Goal: Communication & Community: Participate in discussion

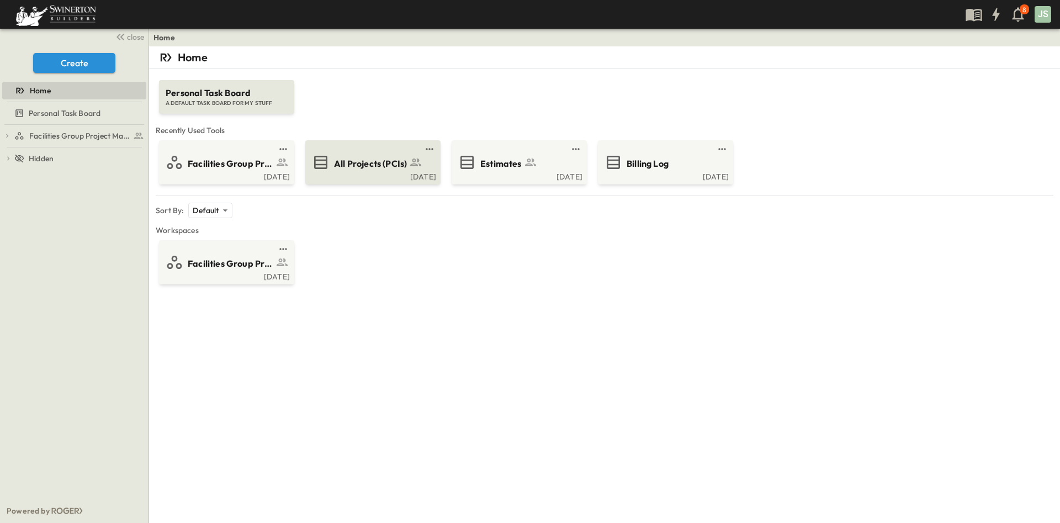
click at [375, 169] on span "All Projects (PCIs)" at bounding box center [370, 163] width 73 height 13
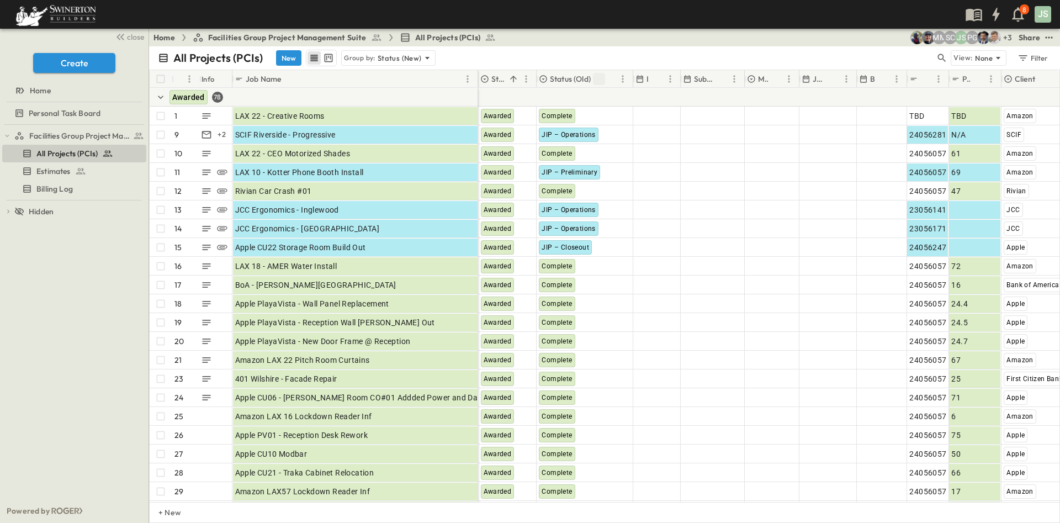
click at [594, 78] on button "Sort" at bounding box center [599, 79] width 12 height 12
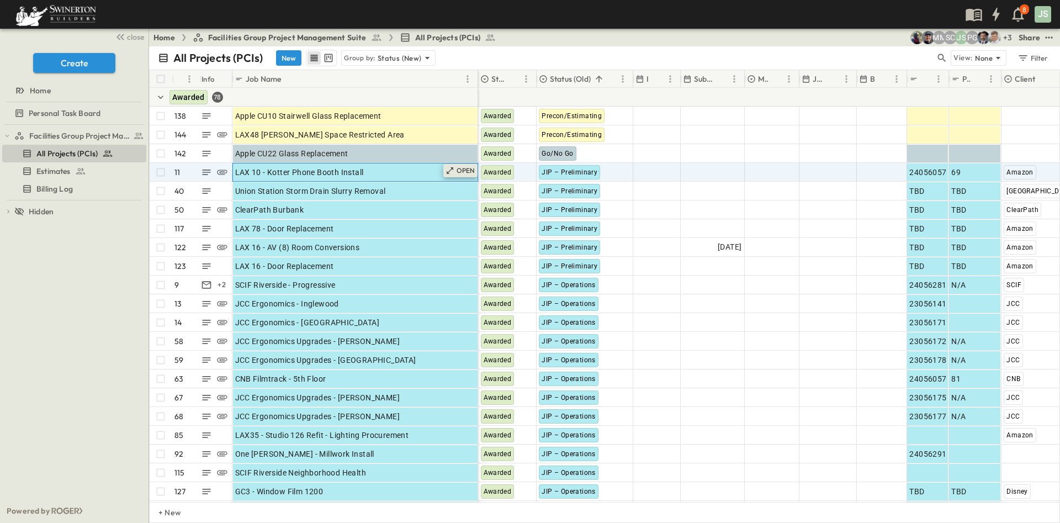
click at [462, 173] on p "OPEN" at bounding box center [465, 170] width 19 height 9
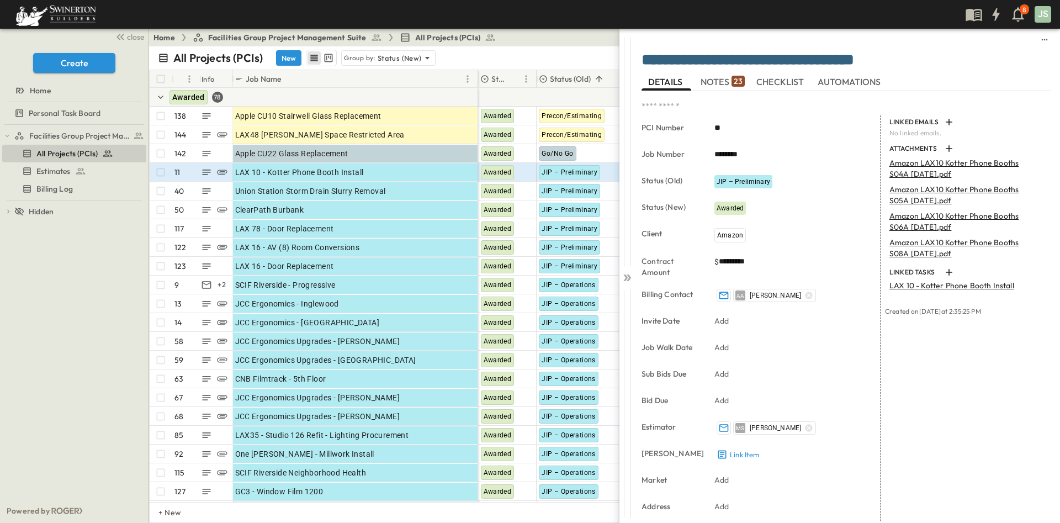
click at [712, 85] on span "NOTES 23" at bounding box center [722, 82] width 44 height 10
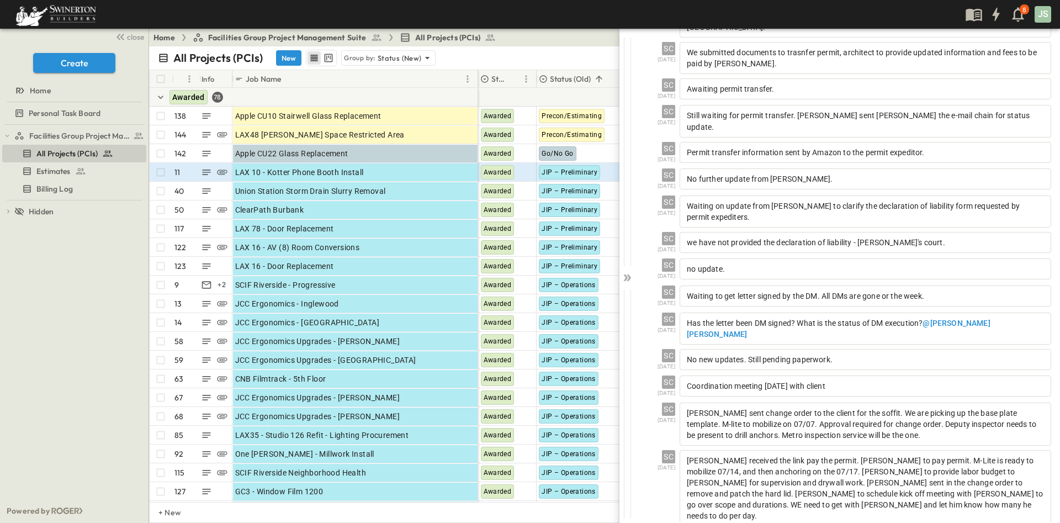
scroll to position [357, 0]
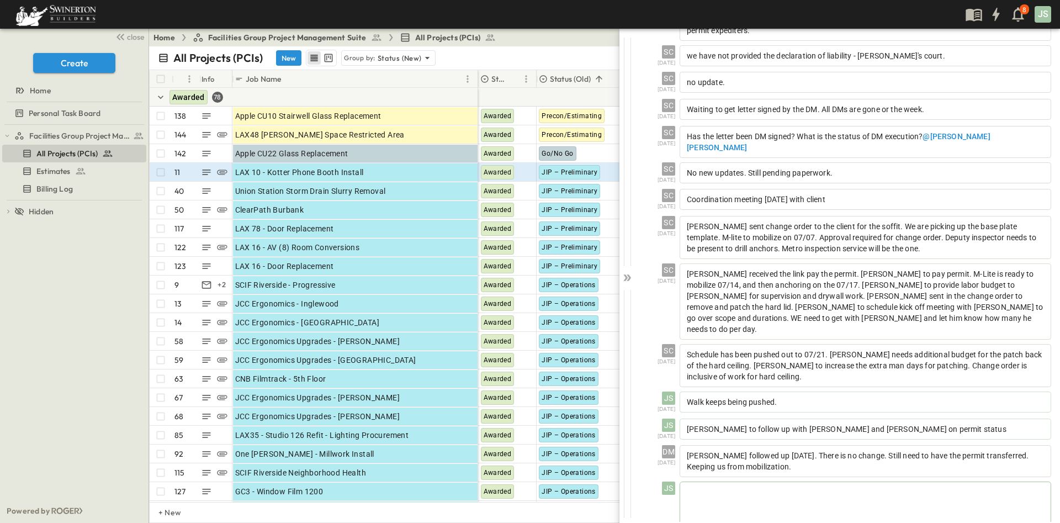
click at [822, 482] on div at bounding box center [865, 506] width 370 height 49
click at [821, 482] on div at bounding box center [865, 506] width 370 height 49
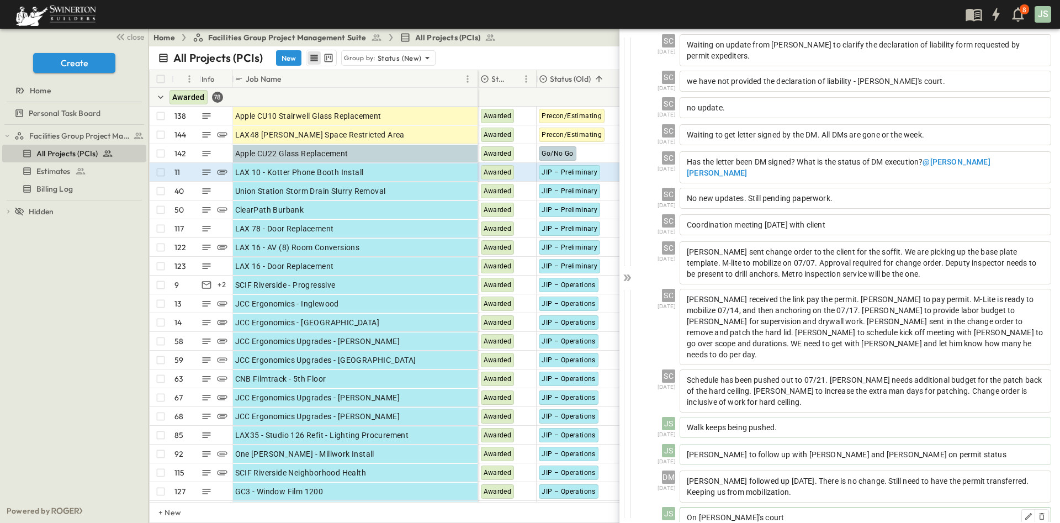
scroll to position [384, 0]
click at [420, 186] on div "Union Station Storm Drain Slurry Removal" at bounding box center [355, 190] width 240 height 15
click at [457, 188] on p "OPEN" at bounding box center [465, 189] width 19 height 9
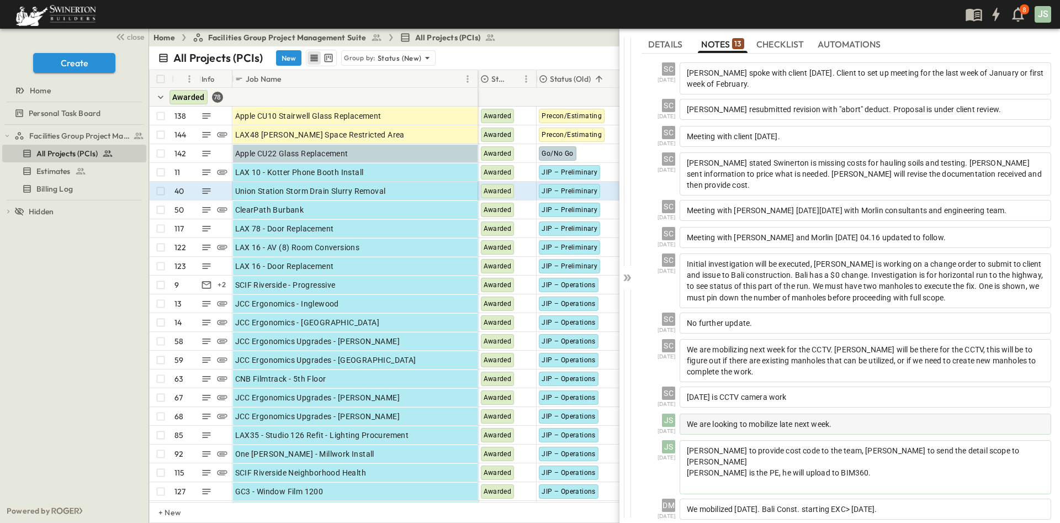
scroll to position [58, 0]
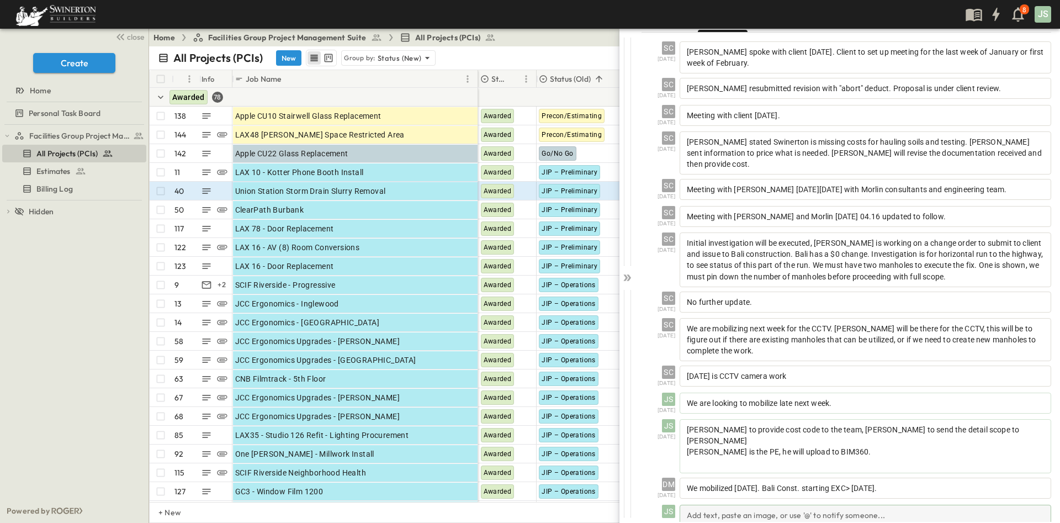
click at [807, 504] on div "Add text, paste an image, or use '@' to notify someone..." at bounding box center [864, 518] width 371 height 28
click at [893, 508] on p at bounding box center [864, 513] width 359 height 11
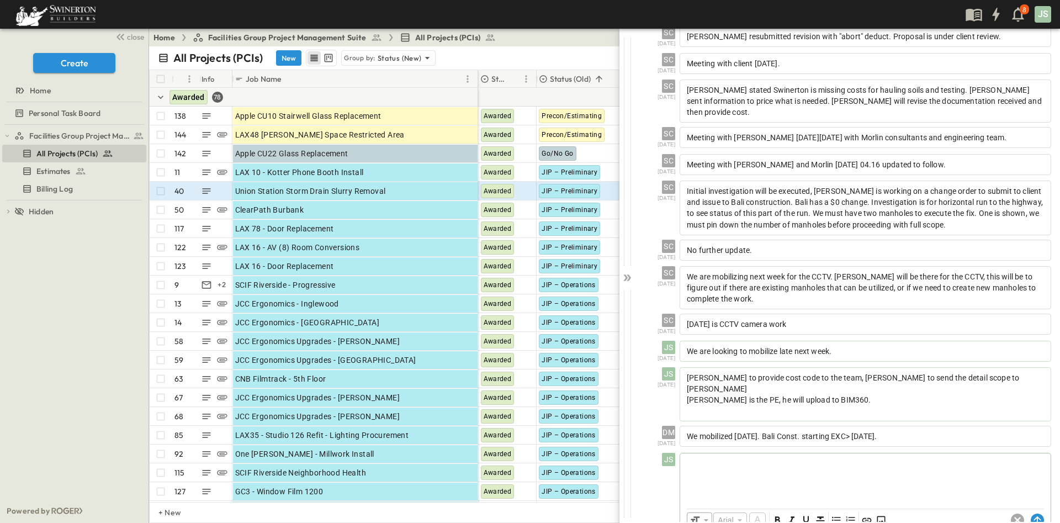
click at [909, 464] on div at bounding box center [865, 477] width 370 height 49
click at [1031, 510] on div "​ Arial ​ ​ ***** ​" at bounding box center [865, 521] width 370 height 22
click at [1030, 514] on circle at bounding box center [1036, 520] width 13 height 13
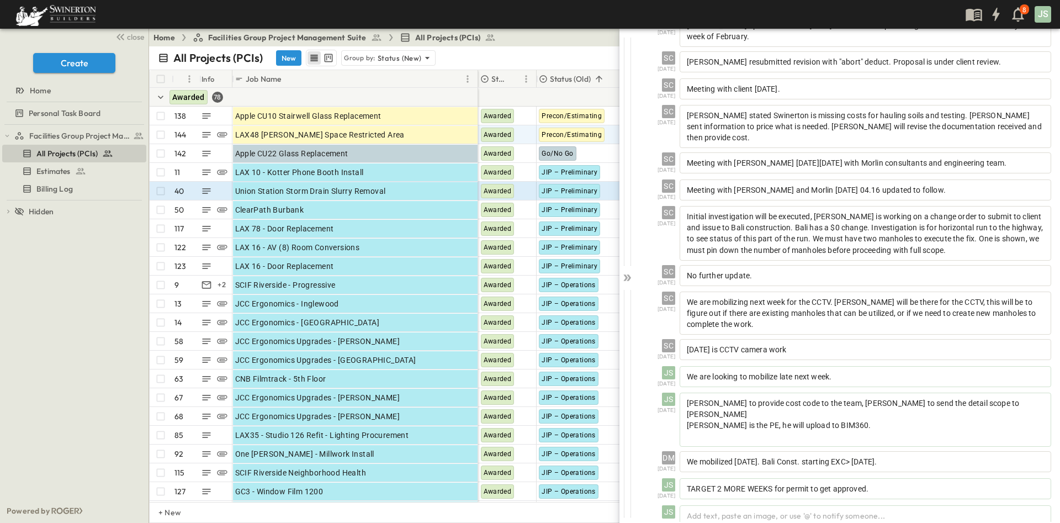
scroll to position [86, 0]
click at [476, 205] on div "OPEN" at bounding box center [460, 207] width 34 height 13
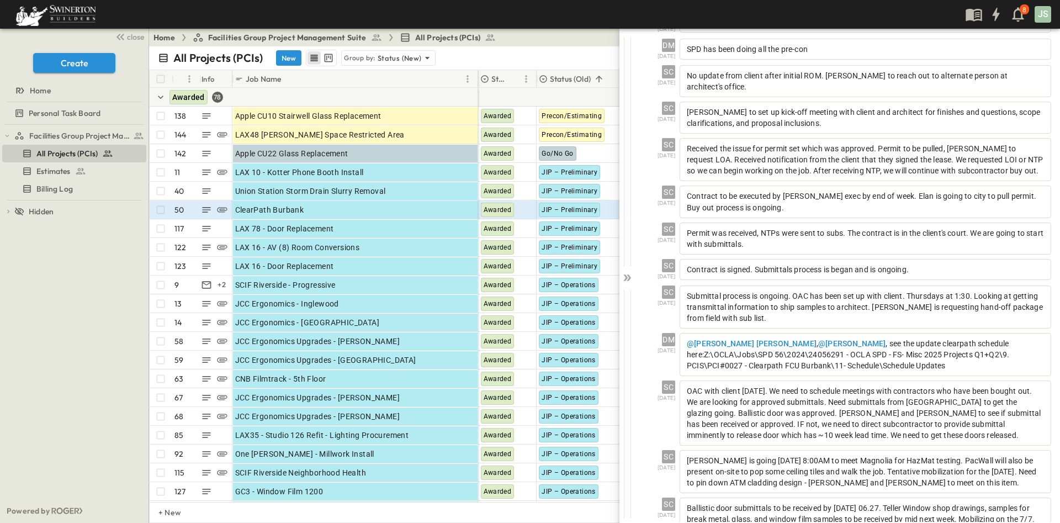
scroll to position [443, 0]
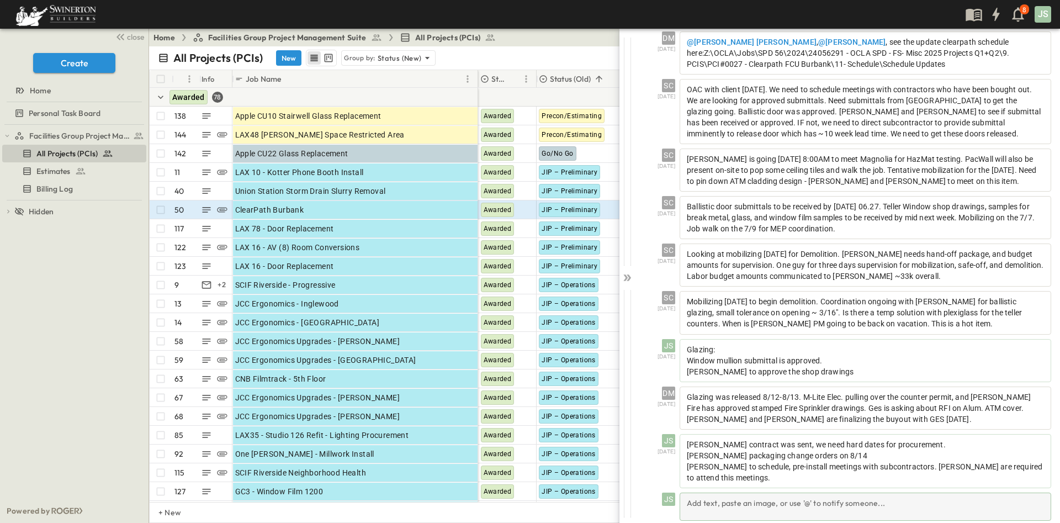
click at [812, 492] on div "Add text, paste an image, or use '@' to notify someone..." at bounding box center [864, 506] width 371 height 28
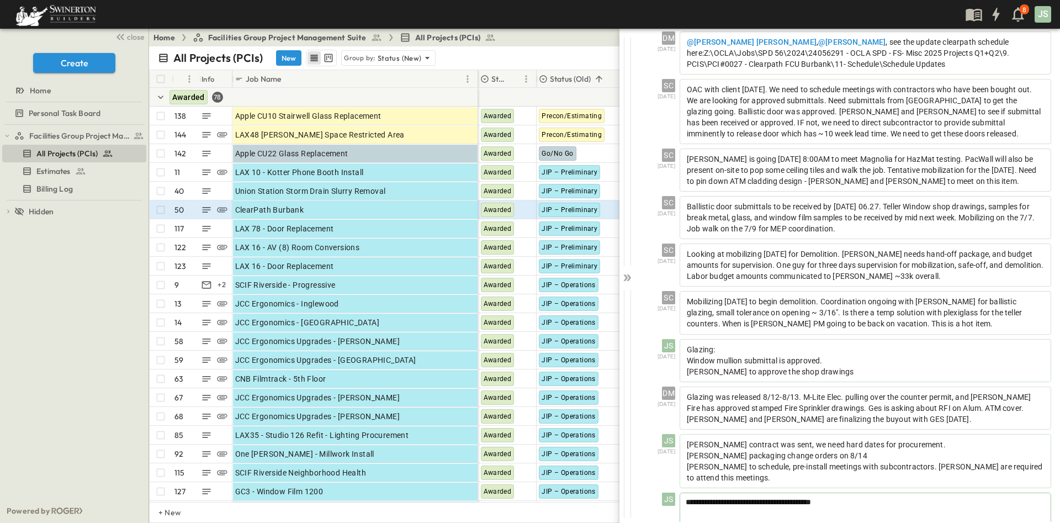
scroll to position [443, 0]
click at [739, 504] on div "**********" at bounding box center [864, 518] width 369 height 49
click at [868, 501] on div "**********" at bounding box center [864, 517] width 369 height 49
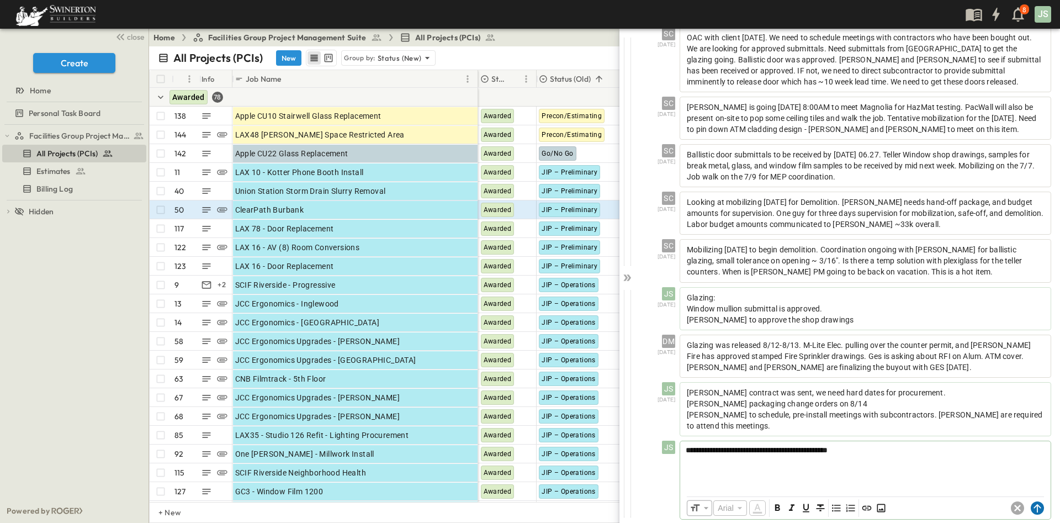
click at [1030, 501] on icon at bounding box center [1036, 507] width 13 height 13
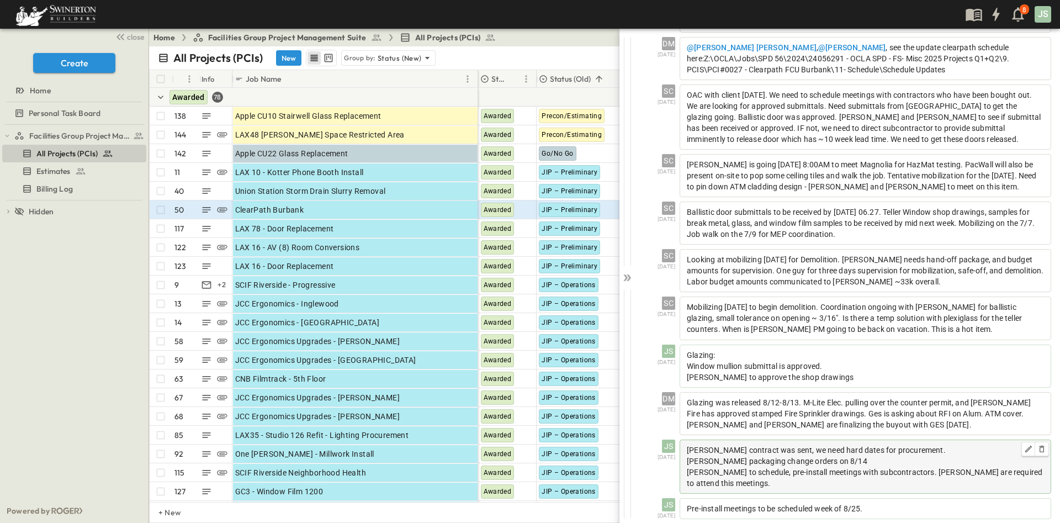
scroll to position [470, 0]
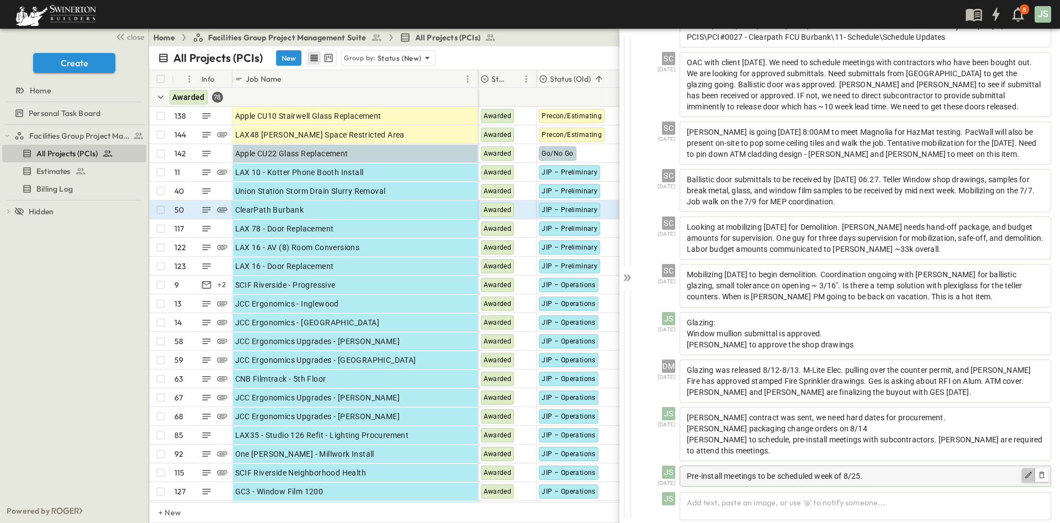
click at [1024, 470] on icon "button" at bounding box center [1028, 474] width 9 height 9
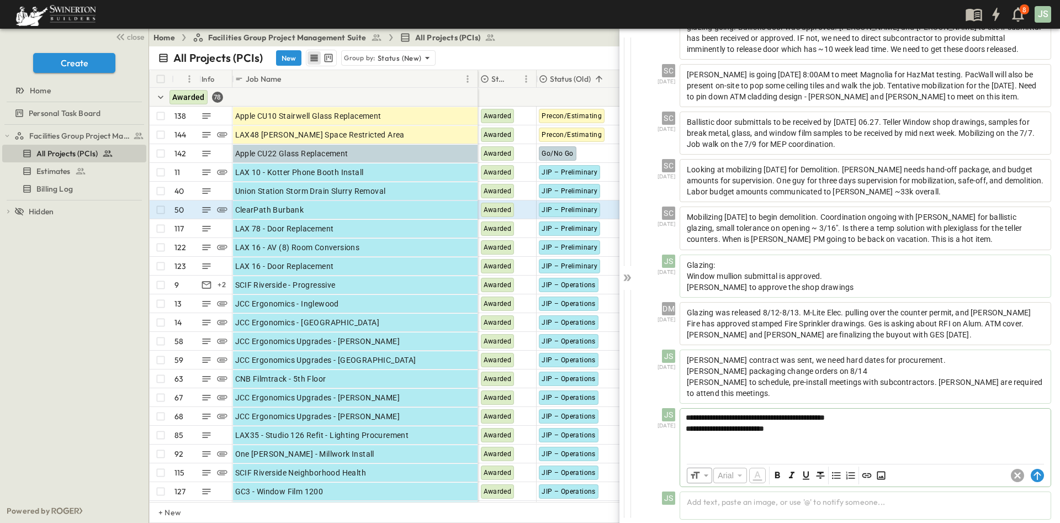
click at [709, 424] on span "**********" at bounding box center [724, 428] width 78 height 8
click at [811, 423] on p "**********" at bounding box center [864, 428] width 359 height 11
click at [753, 446] on span "**********" at bounding box center [725, 450] width 81 height 8
click at [792, 445] on p "**********" at bounding box center [864, 450] width 359 height 11
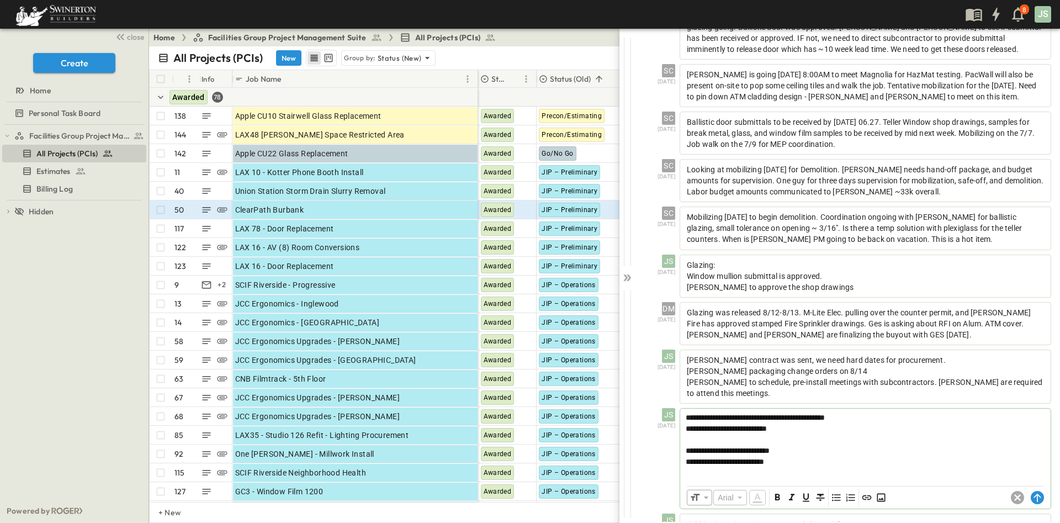
click at [689, 446] on span "**********" at bounding box center [727, 450] width 84 height 8
click at [688, 446] on span "**********" at bounding box center [727, 450] width 84 height 8
click at [687, 445] on p "**********" at bounding box center [864, 450] width 359 height 11
click at [812, 467] on p at bounding box center [864, 472] width 359 height 11
click at [1030, 491] on circle at bounding box center [1036, 497] width 13 height 13
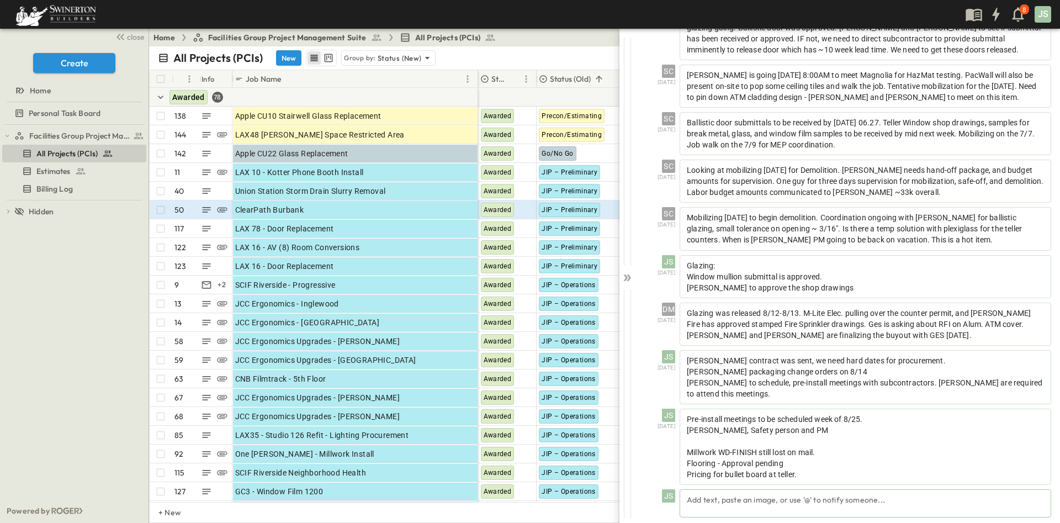
scroll to position [524, 0]
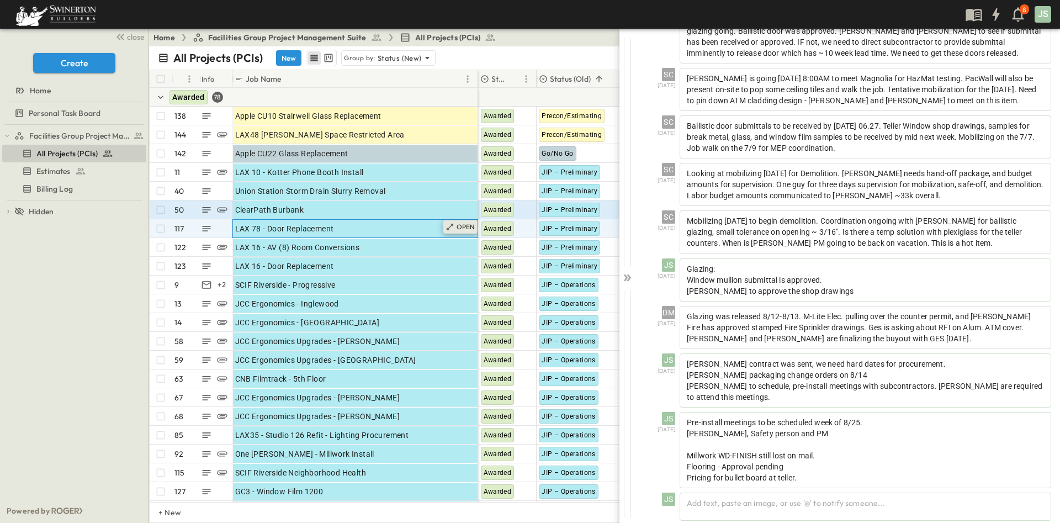
click at [451, 224] on icon at bounding box center [449, 226] width 9 height 9
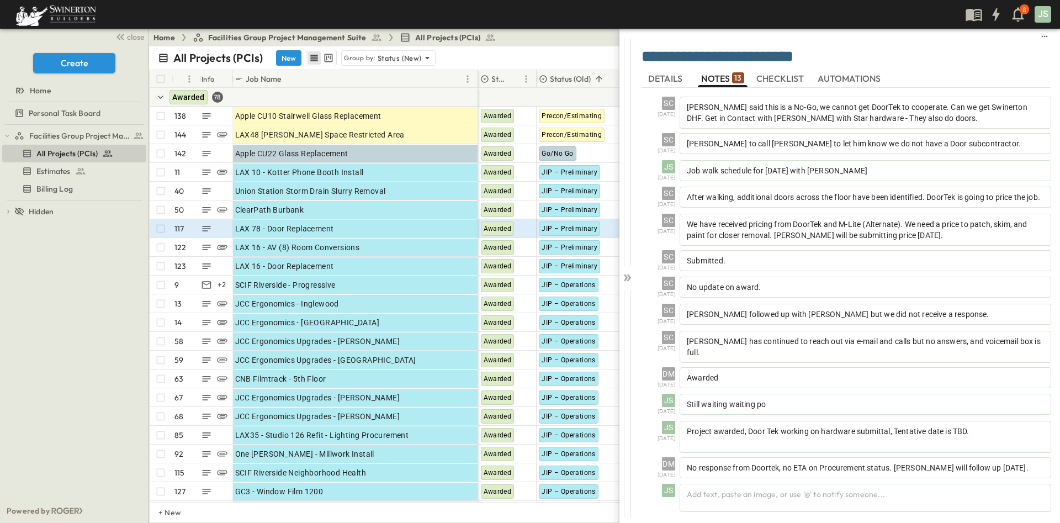
scroll to position [4, 0]
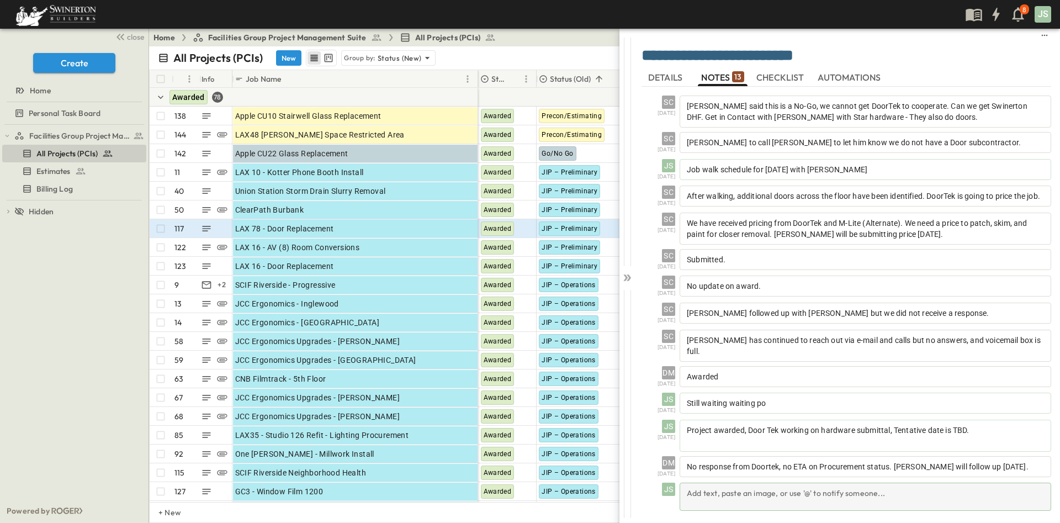
click at [829, 489] on div "Add text, paste an image, or use '@' to notify someone..." at bounding box center [864, 496] width 371 height 28
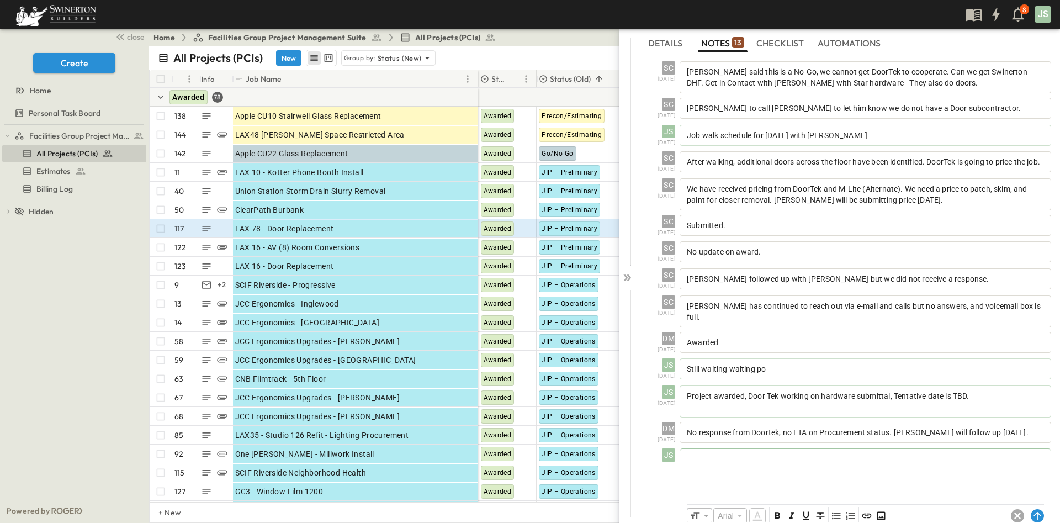
scroll to position [56, 0]
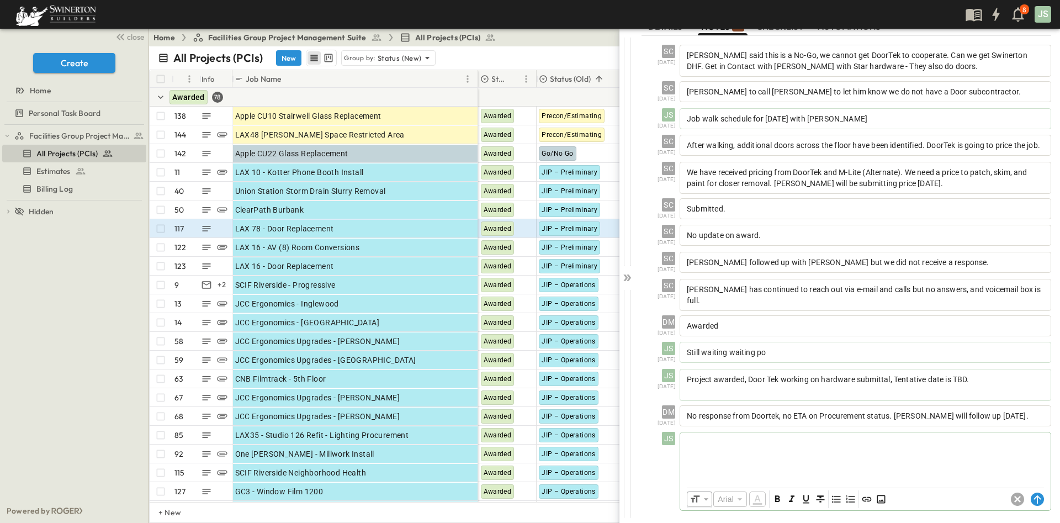
click at [897, 440] on p at bounding box center [864, 440] width 359 height 11
click at [773, 453] on div at bounding box center [865, 456] width 370 height 49
click at [1030, 492] on icon at bounding box center [1036, 498] width 13 height 13
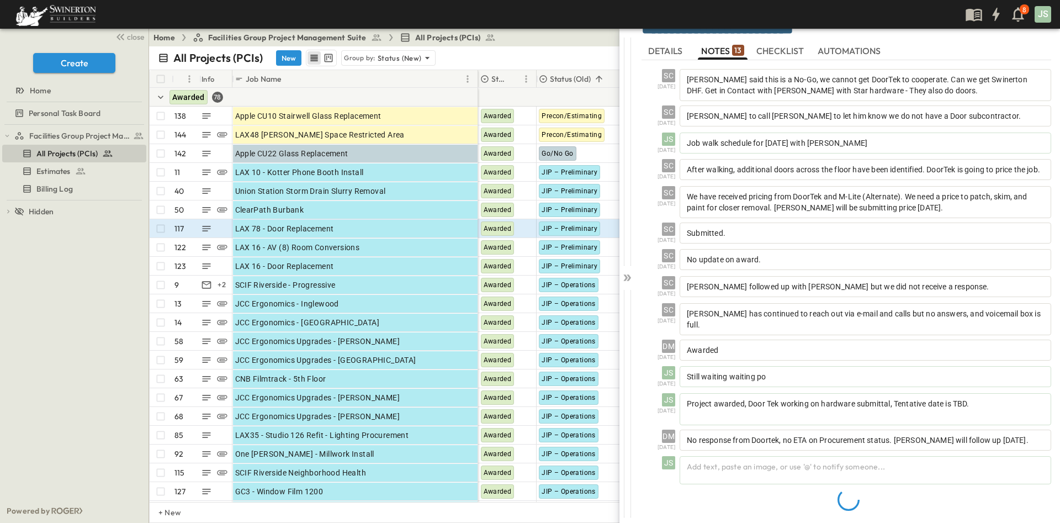
scroll to position [0, 0]
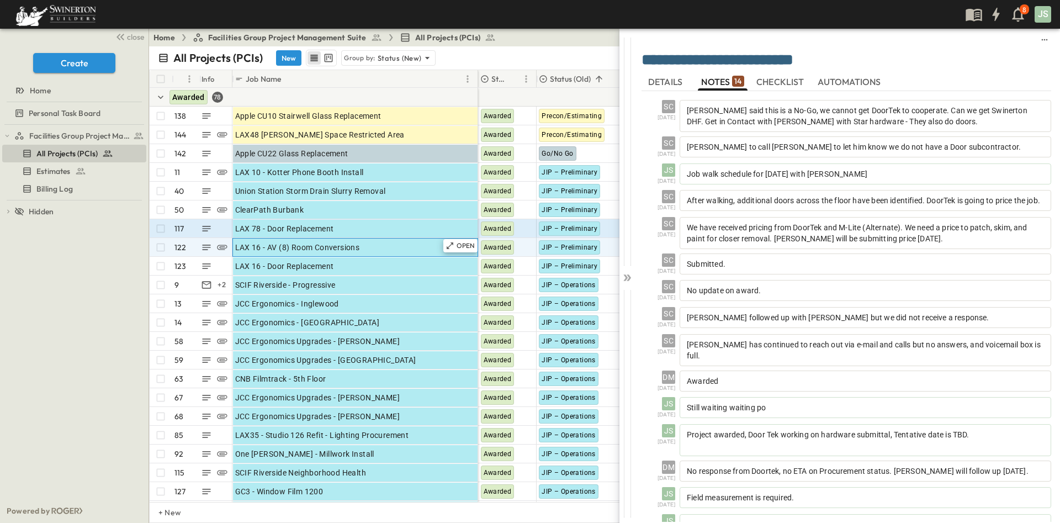
click at [410, 249] on div "LAX 16 - AV (8) Room Conversions" at bounding box center [355, 246] width 240 height 15
click at [451, 245] on icon at bounding box center [449, 245] width 9 height 9
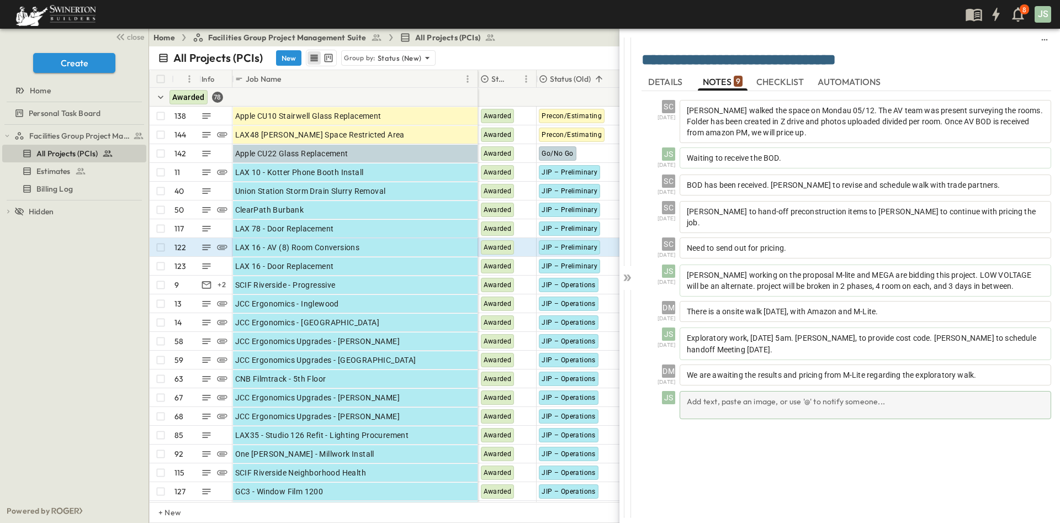
click at [796, 400] on div "Add text, paste an image, or use '@' to notify someone..." at bounding box center [864, 405] width 371 height 28
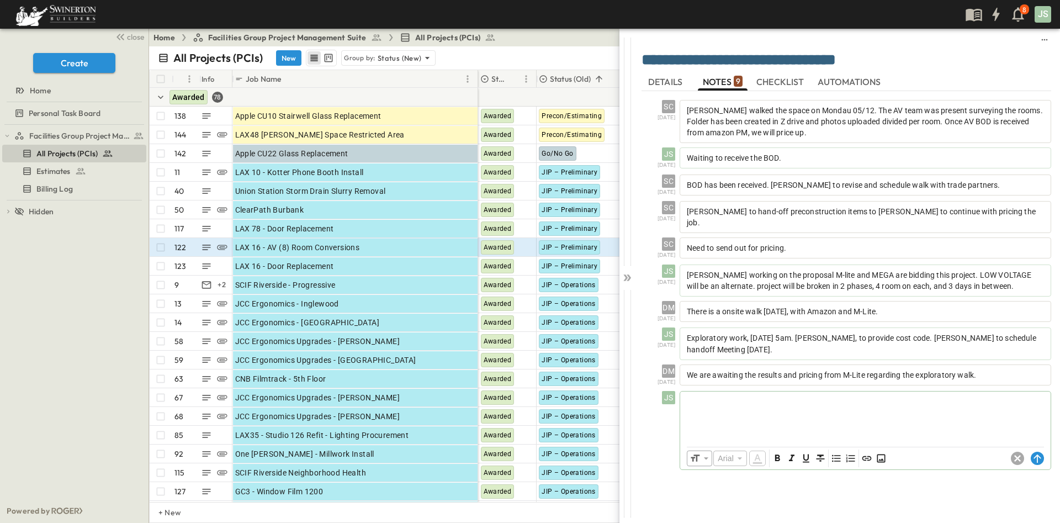
click at [835, 414] on div at bounding box center [865, 415] width 370 height 49
click at [916, 412] on div at bounding box center [865, 415] width 370 height 49
click at [704, 407] on span "**********" at bounding box center [731, 411] width 92 height 8
click at [873, 406] on p "**********" at bounding box center [864, 411] width 359 height 11
click at [1039, 451] on circle at bounding box center [1036, 457] width 13 height 13
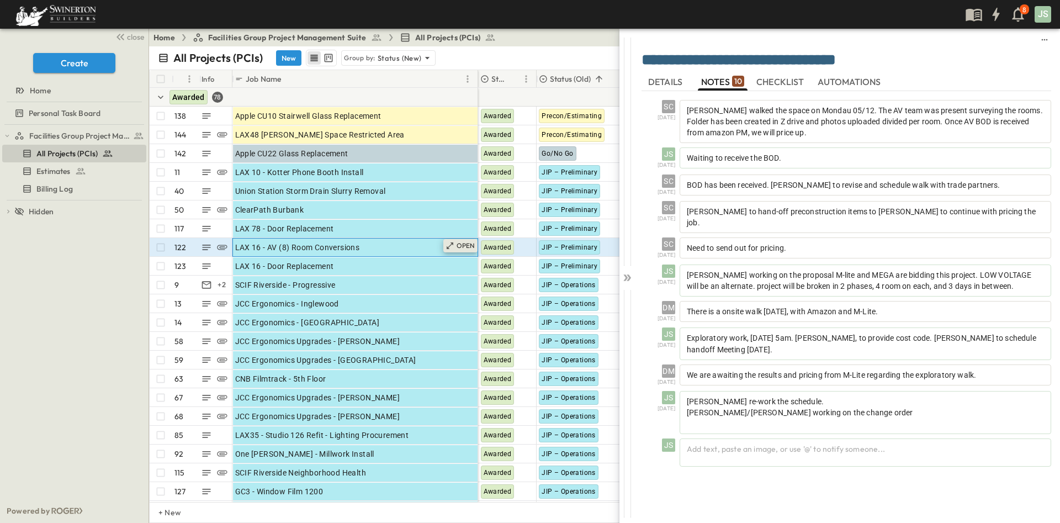
click at [461, 242] on p "OPEN" at bounding box center [465, 245] width 19 height 9
click at [672, 80] on span "DETAILS" at bounding box center [666, 82] width 36 height 10
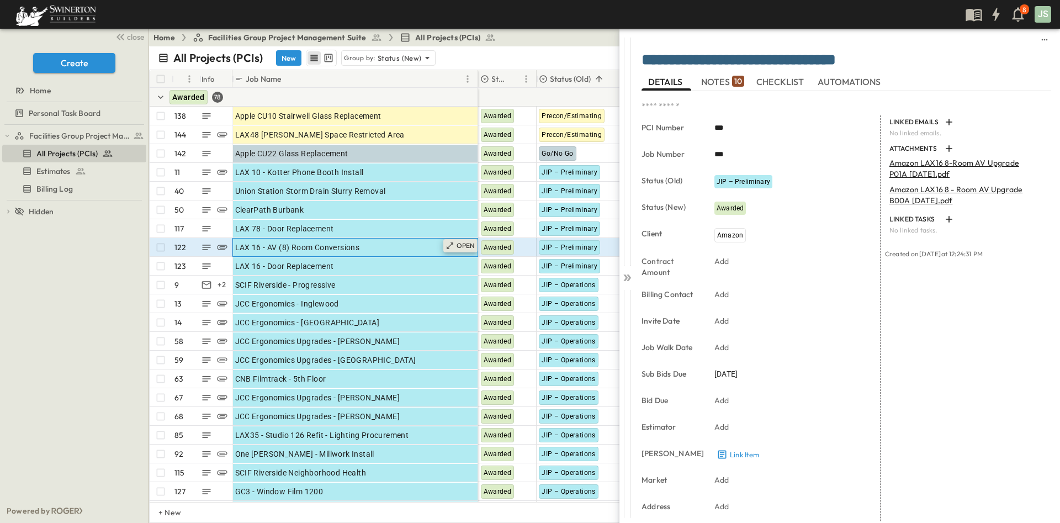
click at [455, 242] on div "OPEN" at bounding box center [460, 245] width 34 height 13
click at [456, 246] on p "OPEN" at bounding box center [465, 245] width 19 height 9
click at [462, 242] on p "OPEN" at bounding box center [465, 245] width 19 height 9
click at [718, 78] on span "NOTES 10" at bounding box center [722, 82] width 43 height 10
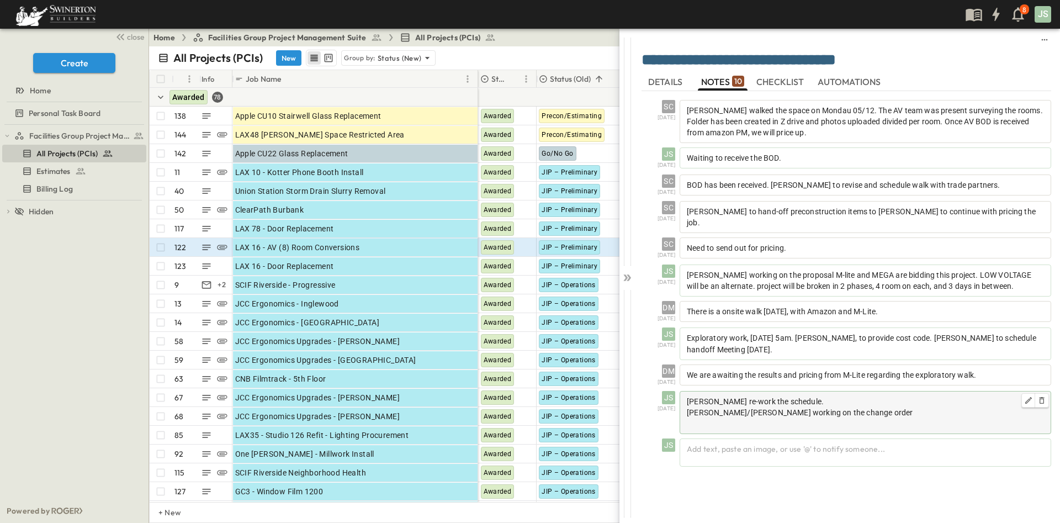
click at [856, 407] on p "[PERSON_NAME]/[PERSON_NAME] working on the change order" at bounding box center [864, 412] width 357 height 11
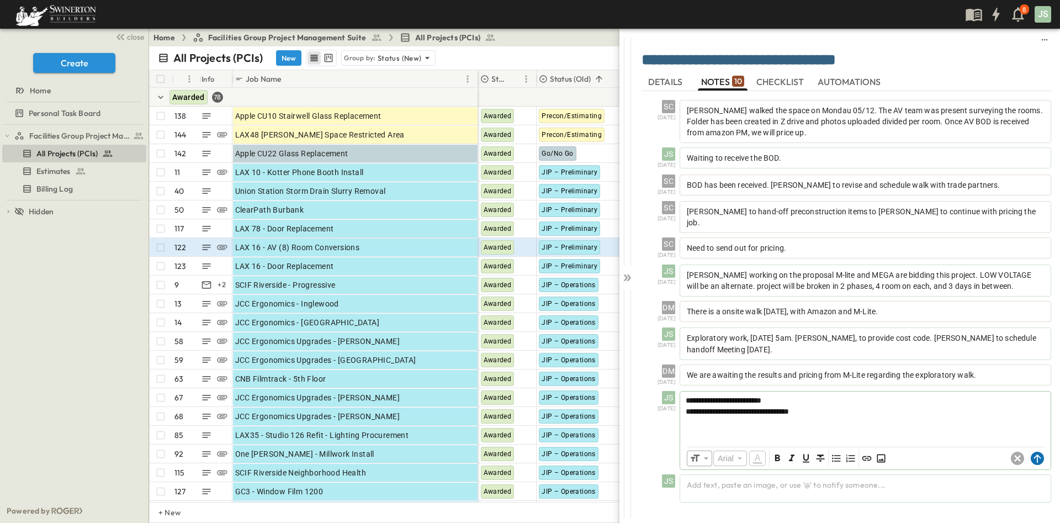
click at [1036, 451] on circle at bounding box center [1036, 457] width 13 height 13
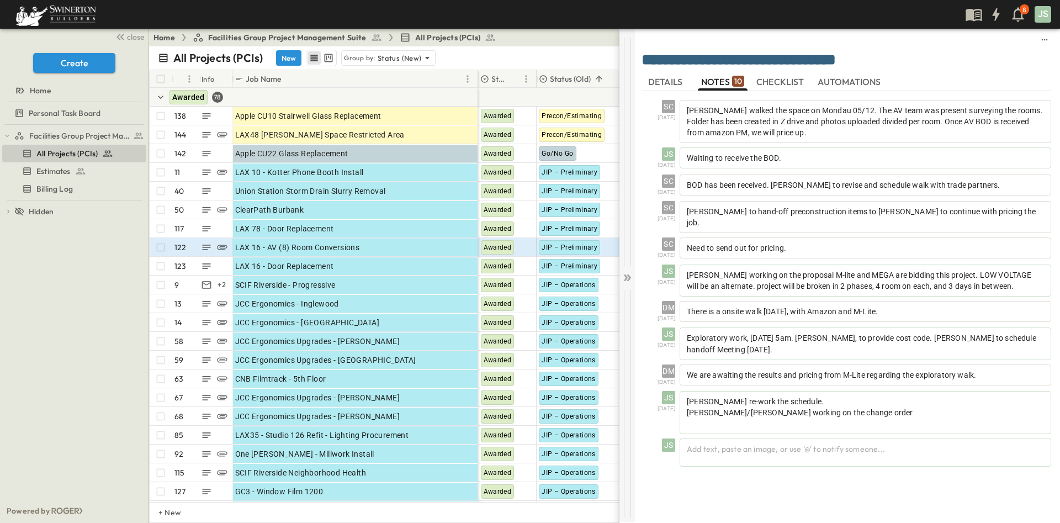
click at [621, 280] on icon at bounding box center [626, 277] width 11 height 11
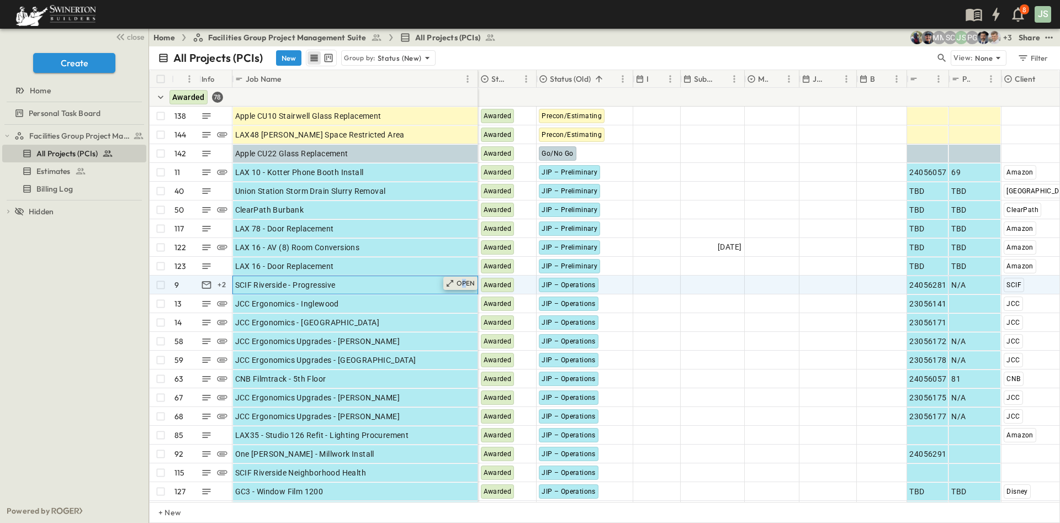
click at [464, 281] on p "OPEN" at bounding box center [465, 283] width 19 height 9
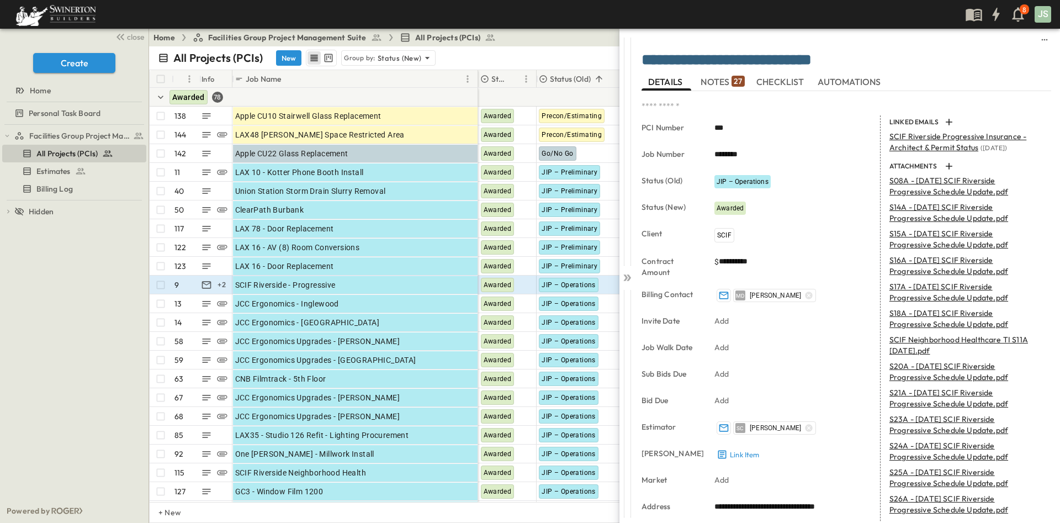
click at [729, 80] on span "NOTES 27" at bounding box center [722, 82] width 44 height 10
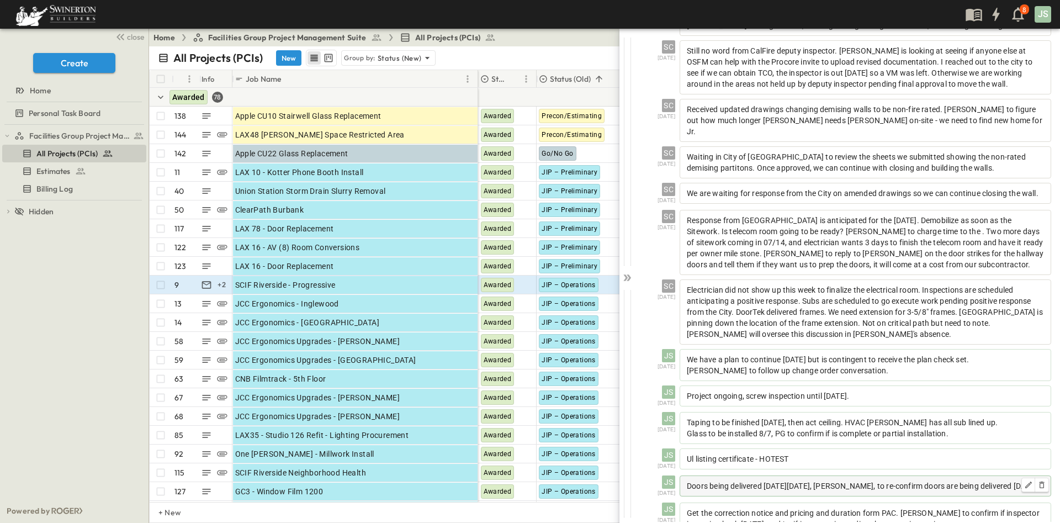
scroll to position [676, 0]
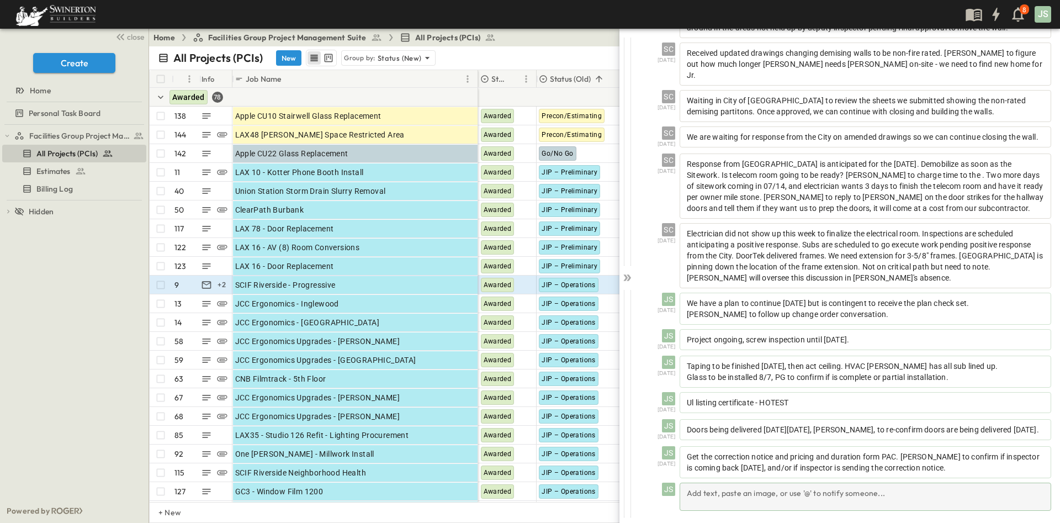
click at [793, 501] on div "Add text, paste an image, or use '@' to notify someone..." at bounding box center [864, 496] width 371 height 28
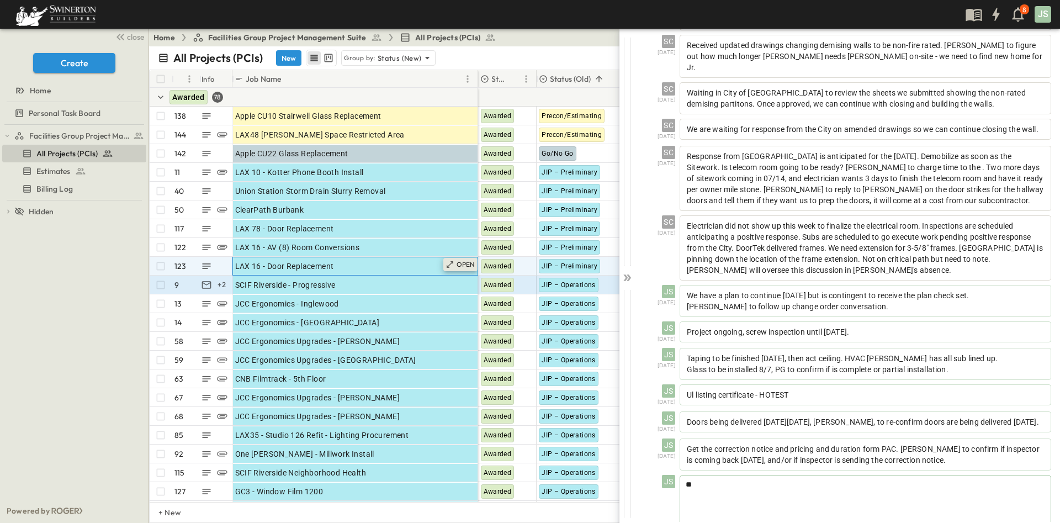
scroll to position [675, 0]
drag, startPoint x: 462, startPoint y: 262, endPoint x: 665, endPoint y: 70, distance: 279.1
click at [464, 262] on p "OPEN" at bounding box center [465, 264] width 19 height 9
click at [471, 263] on p "OPEN" at bounding box center [465, 264] width 19 height 9
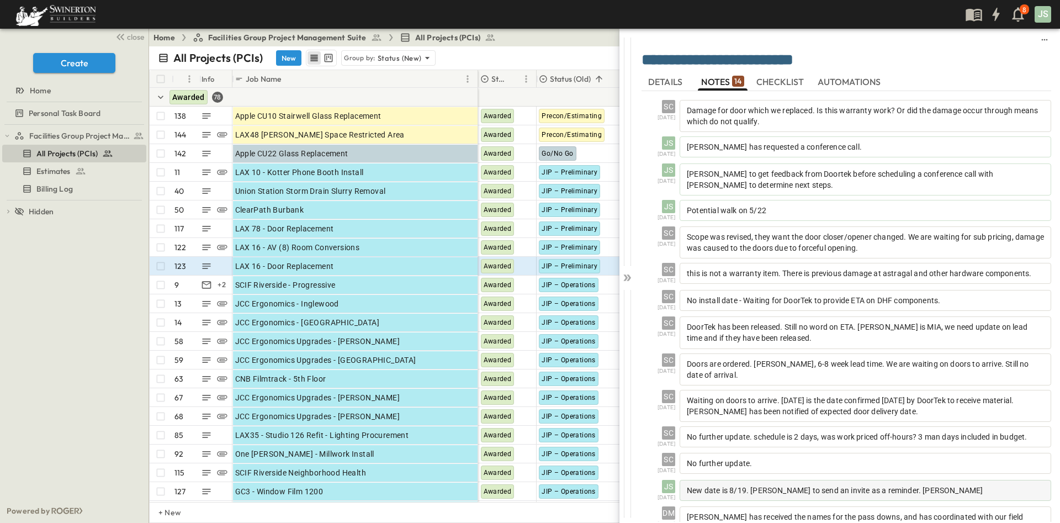
scroll to position [60, 0]
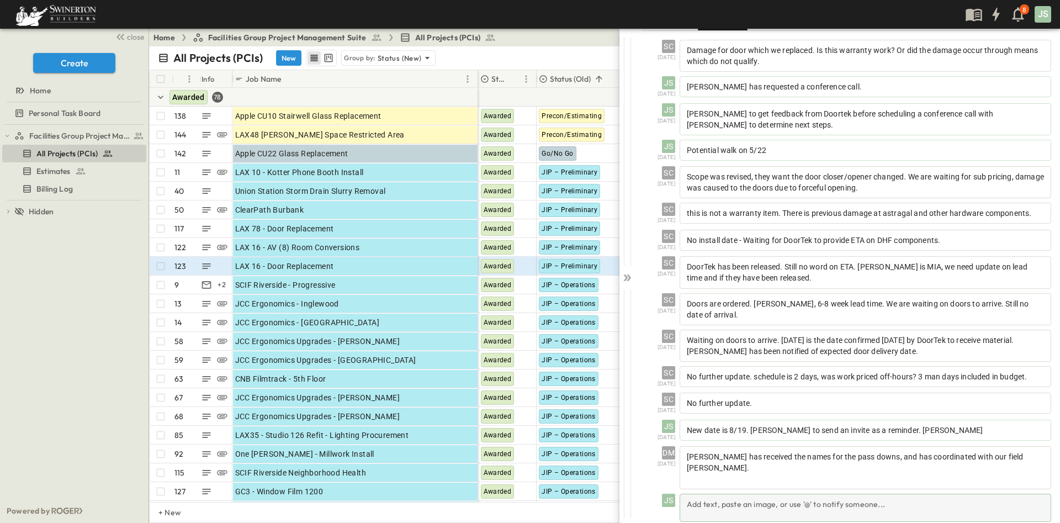
click at [785, 494] on div "Add text, paste an image, or use '@' to notify someone..." at bounding box center [864, 507] width 371 height 28
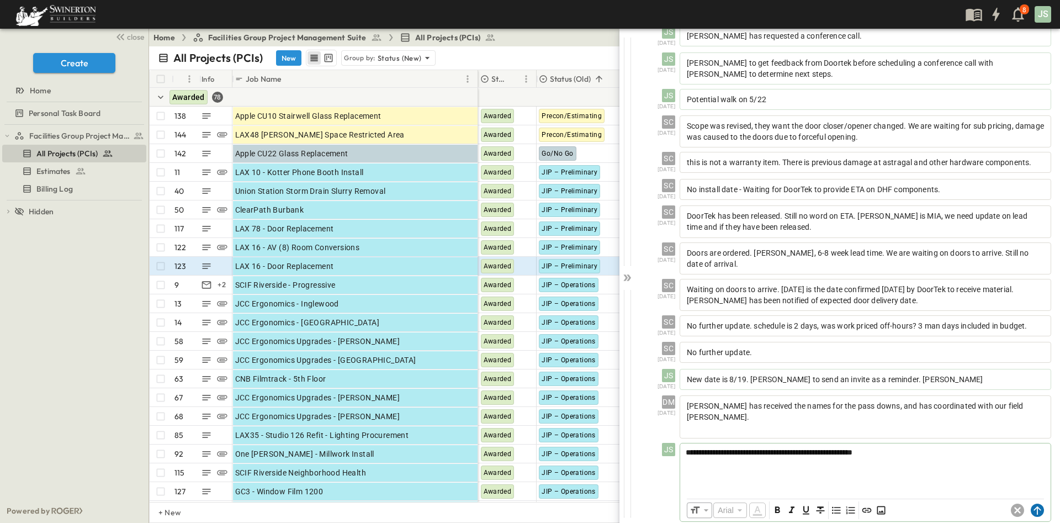
click at [1030, 503] on circle at bounding box center [1036, 509] width 13 height 13
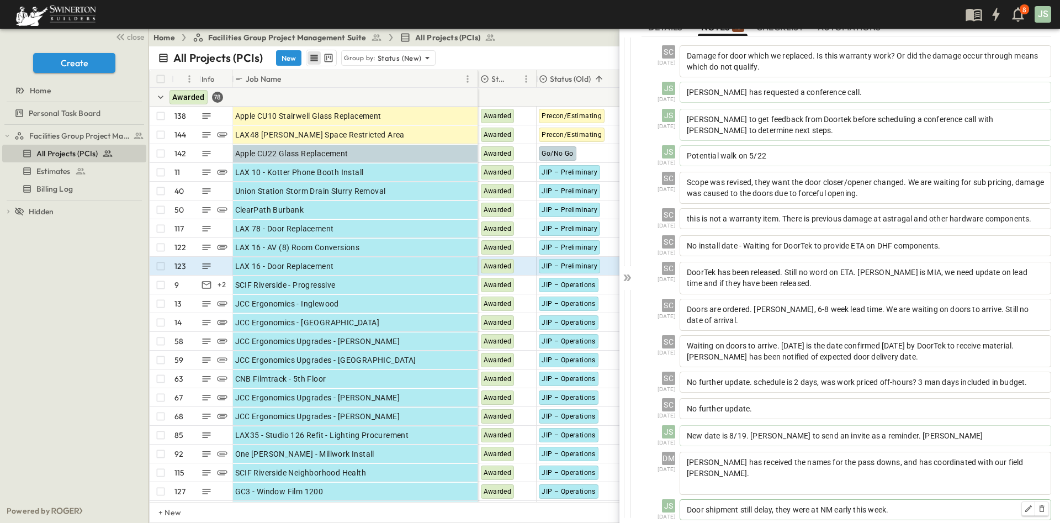
scroll to position [87, 0]
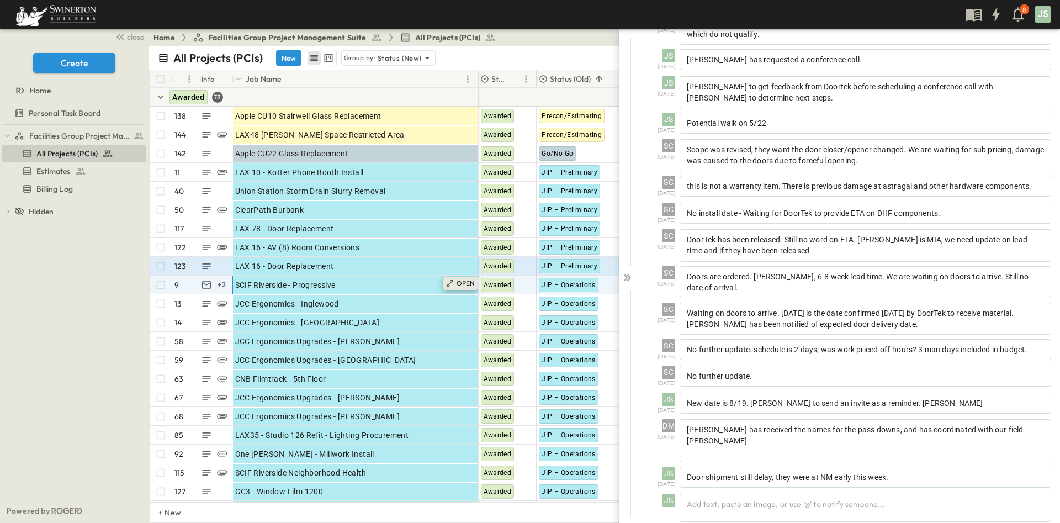
click at [466, 280] on p "OPEN" at bounding box center [465, 283] width 19 height 9
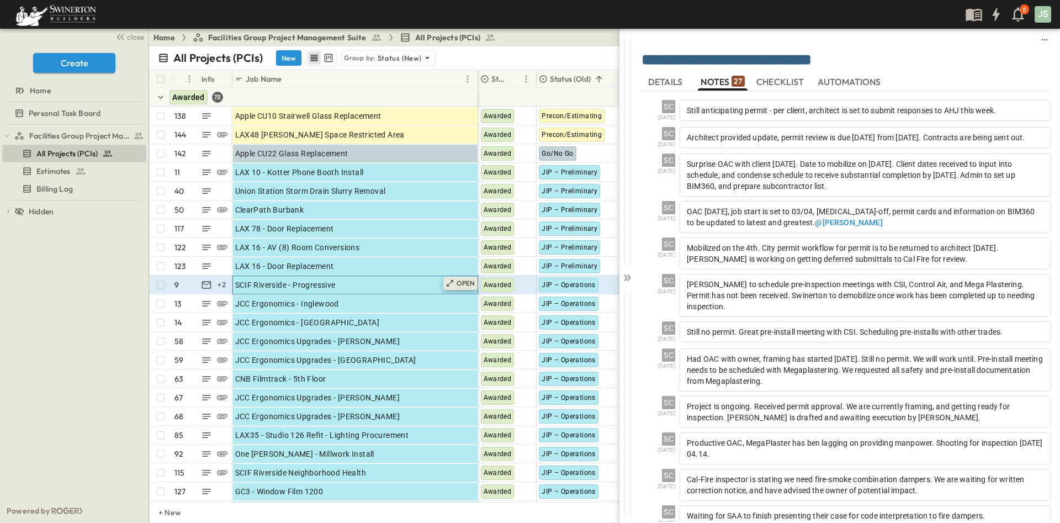
click at [455, 283] on div "OPEN" at bounding box center [460, 282] width 34 height 13
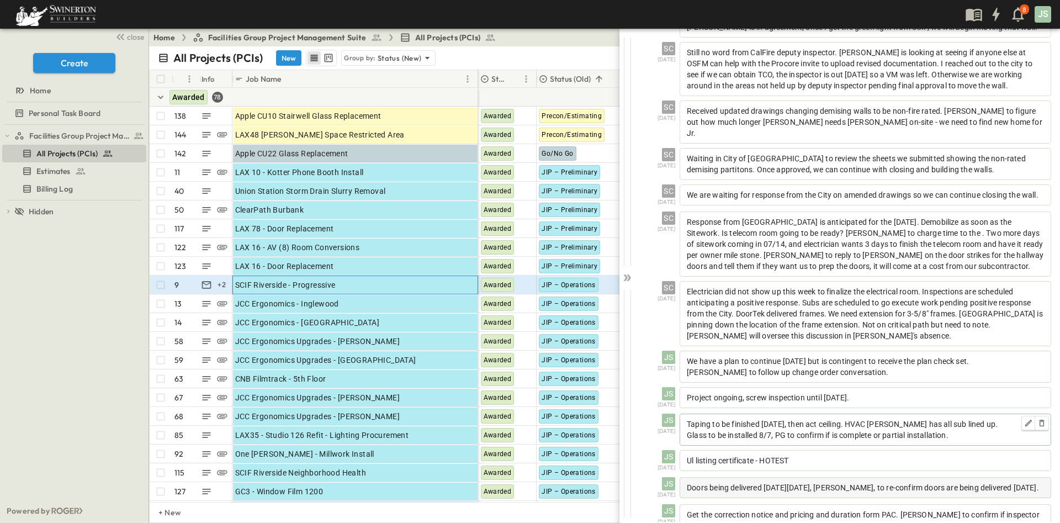
scroll to position [676, 0]
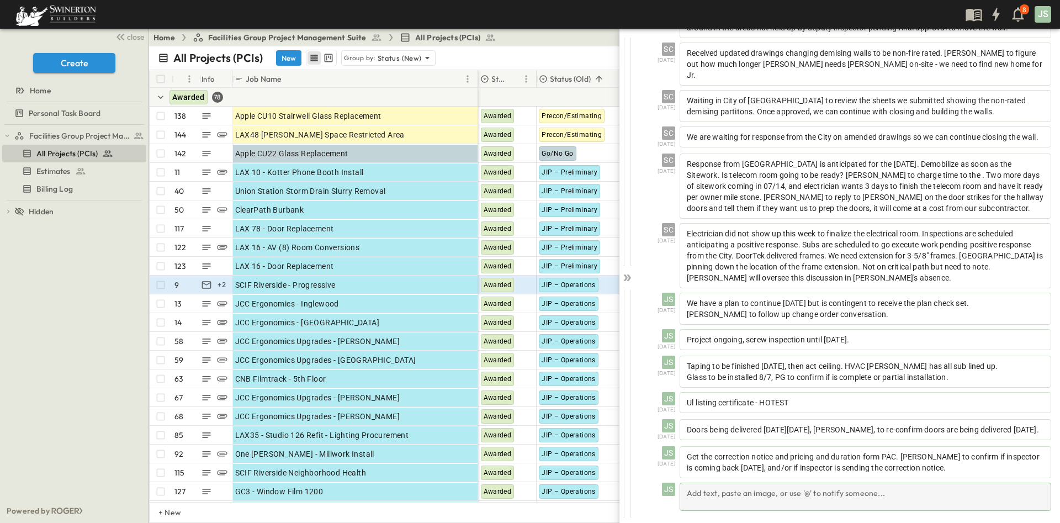
click at [781, 500] on div "Add text, paste an image, or use '@' to notify someone..." at bounding box center [864, 496] width 371 height 28
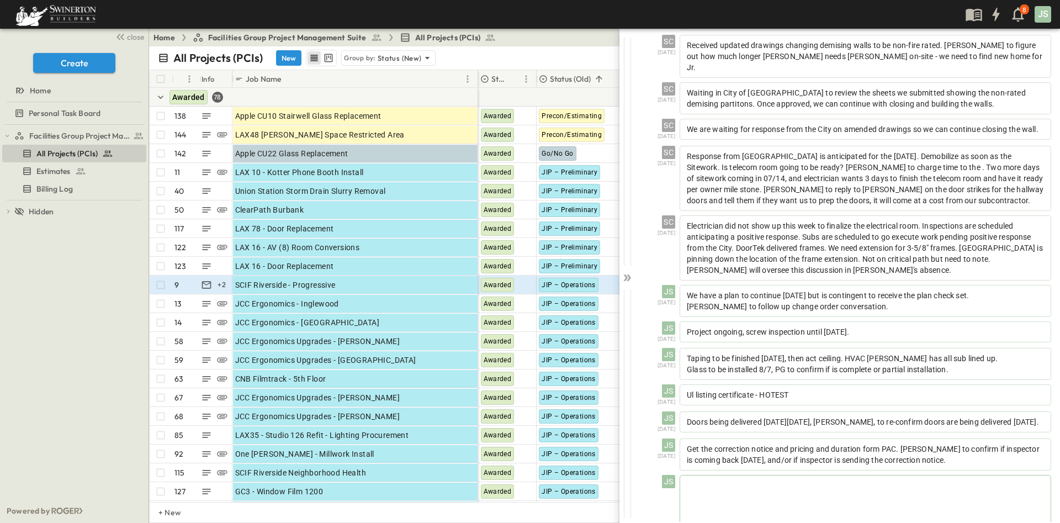
click at [741, 507] on div at bounding box center [865, 499] width 370 height 49
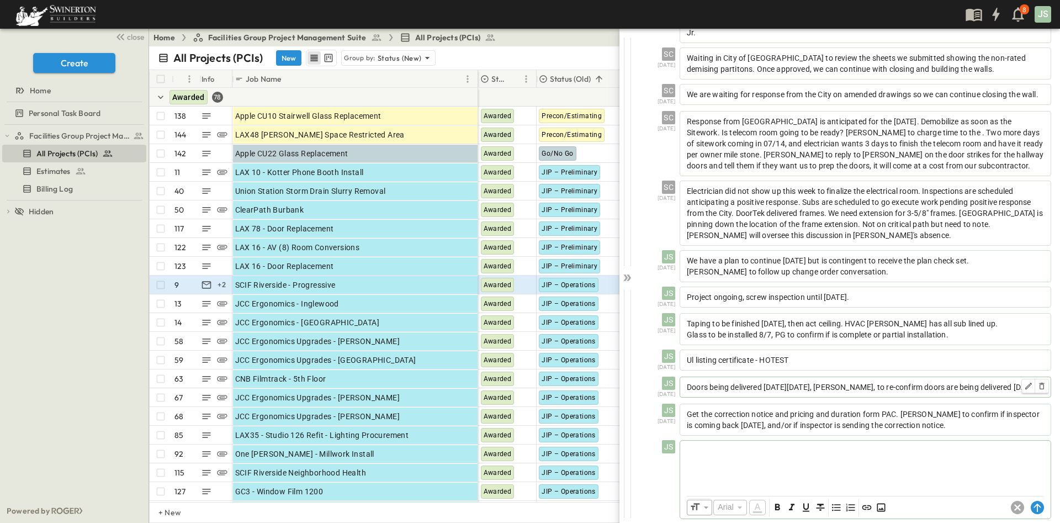
scroll to position [728, 0]
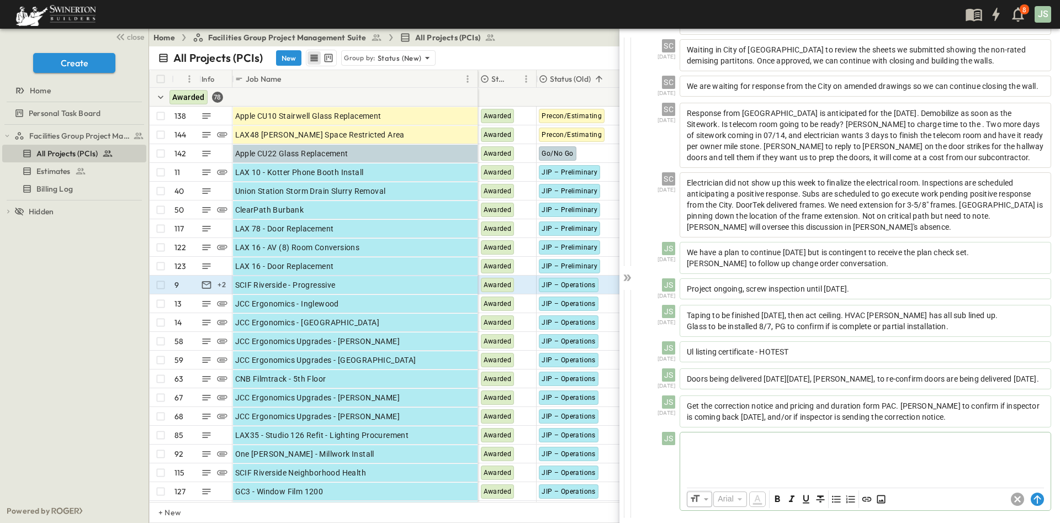
click at [819, 455] on div at bounding box center [865, 456] width 370 height 49
click at [851, 455] on div "**********" at bounding box center [865, 456] width 370 height 49
drag, startPoint x: 1036, startPoint y: 497, endPoint x: 1030, endPoint y: 499, distance: 6.5
click at [1035, 497] on div "​ Arial ​ ​ ***** ​" at bounding box center [865, 499] width 370 height 22
click at [1030, 499] on circle at bounding box center [1036, 498] width 13 height 13
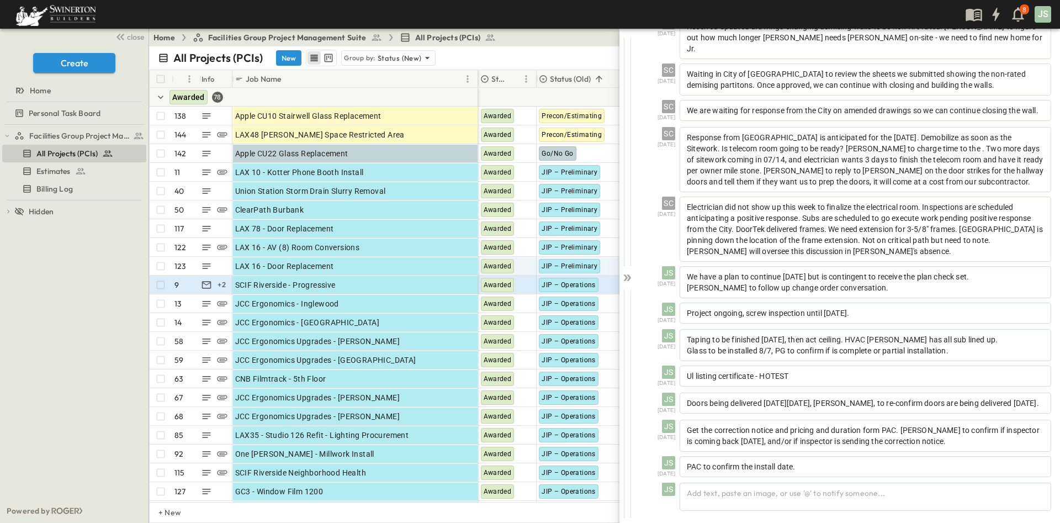
scroll to position [703, 0]
click at [456, 302] on p "OPEN" at bounding box center [465, 301] width 19 height 9
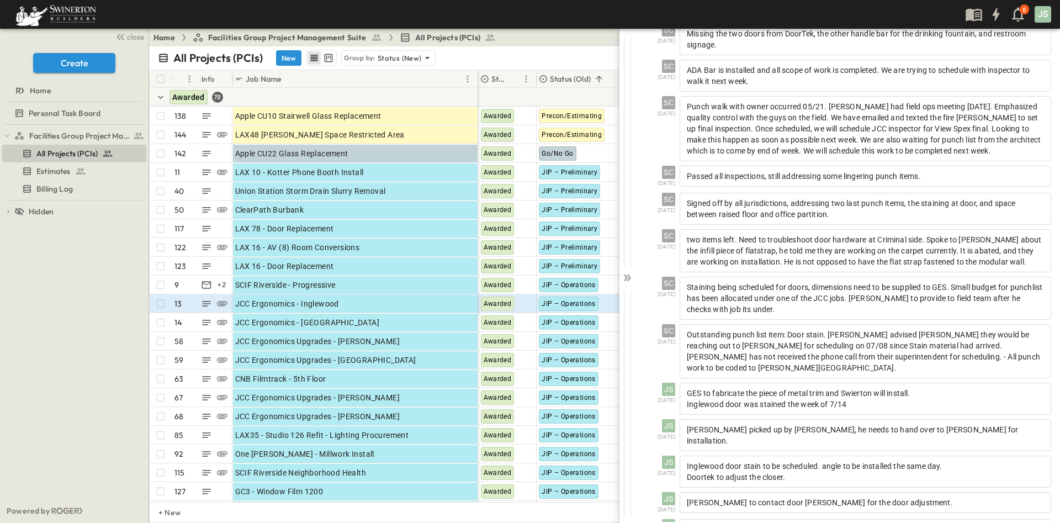
scroll to position [625, 0]
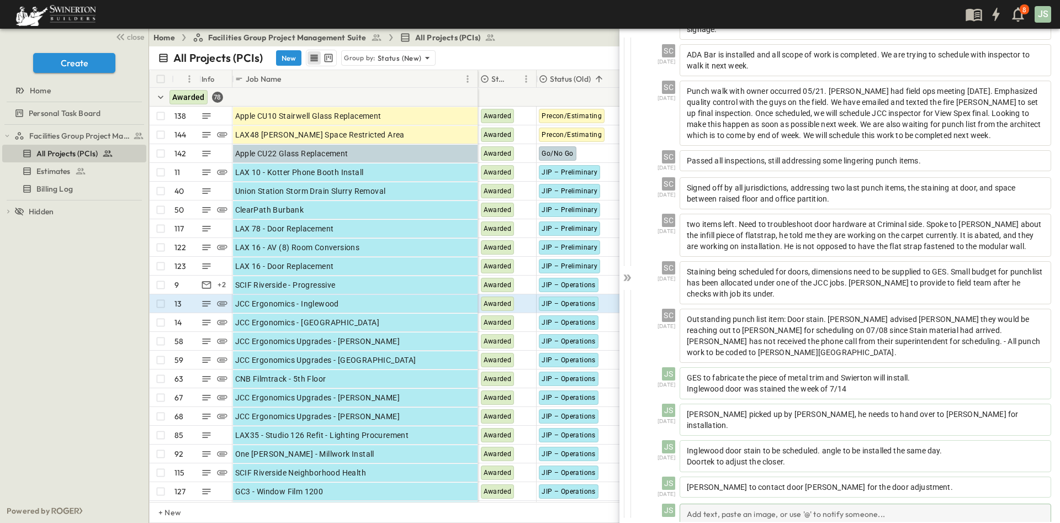
click at [815, 503] on div "Add text, paste an image, or use '@' to notify someone..." at bounding box center [864, 517] width 371 height 28
click at [816, 507] on p at bounding box center [864, 512] width 359 height 11
click at [759, 509] on span "**********" at bounding box center [734, 513] width 98 height 8
drag, startPoint x: 928, startPoint y: 509, endPoint x: 920, endPoint y: 508, distance: 7.4
click at [928, 509] on div "**********" at bounding box center [865, 528] width 370 height 49
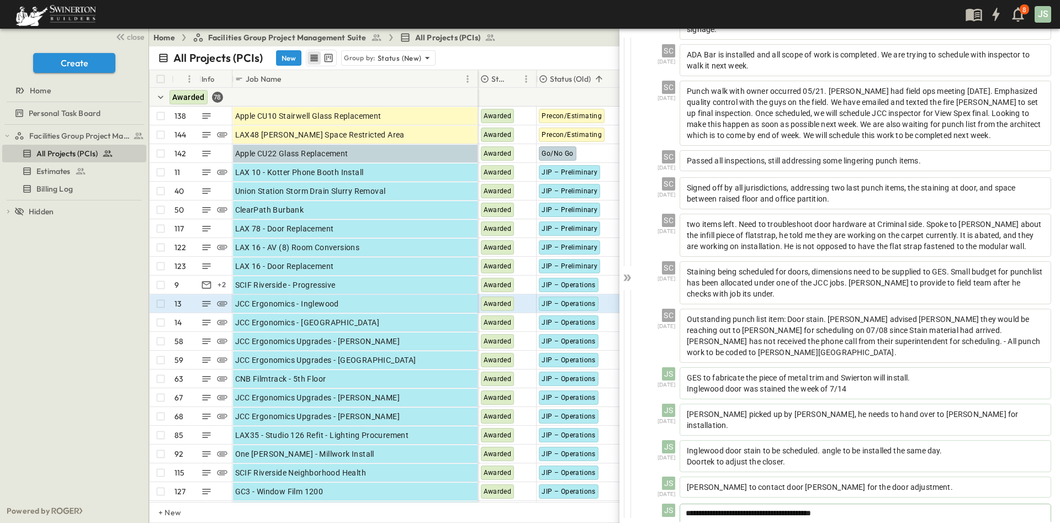
click at [796, 509] on span "**********" at bounding box center [747, 513] width 125 height 8
click at [954, 507] on p "**********" at bounding box center [864, 512] width 359 height 11
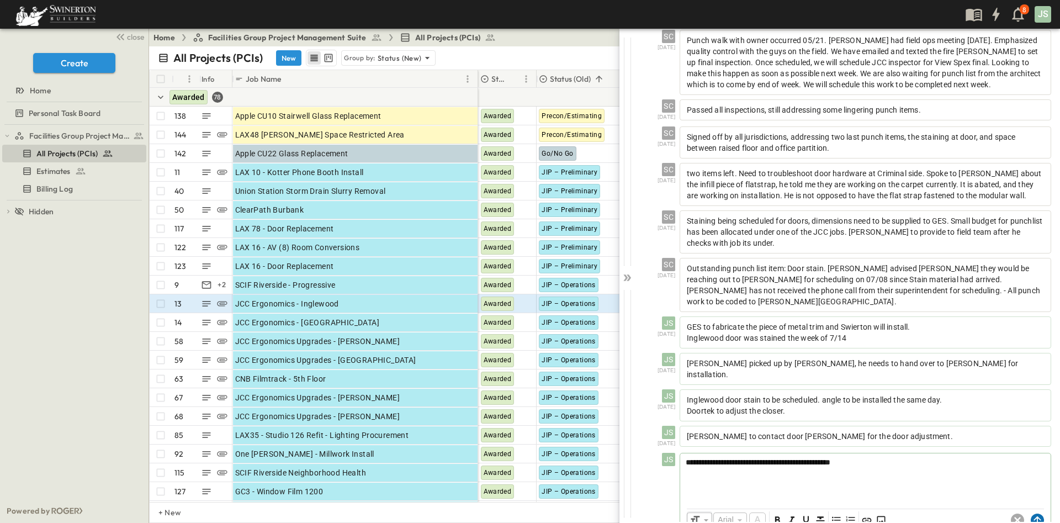
click at [1033, 516] on icon at bounding box center [1036, 520] width 7 height 8
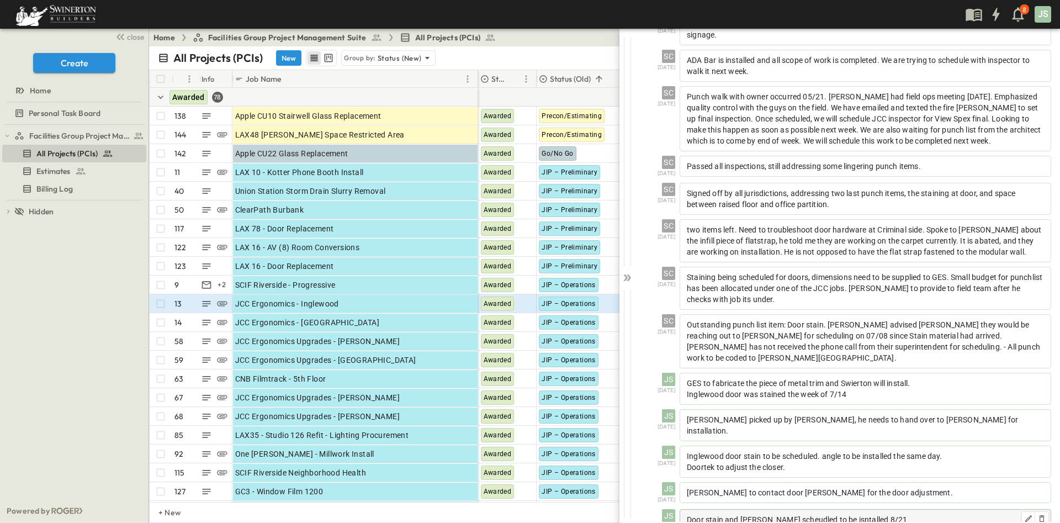
scroll to position [652, 0]
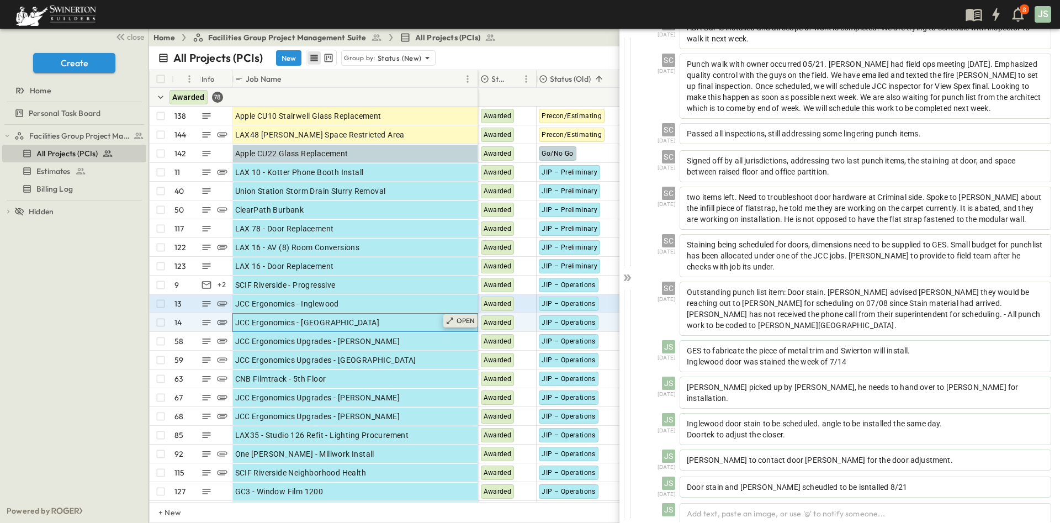
click at [458, 323] on p "OPEN" at bounding box center [465, 320] width 19 height 9
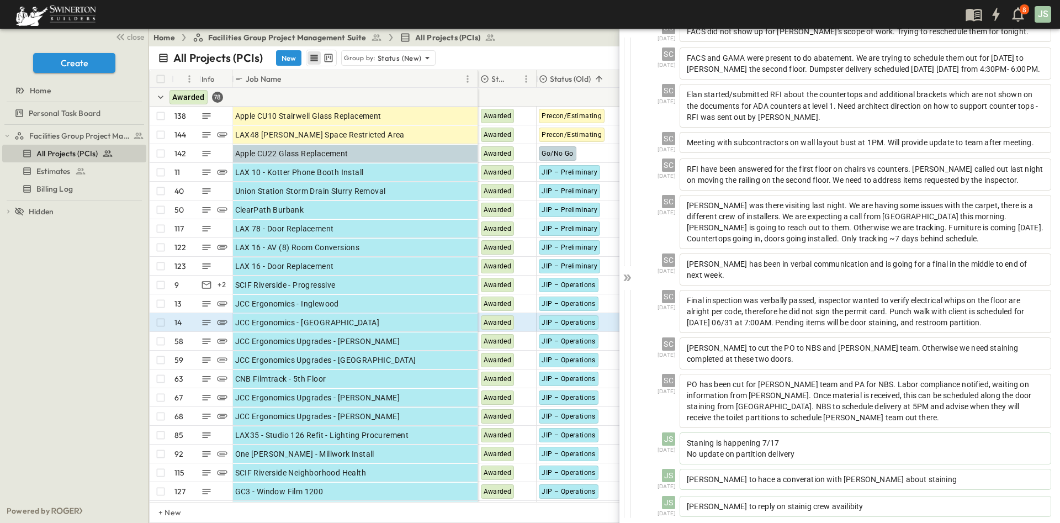
scroll to position [454, 0]
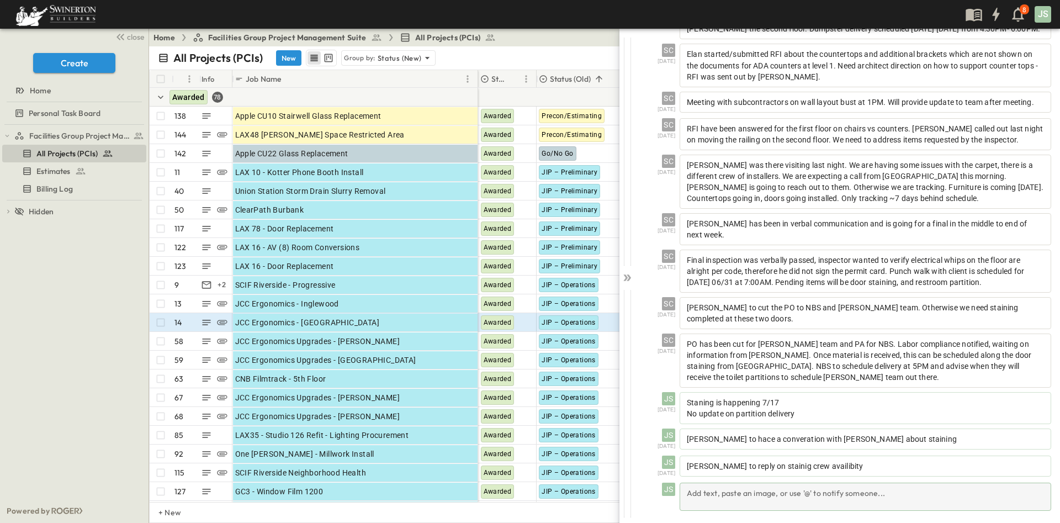
click at [771, 492] on div "Add text, paste an image, or use '@' to notify someone..." at bounding box center [864, 496] width 371 height 28
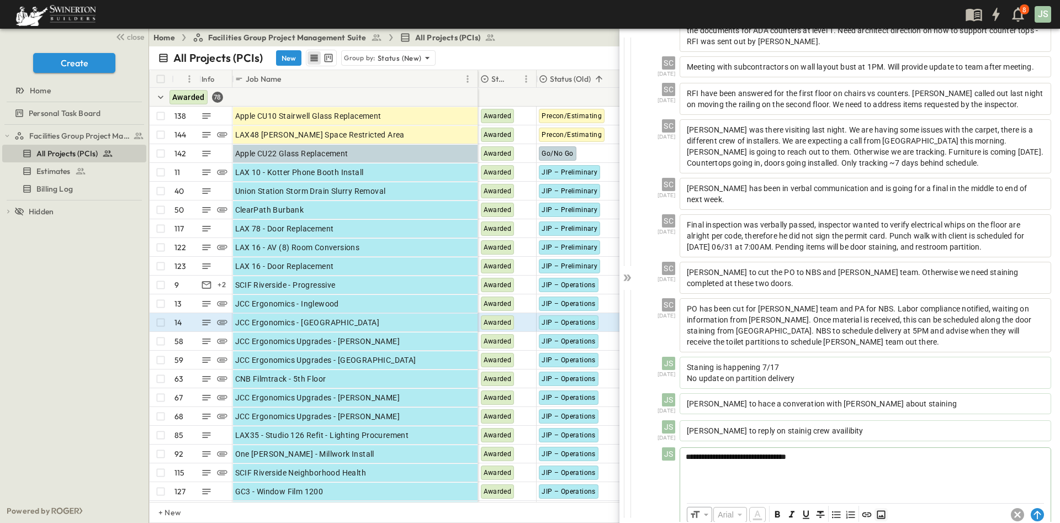
scroll to position [506, 0]
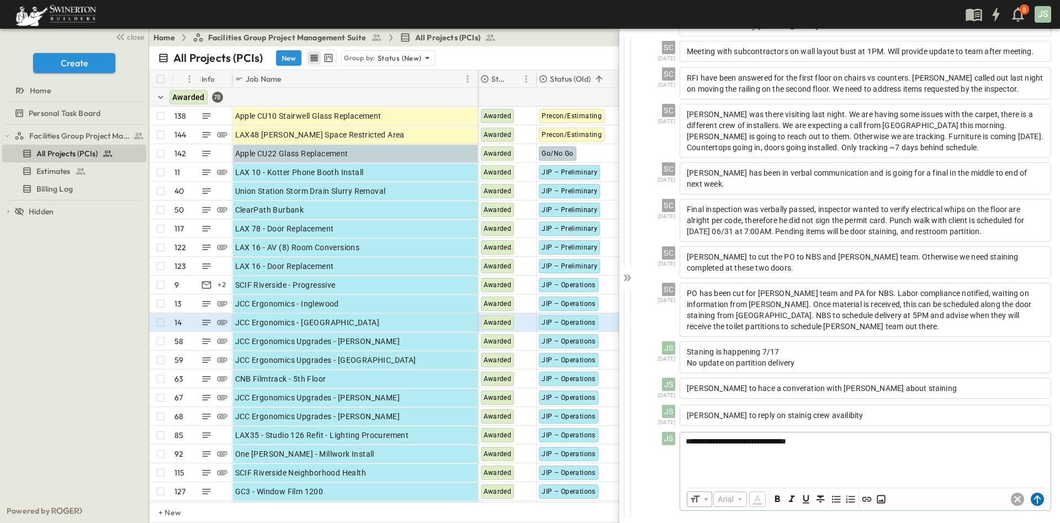
click at [1030, 495] on circle at bounding box center [1036, 498] width 13 height 13
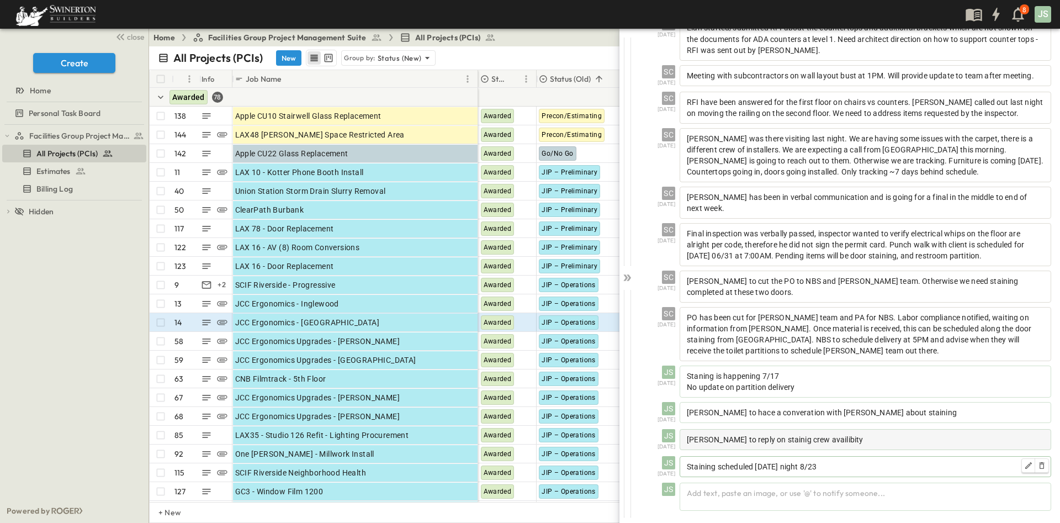
scroll to position [481, 0]
click at [456, 340] on p "OPEN" at bounding box center [465, 339] width 19 height 9
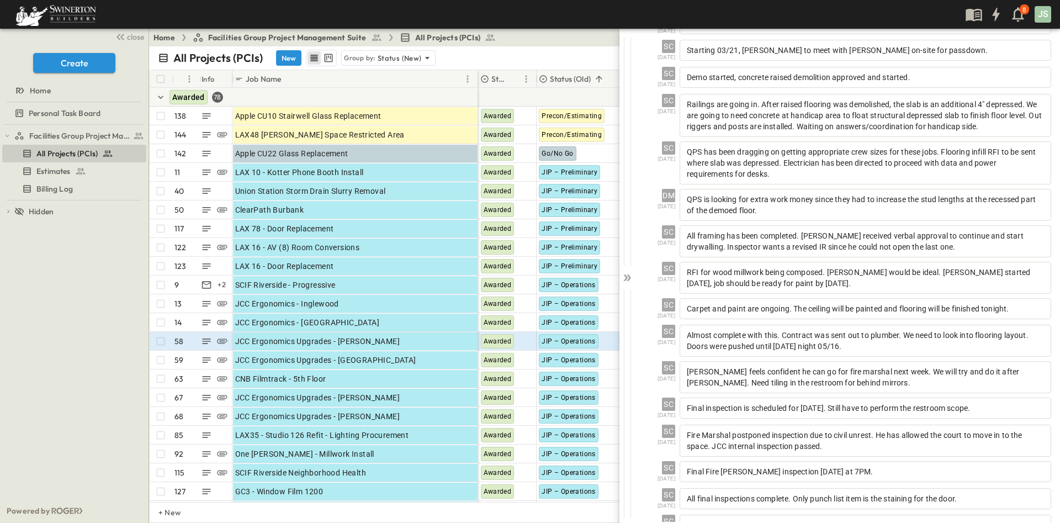
scroll to position [380, 0]
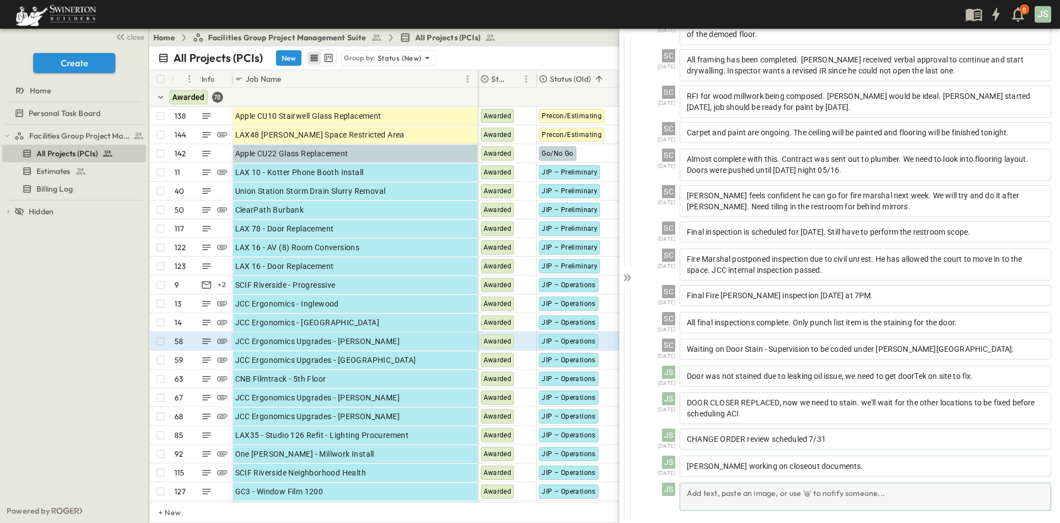
click at [818, 487] on div "Add text, paste an image, or use '@' to notify someone..." at bounding box center [864, 496] width 371 height 28
click at [491, 340] on span "Awarded" at bounding box center [497, 341] width 28 height 8
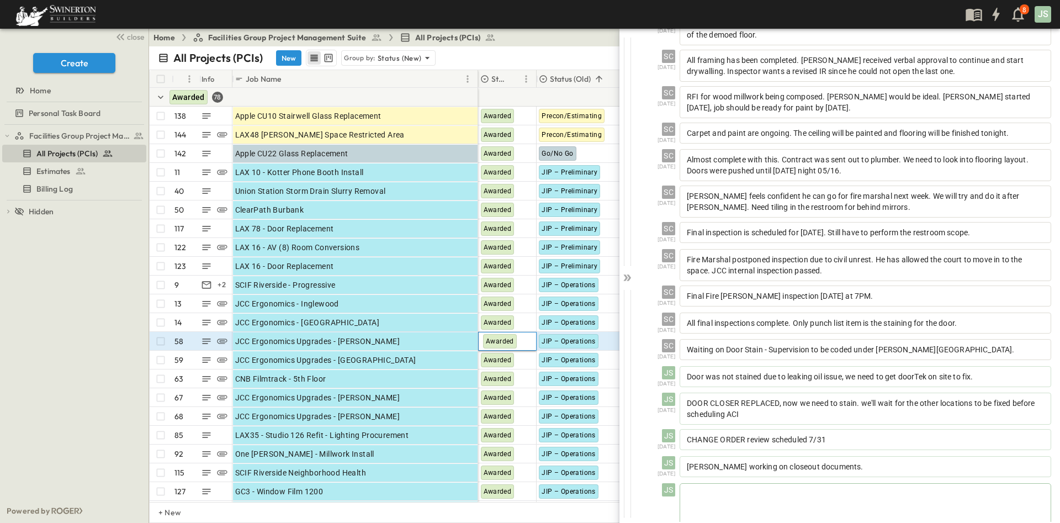
click at [494, 340] on span "Awarded" at bounding box center [500, 341] width 28 height 8
click at [499, 344] on span "Awarded" at bounding box center [500, 341] width 28 height 8
click at [493, 339] on span "Awarded" at bounding box center [500, 341] width 28 height 8
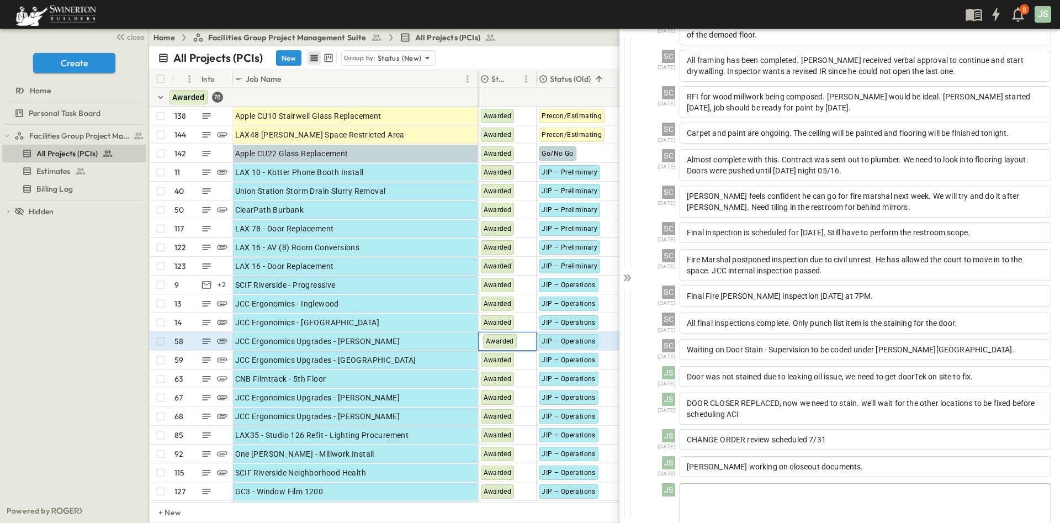
click at [493, 339] on span "Awarded" at bounding box center [500, 341] width 28 height 8
click at [625, 277] on icon at bounding box center [626, 277] width 11 height 11
click at [501, 342] on span "Awarded" at bounding box center [497, 341] width 28 height 8
click at [627, 278] on icon at bounding box center [626, 277] width 11 height 11
click at [627, 279] on icon at bounding box center [626, 277] width 11 height 11
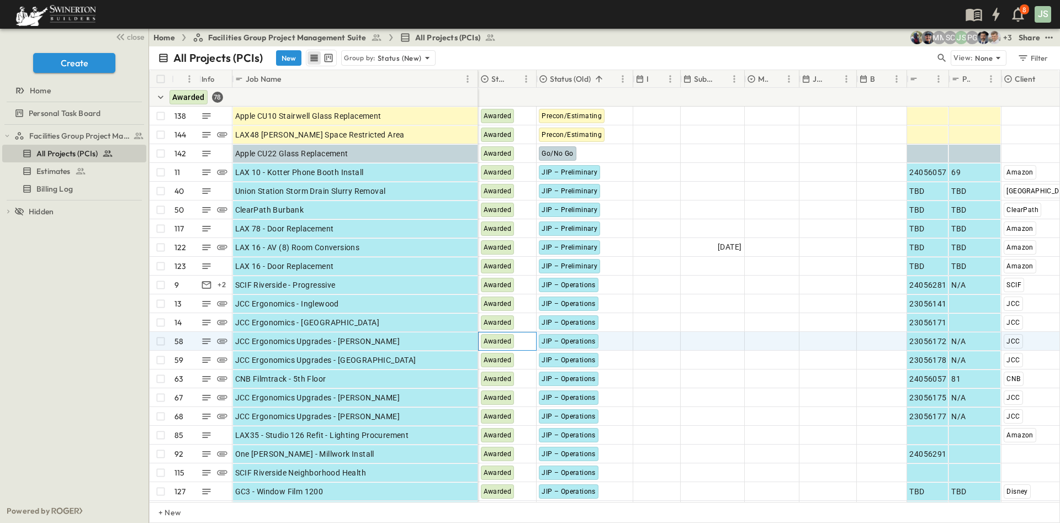
click at [503, 342] on span "Awarded" at bounding box center [497, 341] width 28 height 8
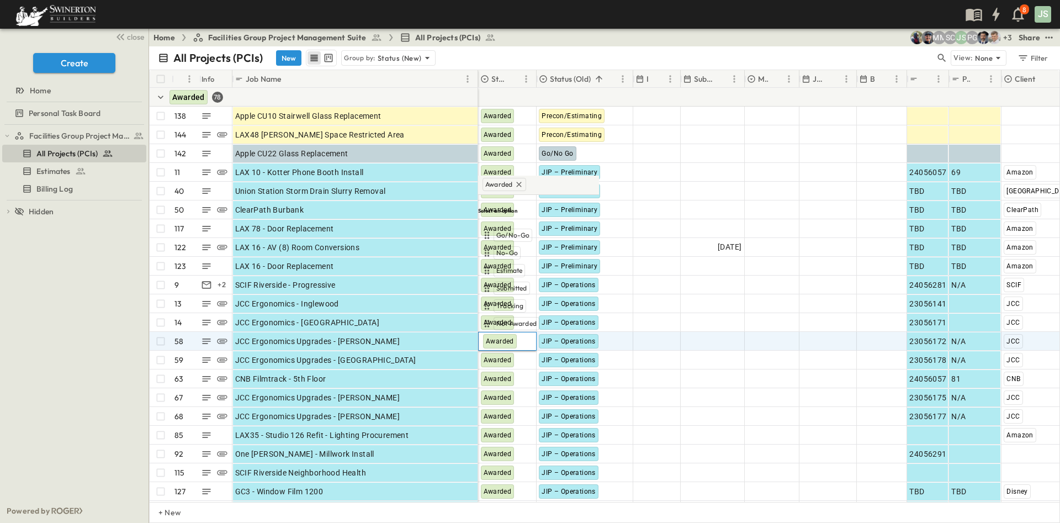
click at [503, 342] on div "Awarded Select an option Go/No-Go No-Go Estimate Submitted Tracking Not Awarded…" at bounding box center [538, 262] width 121 height 174
click at [503, 342] on span "Awarded" at bounding box center [500, 341] width 28 height 8
click at [524, 344] on div "Awarded" at bounding box center [506, 340] width 57 height 17
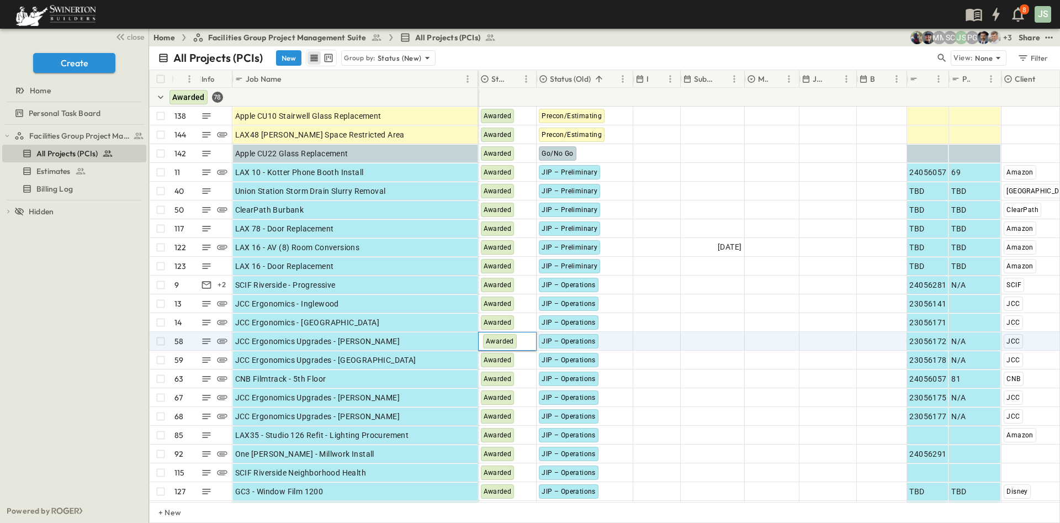
click at [505, 347] on div "Awarded" at bounding box center [500, 341] width 34 height 14
click at [504, 344] on span "Awarded" at bounding box center [500, 341] width 28 height 8
click at [554, 340] on span "JIP – Operations" at bounding box center [568, 341] width 54 height 8
click at [505, 339] on span "Awarded" at bounding box center [497, 341] width 28 height 8
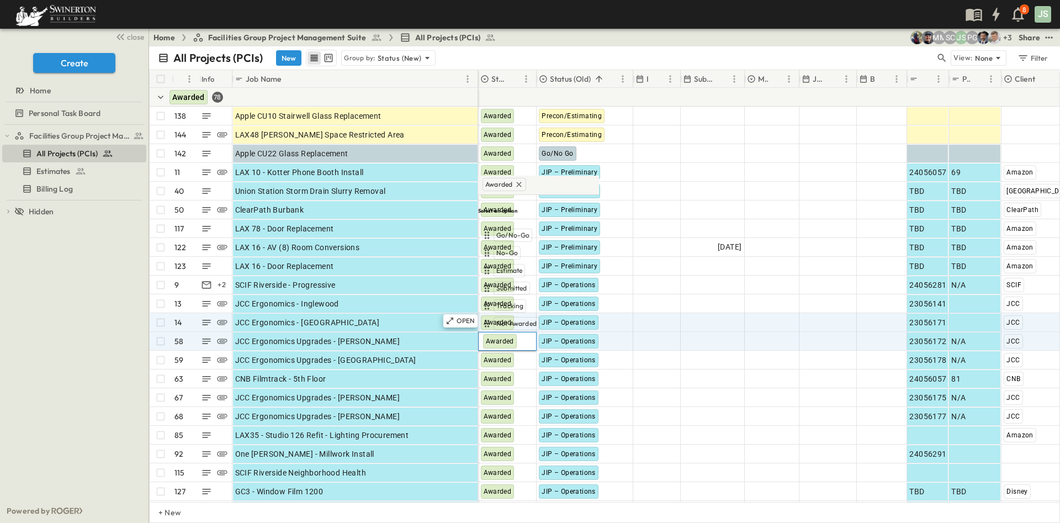
click at [121, 327] on div "Facilities Group Project Management Suite All Projects (PCIs) Estimates Billing…" at bounding box center [74, 312] width 148 height 374
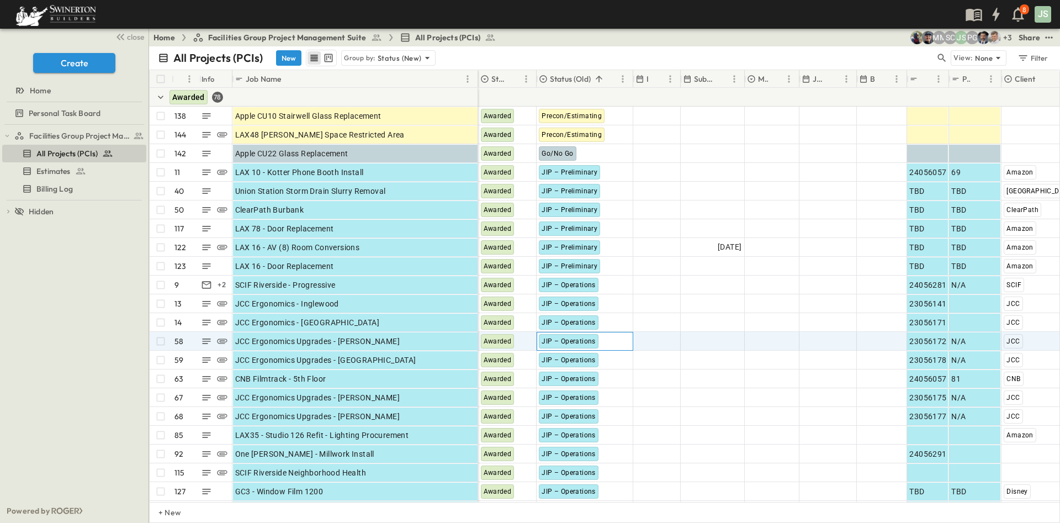
click at [586, 342] on span "JIP – Operations" at bounding box center [568, 341] width 54 height 8
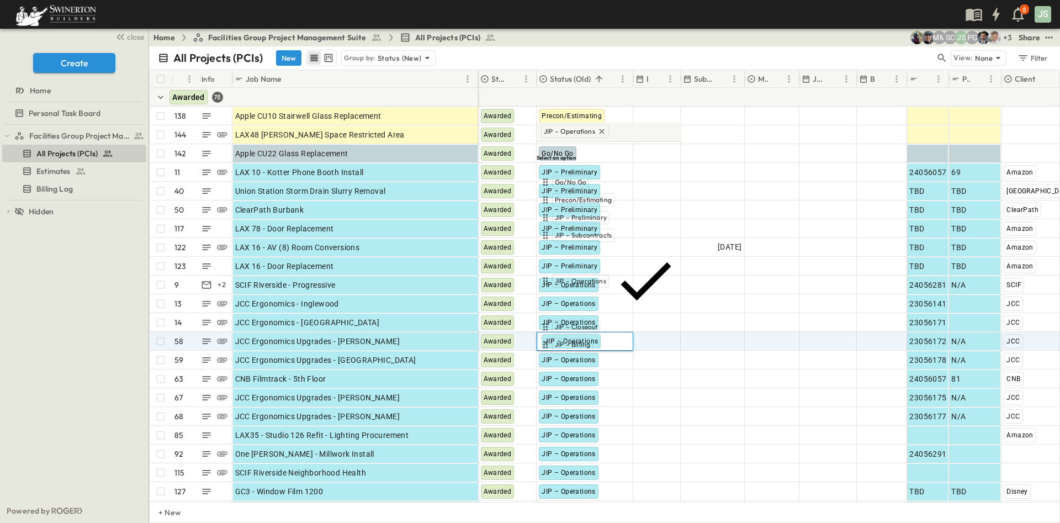
click at [575, 358] on span "Complete" at bounding box center [569, 362] width 29 height 9
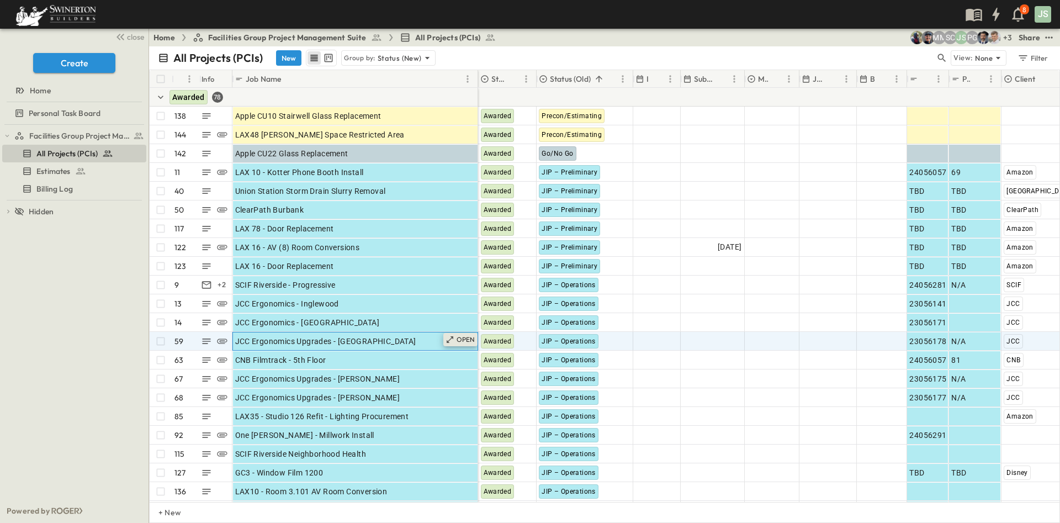
click at [455, 338] on div "OPEN" at bounding box center [460, 339] width 34 height 13
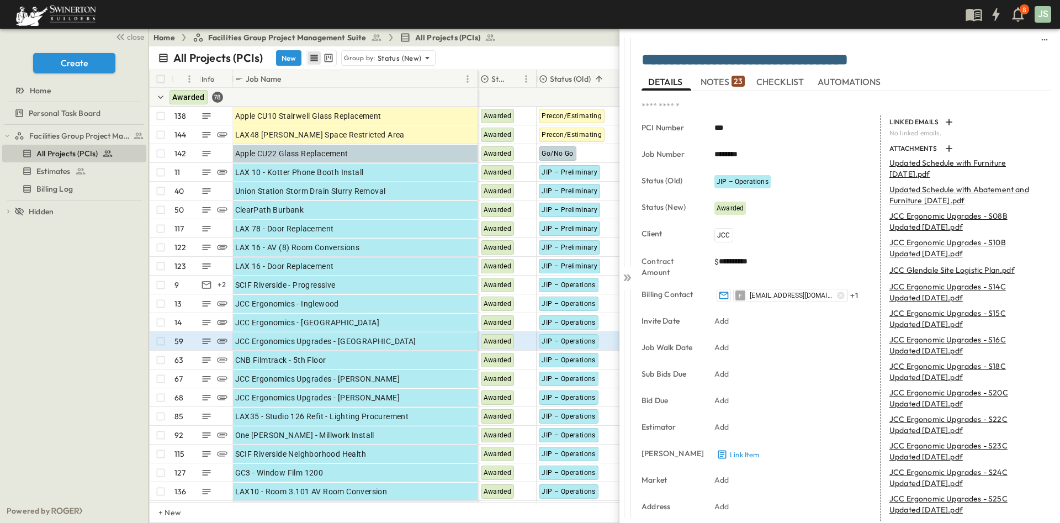
click at [720, 80] on span "NOTES 23" at bounding box center [722, 82] width 44 height 10
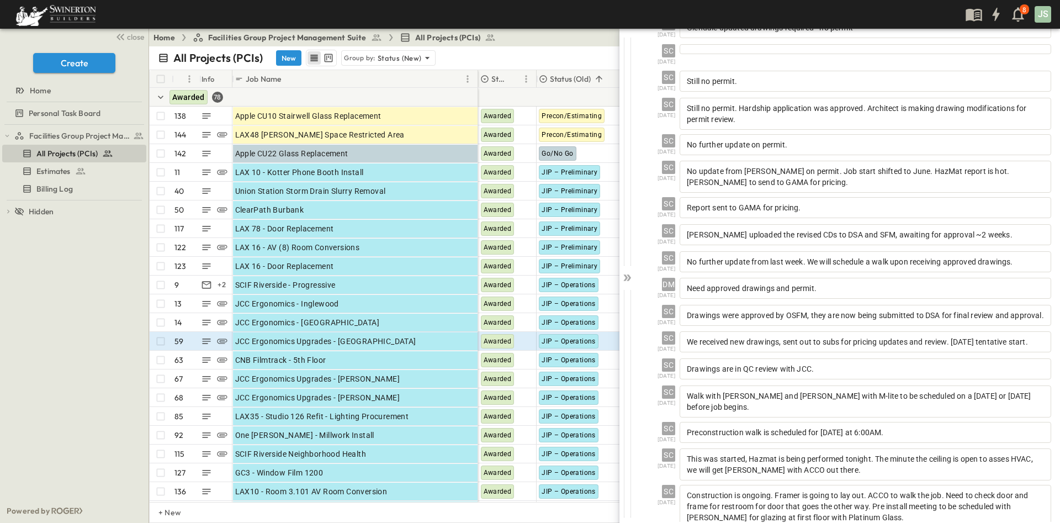
scroll to position [394, 0]
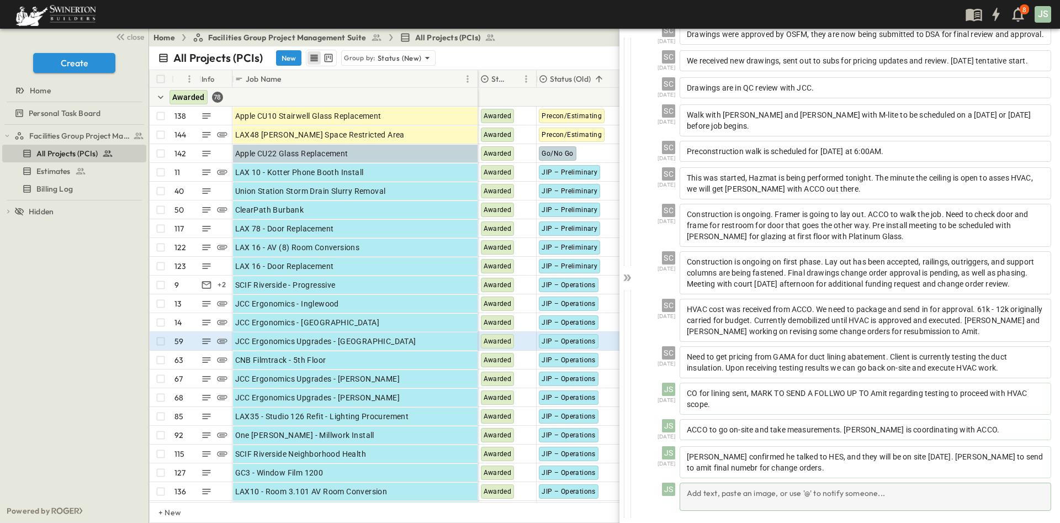
click at [809, 499] on div "Add text, paste an image, or use '@' to notify someone..." at bounding box center [864, 496] width 371 height 28
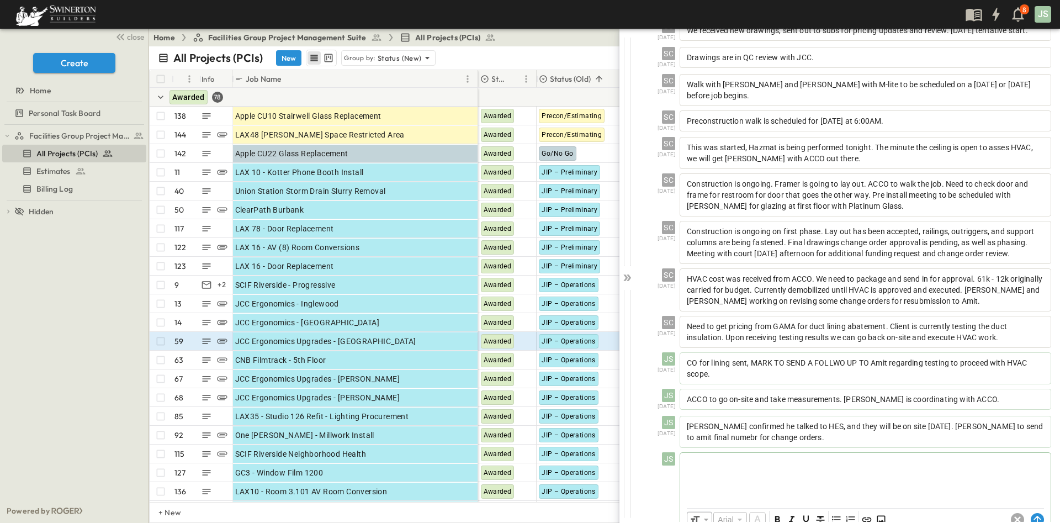
click at [809, 467] on p at bounding box center [864, 461] width 359 height 11
click at [623, 279] on icon at bounding box center [626, 277] width 11 height 11
click at [739, 502] on div at bounding box center [864, 478] width 369 height 49
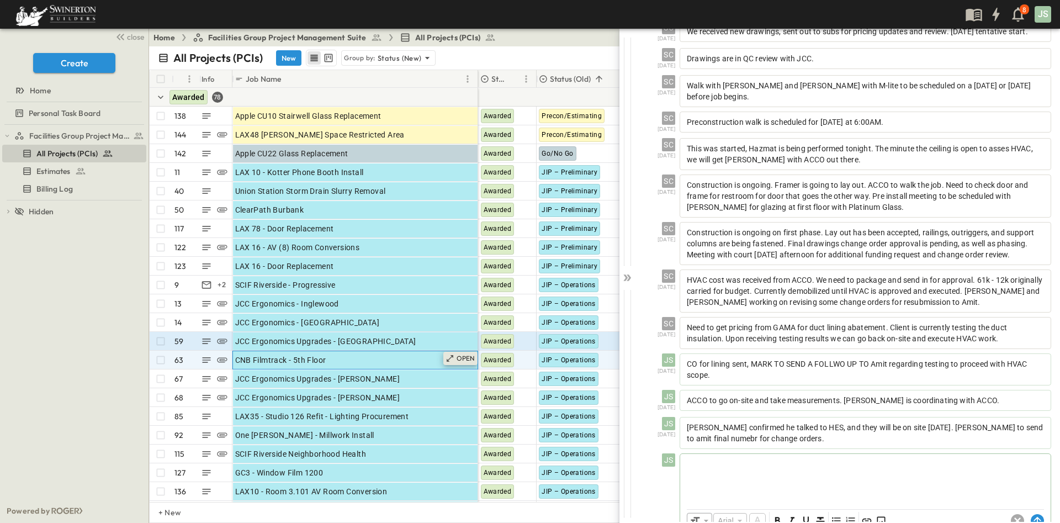
click at [473, 359] on p "OPEN" at bounding box center [465, 358] width 19 height 9
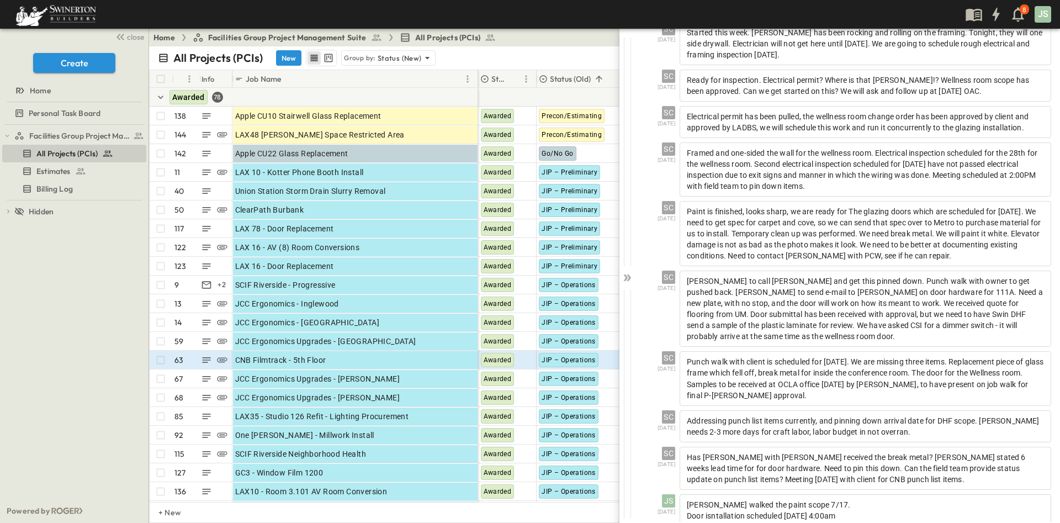
scroll to position [643, 0]
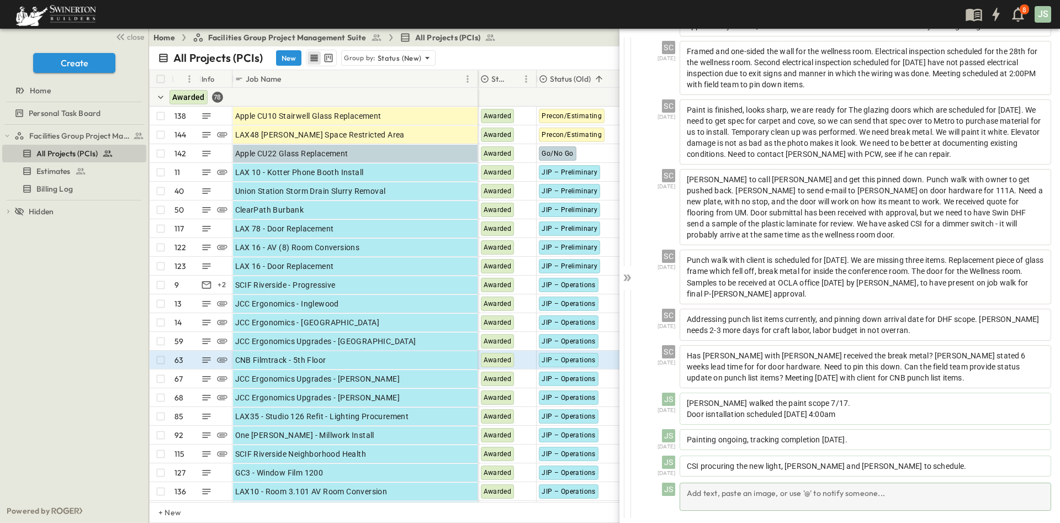
click at [803, 491] on div "Add text, paste an image, or use '@' to notify someone..." at bounding box center [864, 496] width 371 height 28
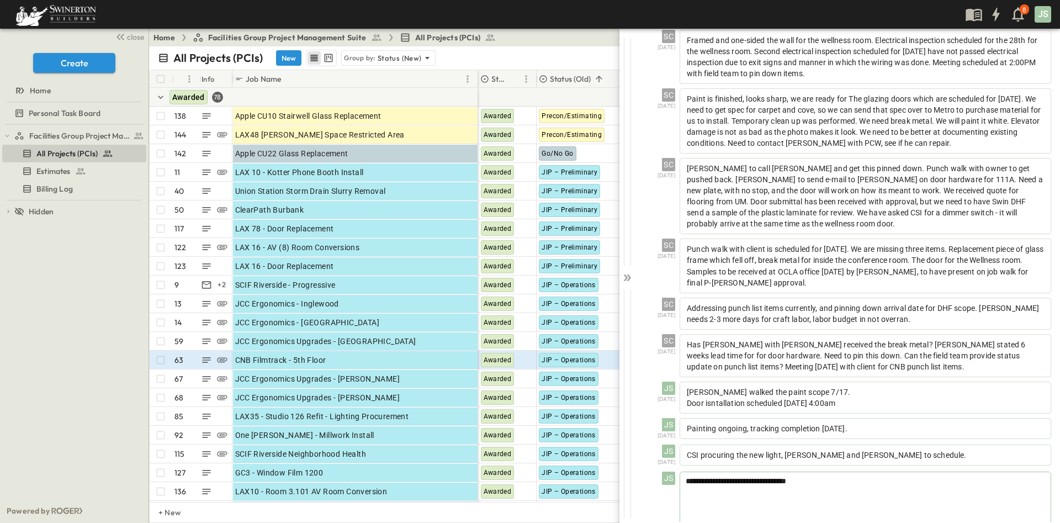
click at [776, 485] on span "**********" at bounding box center [735, 481] width 100 height 8
click at [914, 514] on div "**********" at bounding box center [865, 496] width 370 height 49
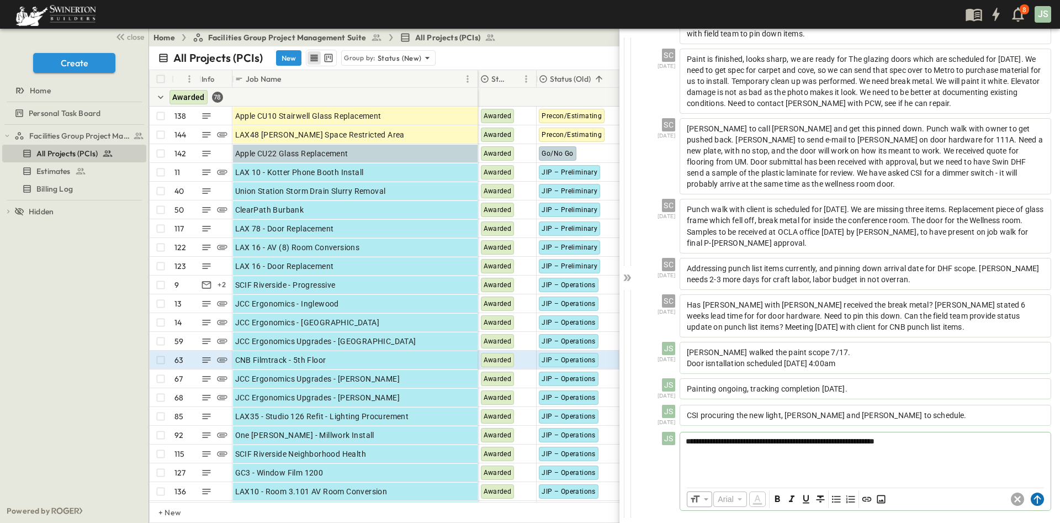
click at [1030, 503] on circle at bounding box center [1036, 498] width 13 height 13
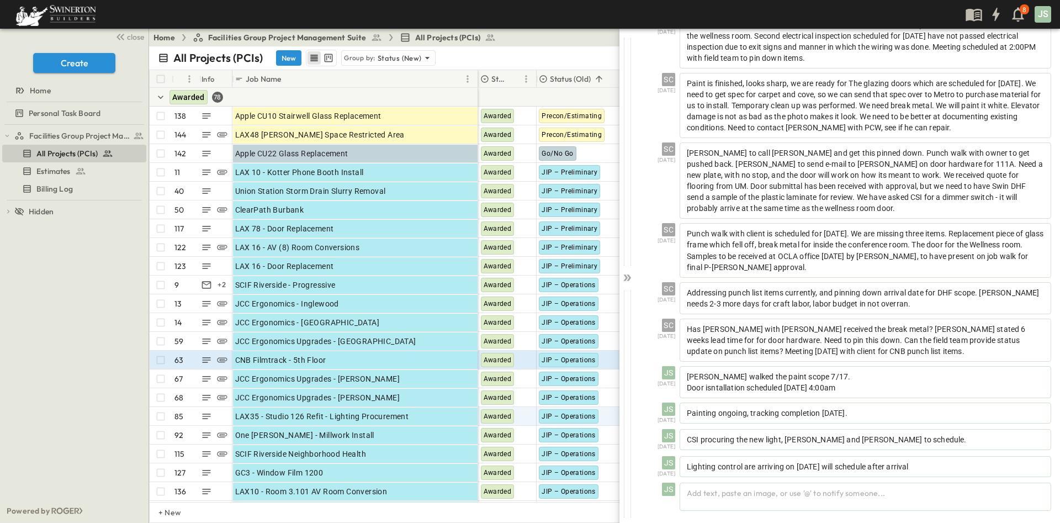
scroll to position [669, 0]
click at [462, 379] on p "OPEN" at bounding box center [465, 376] width 19 height 9
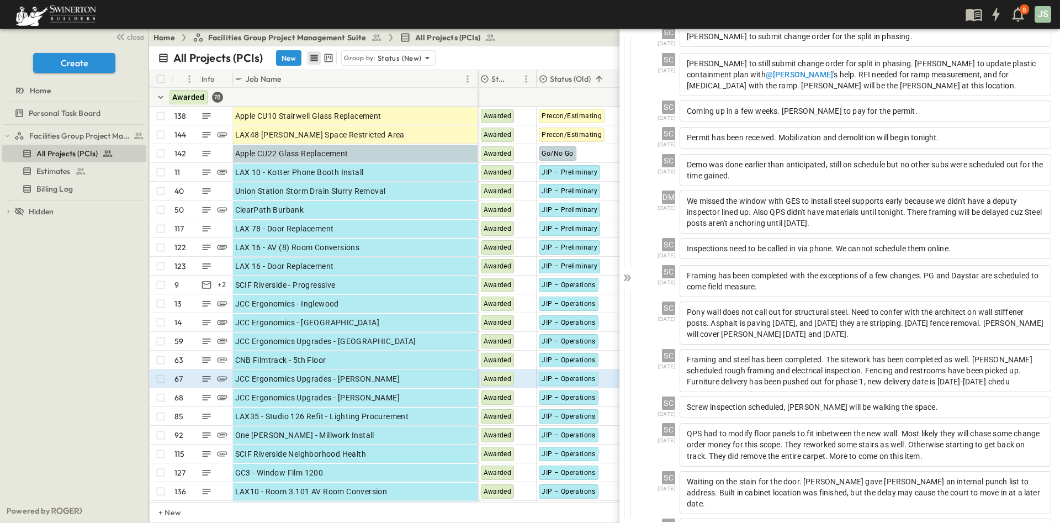
scroll to position [445, 0]
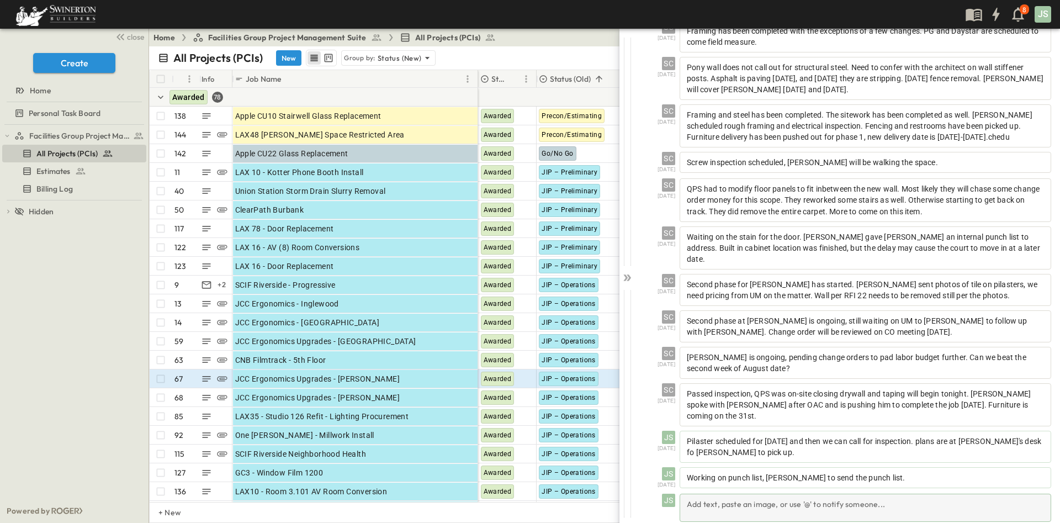
click at [786, 497] on div "Add text, paste an image, or use '@' to notify someone..." at bounding box center [864, 507] width 371 height 28
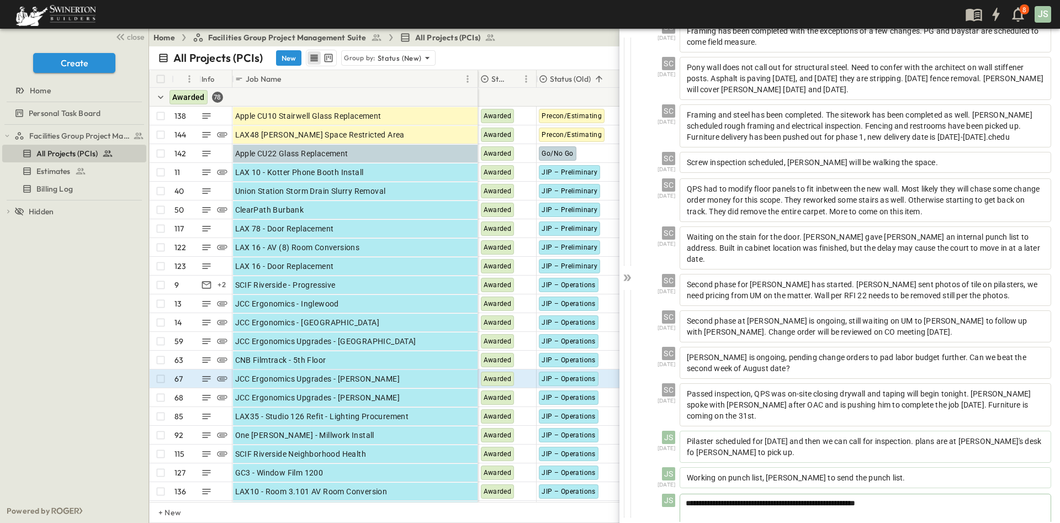
scroll to position [497, 0]
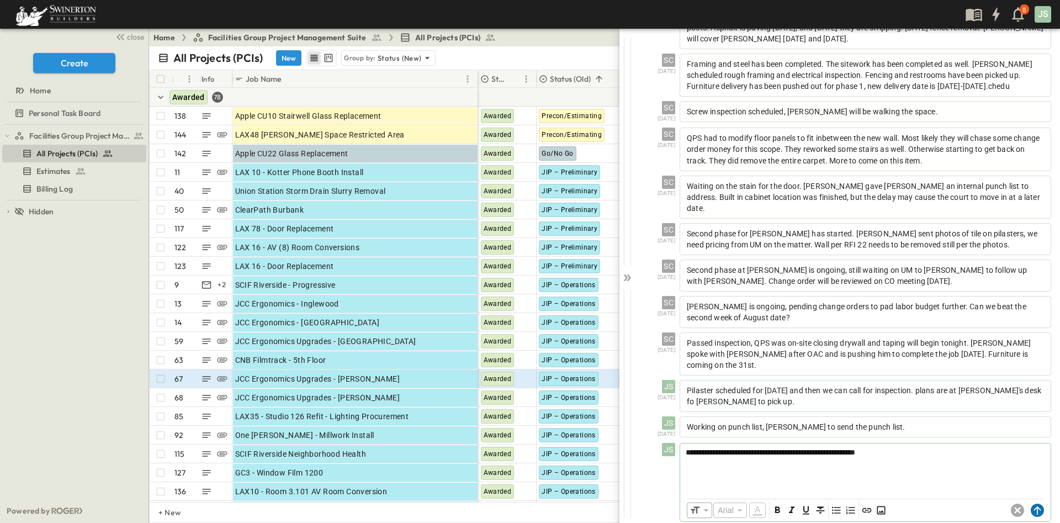
click at [1030, 503] on circle at bounding box center [1036, 509] width 13 height 13
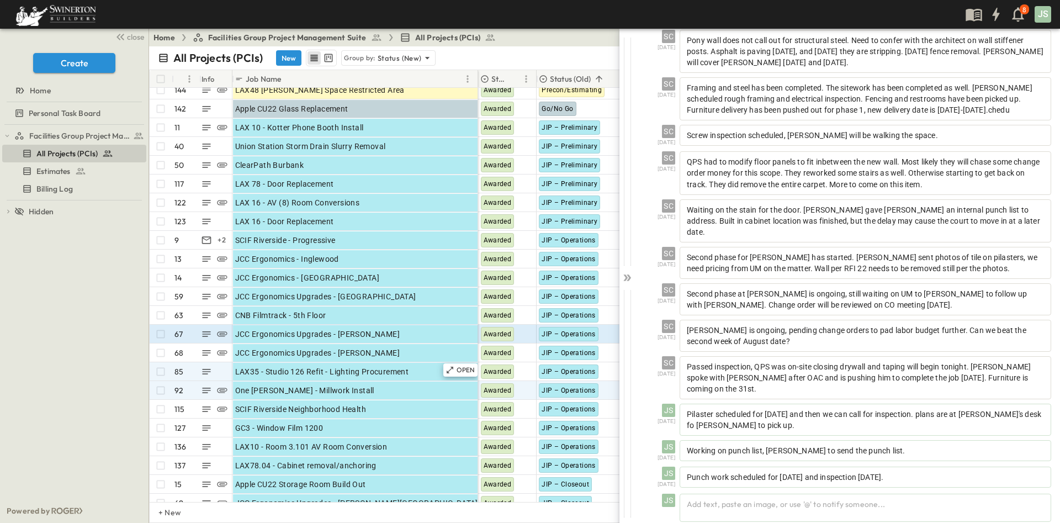
scroll to position [83, 0]
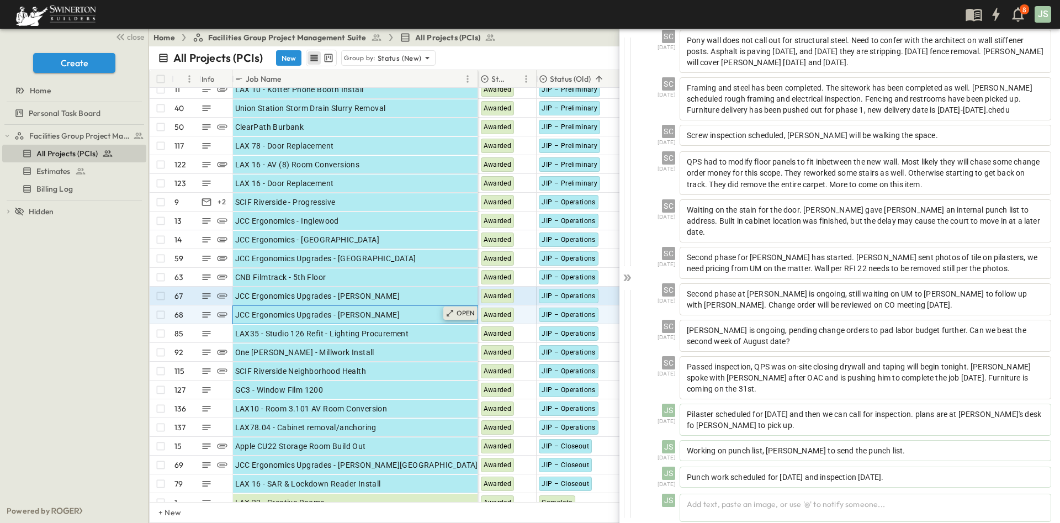
click at [451, 313] on icon at bounding box center [449, 312] width 9 height 9
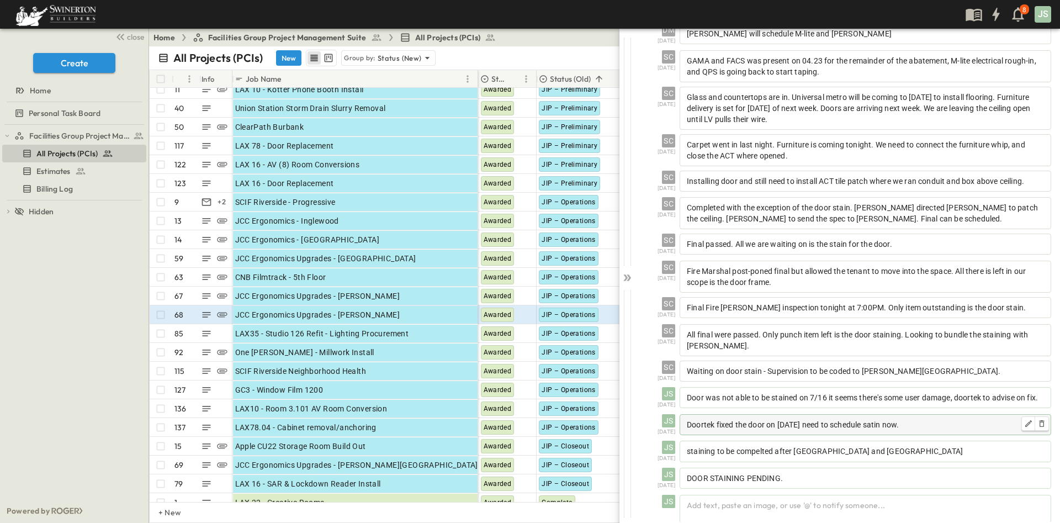
scroll to position [391, 0]
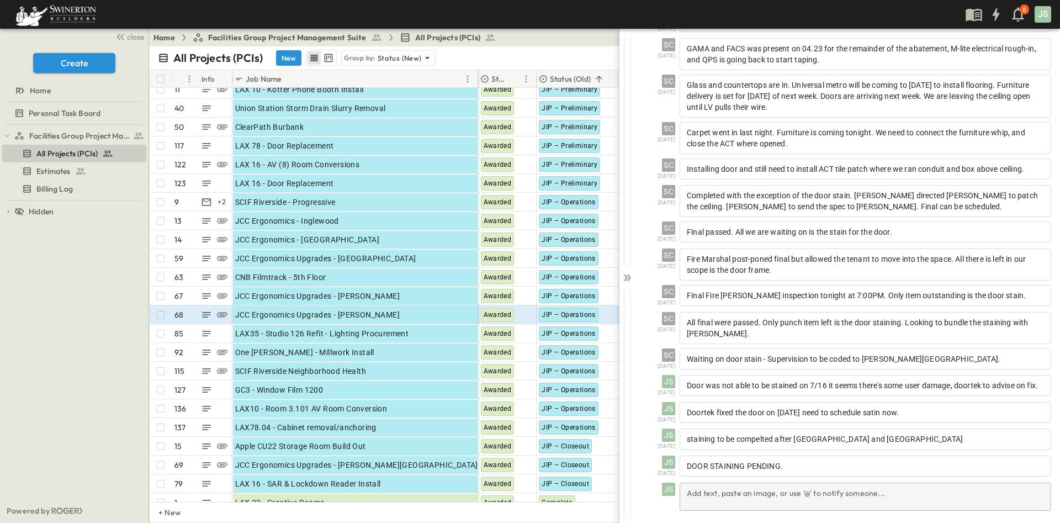
click at [788, 486] on div "Add text, paste an image, or use '@' to notify someone..." at bounding box center [864, 496] width 371 height 28
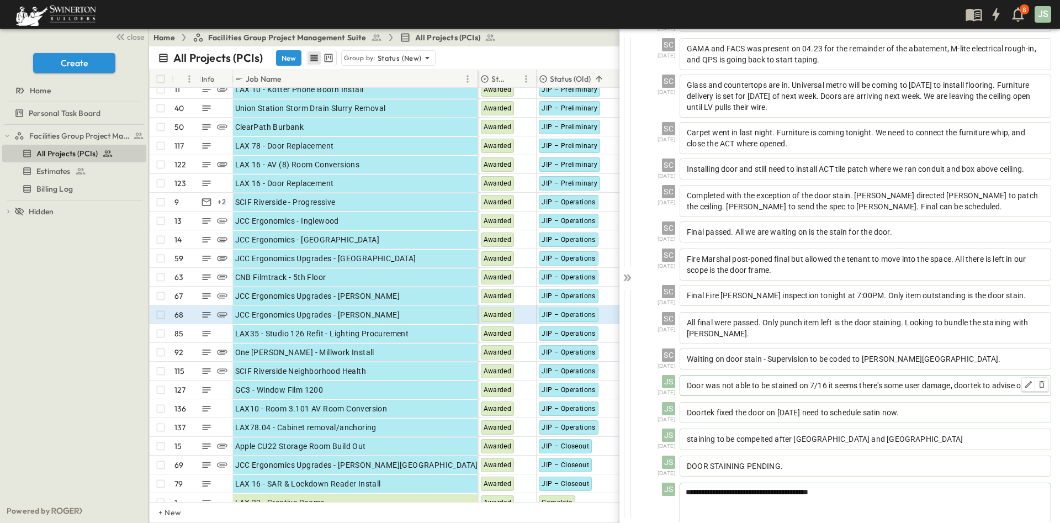
scroll to position [443, 0]
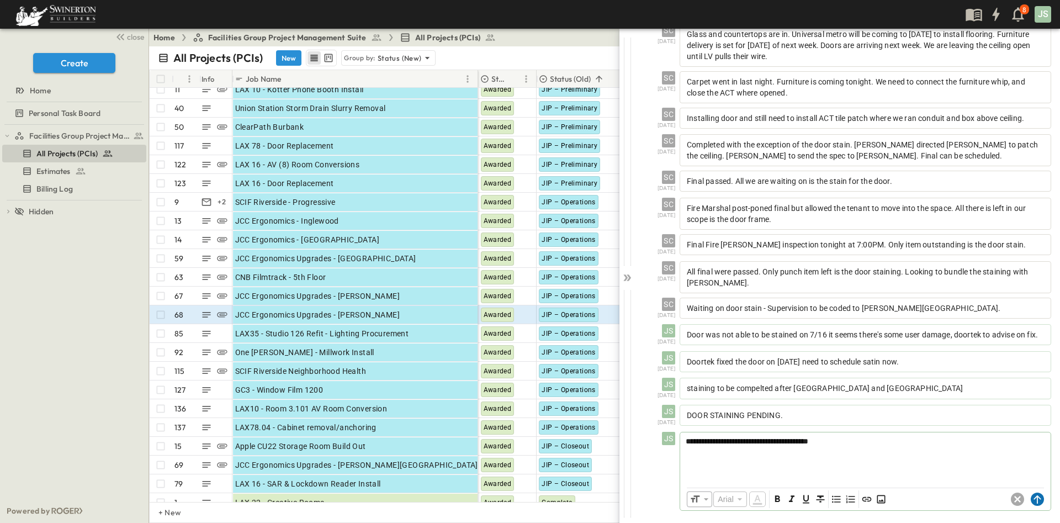
click at [1030, 499] on circle at bounding box center [1036, 498] width 13 height 13
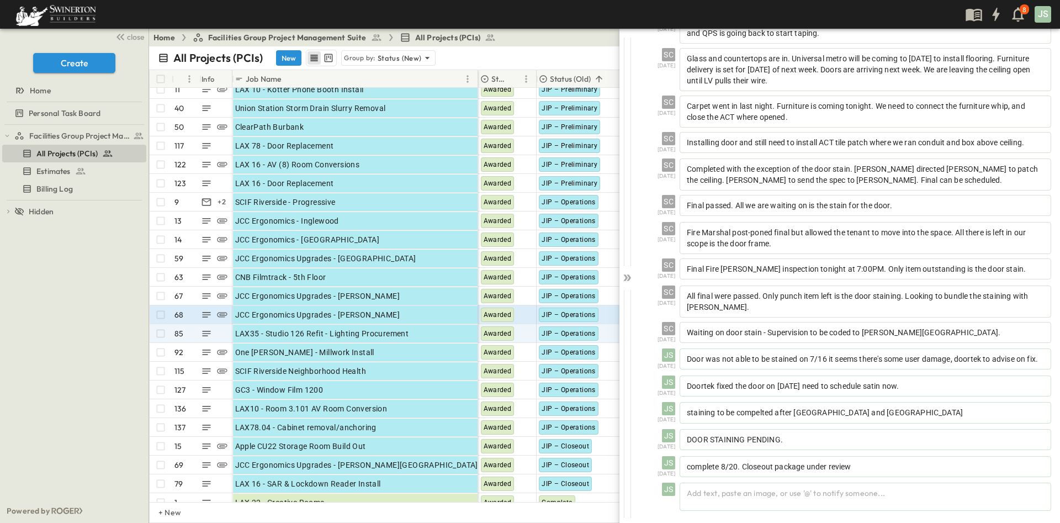
scroll to position [417, 0]
click at [496, 332] on span "Awarded" at bounding box center [497, 333] width 28 height 8
click at [551, 337] on div "JIP – Operations" at bounding box center [568, 333] width 59 height 14
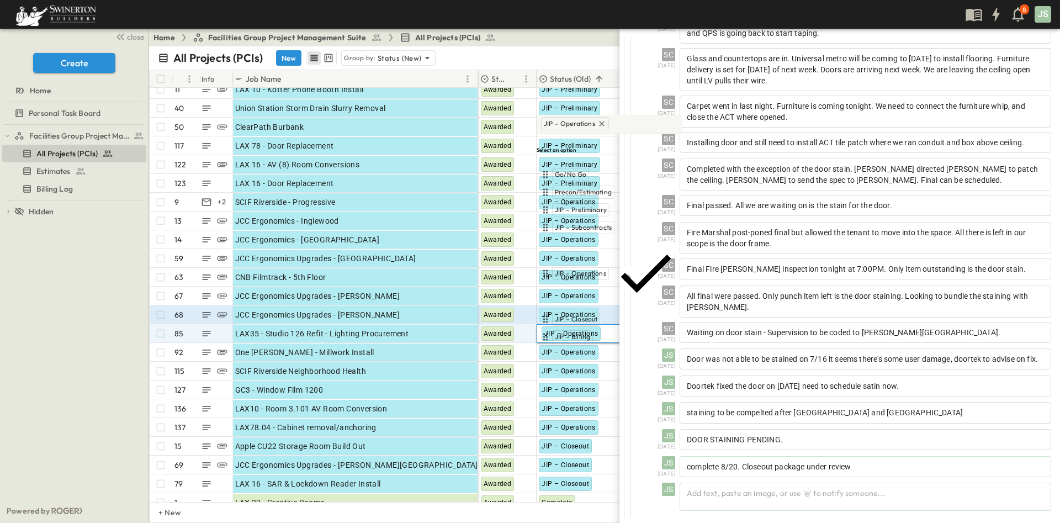
click at [571, 350] on span "Complete" at bounding box center [569, 354] width 29 height 9
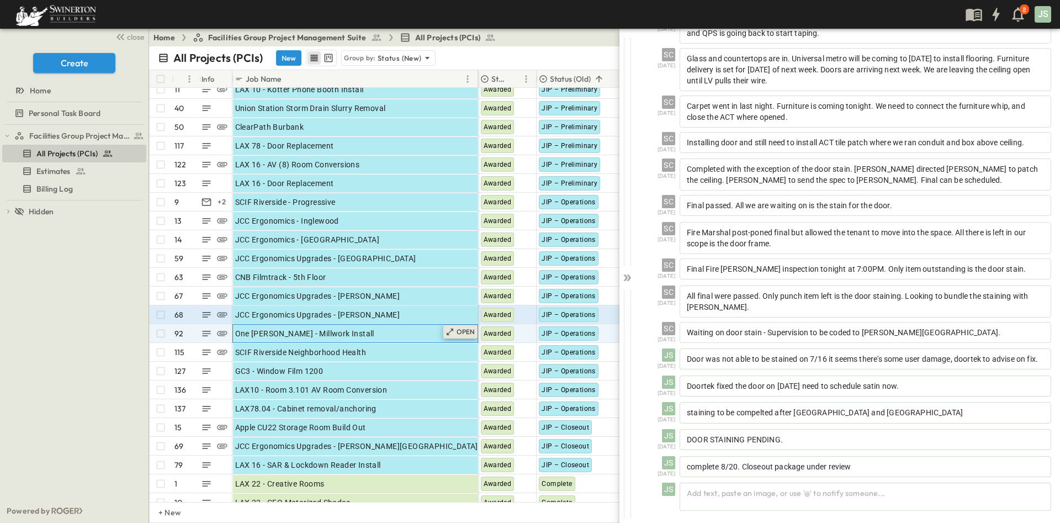
click at [464, 331] on p "OPEN" at bounding box center [465, 331] width 19 height 9
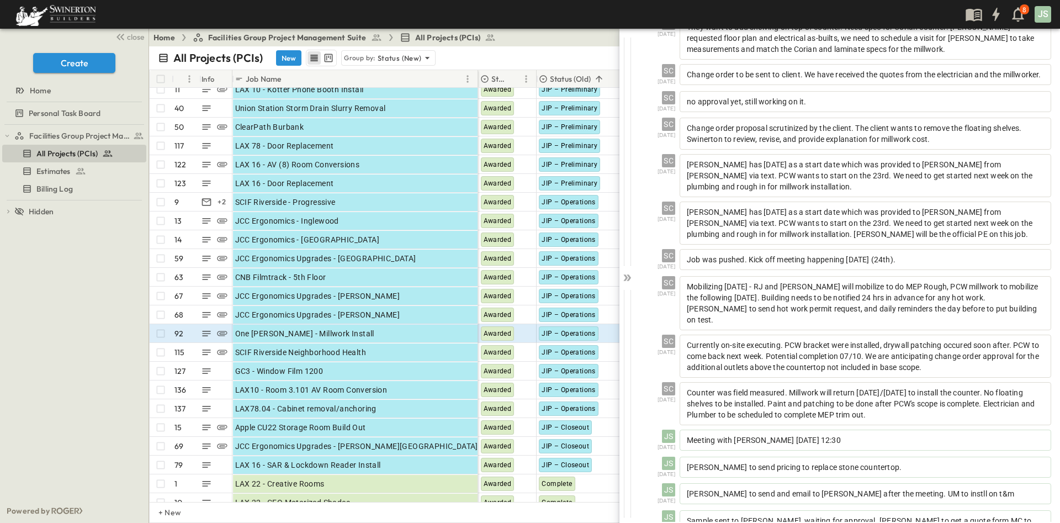
scroll to position [416, 0]
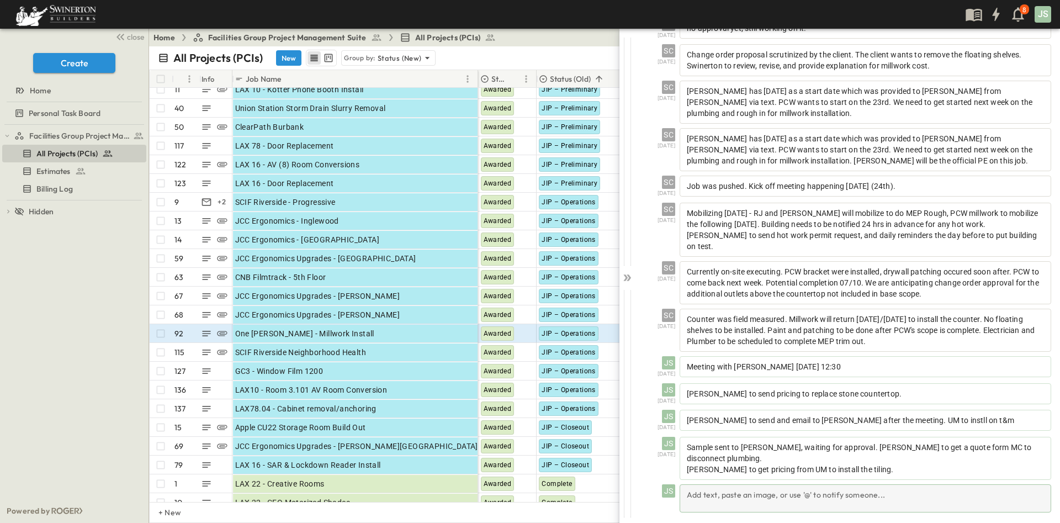
click at [763, 489] on div "Add text, paste an image, or use '@' to notify someone..." at bounding box center [864, 498] width 371 height 28
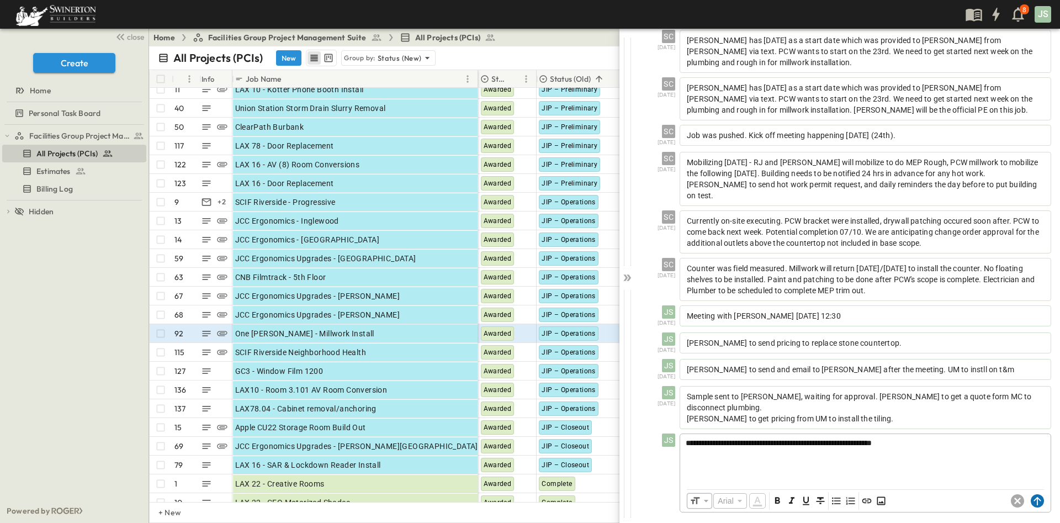
click at [1030, 502] on circle at bounding box center [1036, 500] width 13 height 13
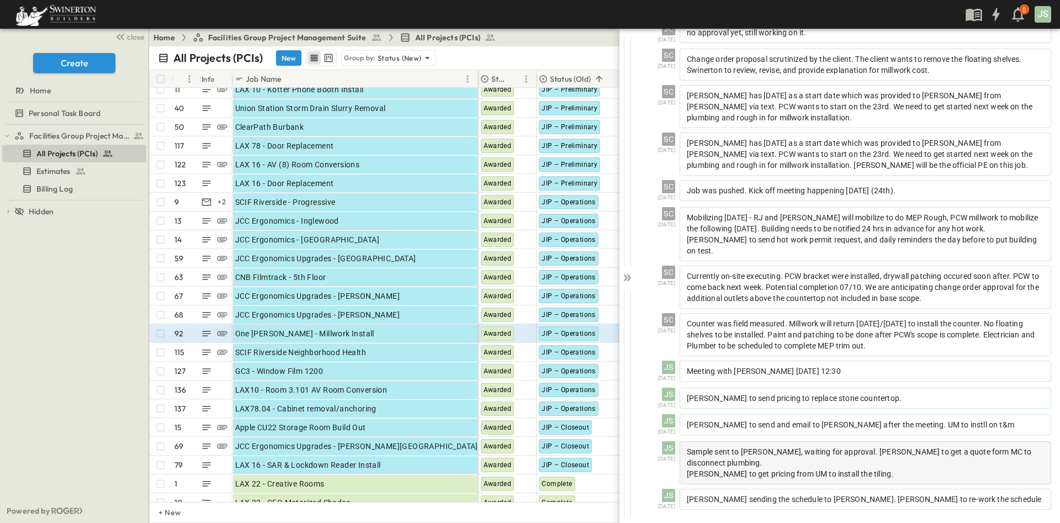
scroll to position [443, 0]
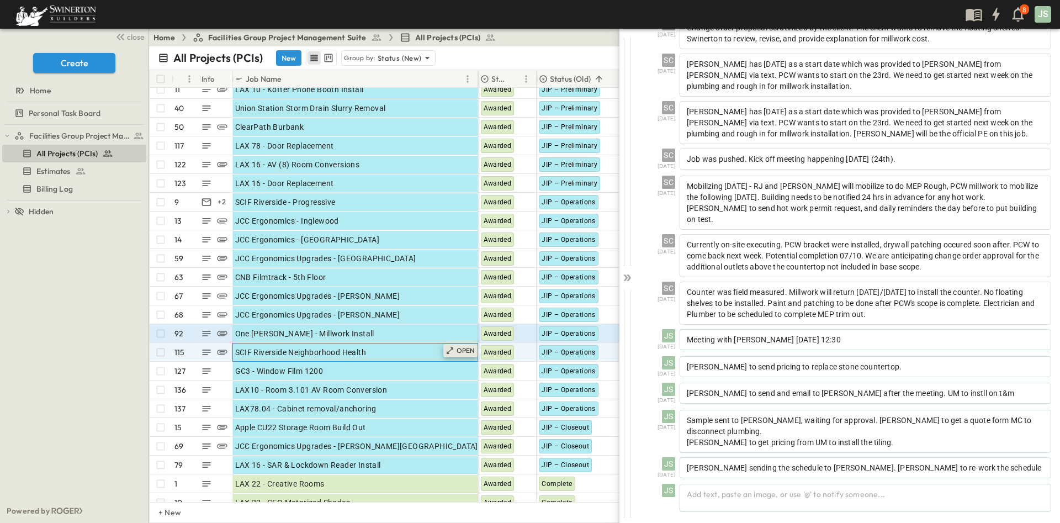
click at [467, 349] on p "OPEN" at bounding box center [465, 350] width 19 height 9
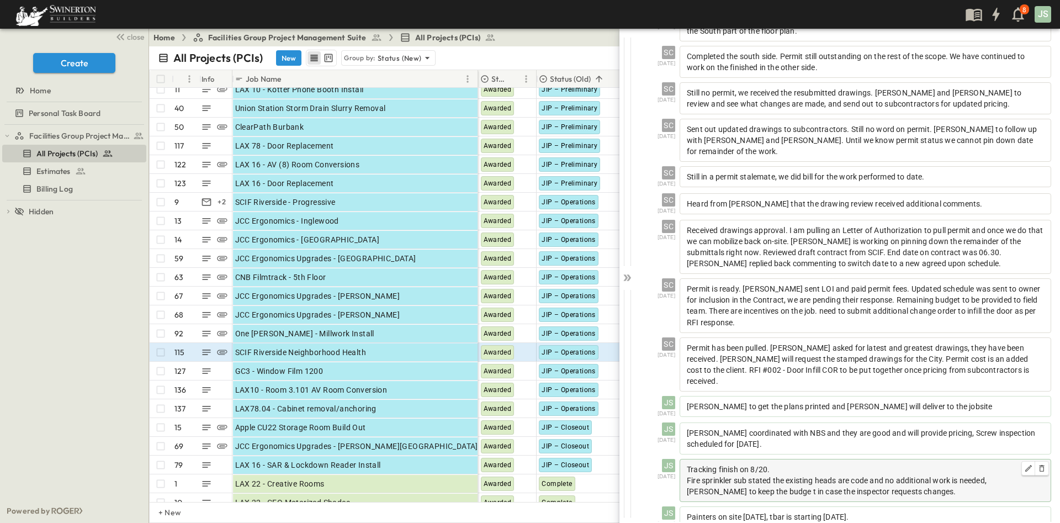
scroll to position [239, 0]
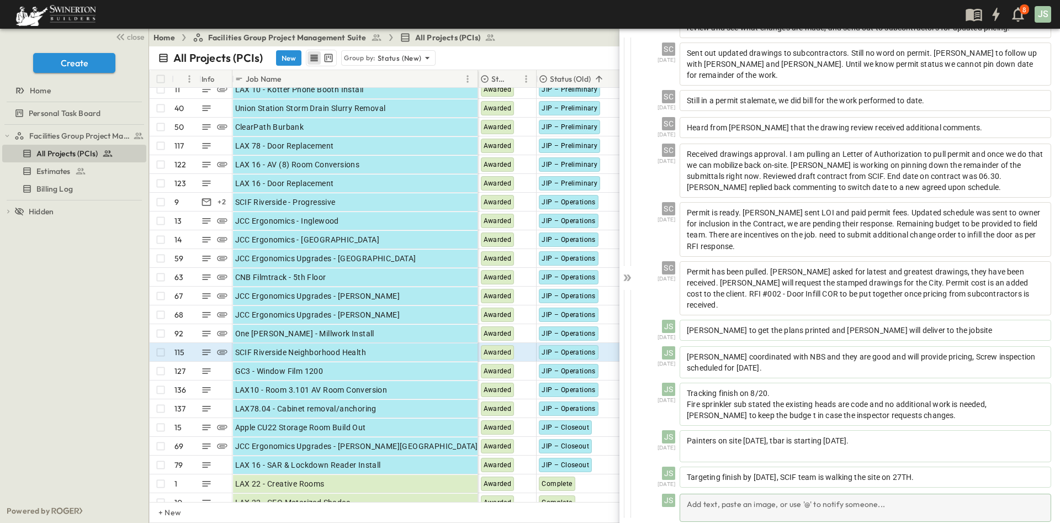
click at [781, 498] on div "Add text, paste an image, or use '@' to notify someone..." at bounding box center [864, 507] width 371 height 28
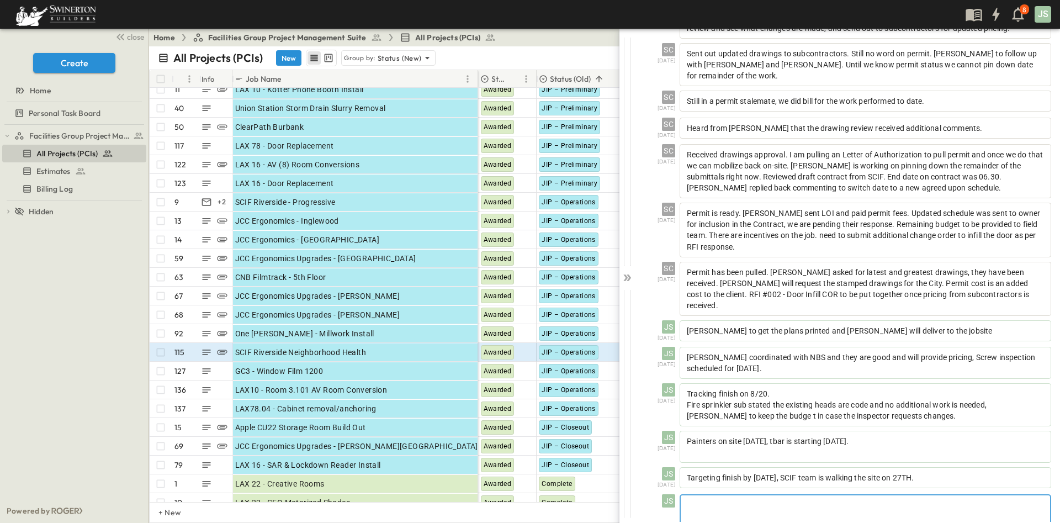
click at [838, 505] on div at bounding box center [864, 519] width 369 height 49
drag, startPoint x: 780, startPoint y: 494, endPoint x: 769, endPoint y: 494, distance: 11.1
click at [769, 499] on span "**********" at bounding box center [761, 503] width 150 height 8
click at [913, 498] on p "**********" at bounding box center [865, 503] width 358 height 11
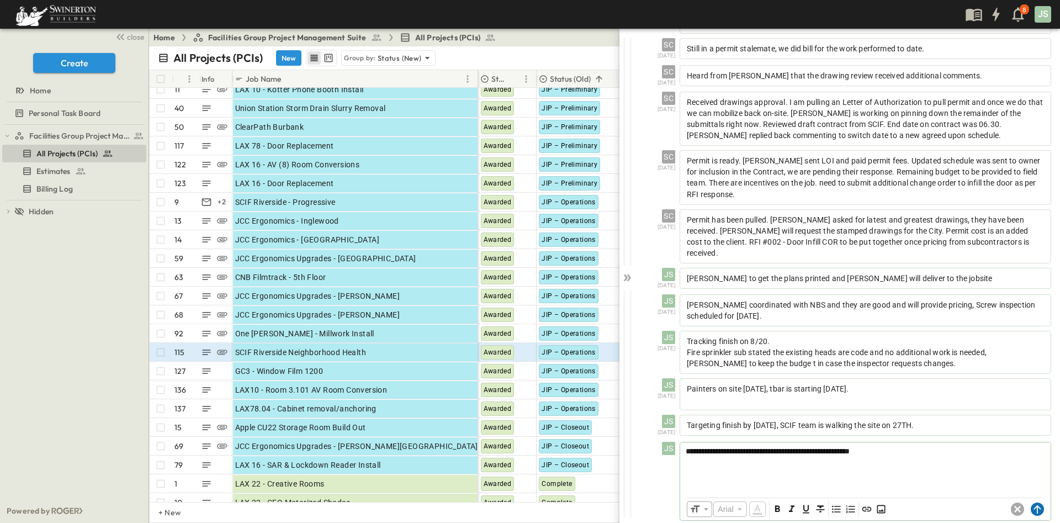
click at [1030, 502] on circle at bounding box center [1036, 508] width 13 height 13
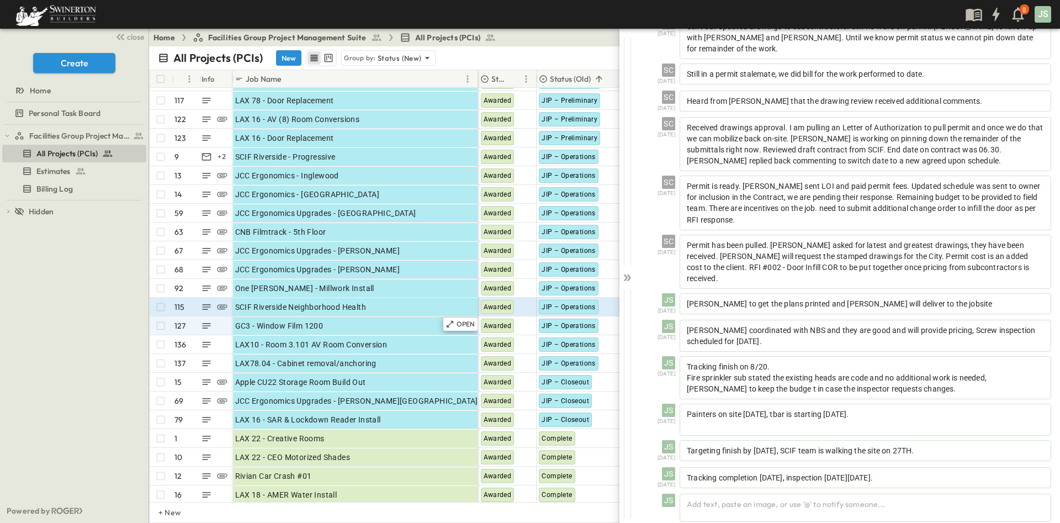
scroll to position [166, 0]
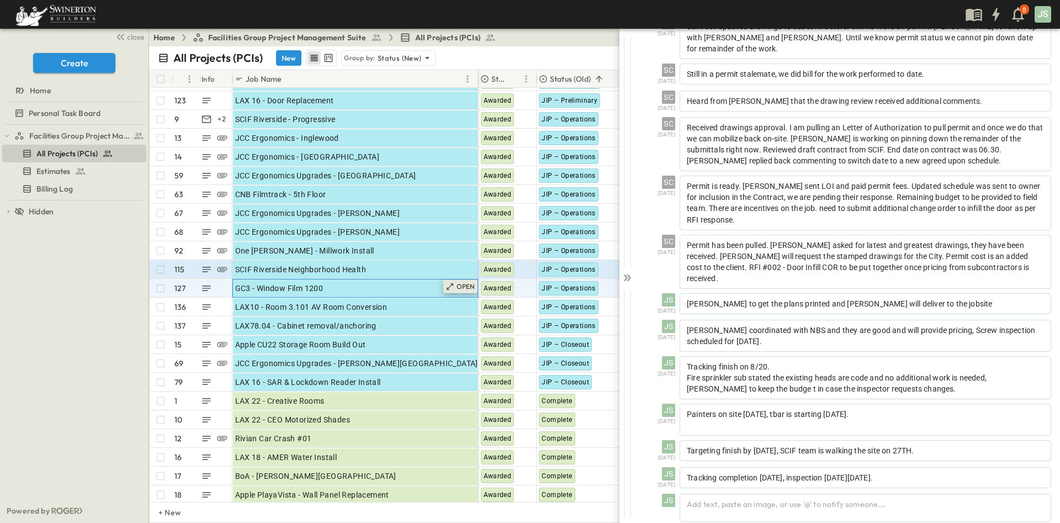
click at [458, 287] on p "OPEN" at bounding box center [465, 286] width 19 height 9
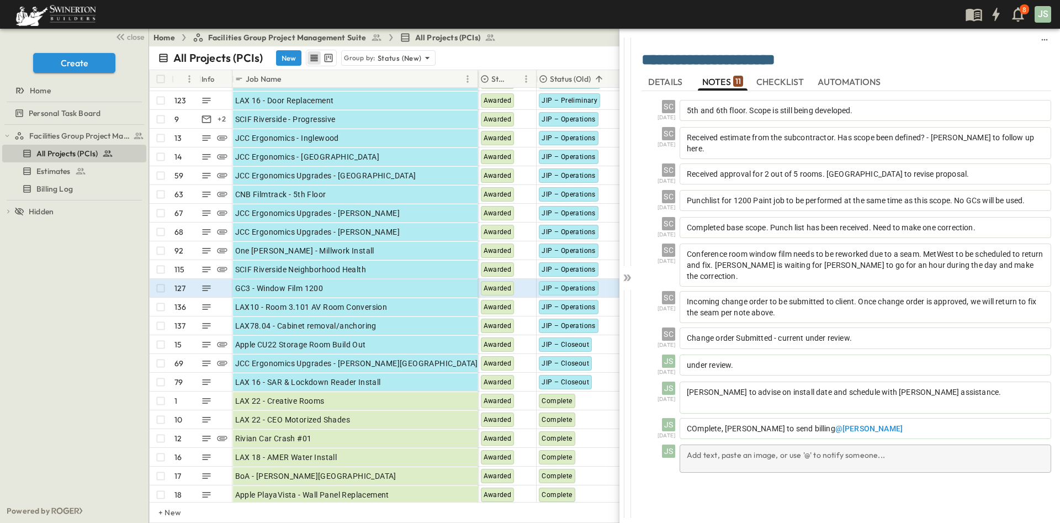
click at [747, 444] on div "Add text, paste an image, or use '@' to notify someone..." at bounding box center [864, 458] width 371 height 28
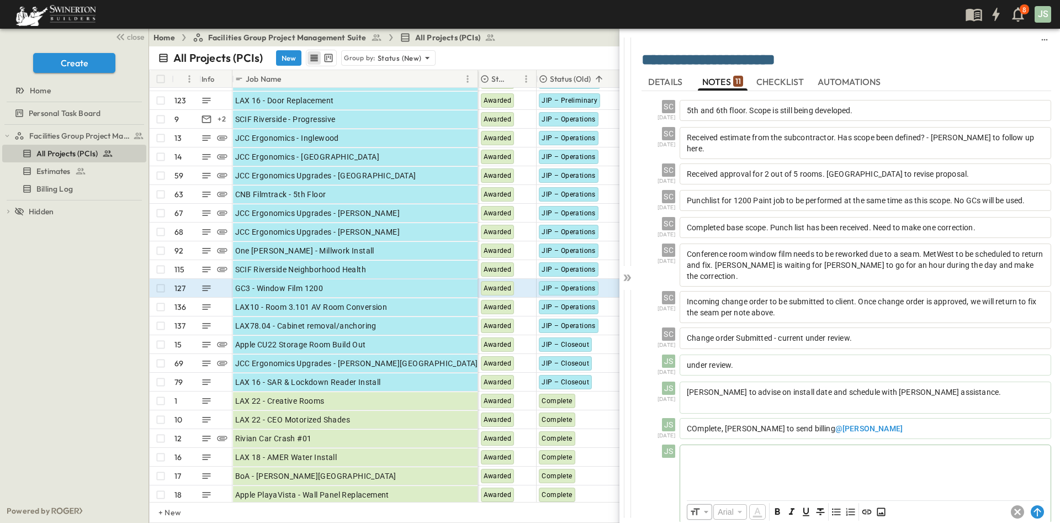
click at [775, 454] on div at bounding box center [865, 469] width 370 height 49
click at [576, 291] on span "JIP – Operations" at bounding box center [568, 288] width 54 height 8
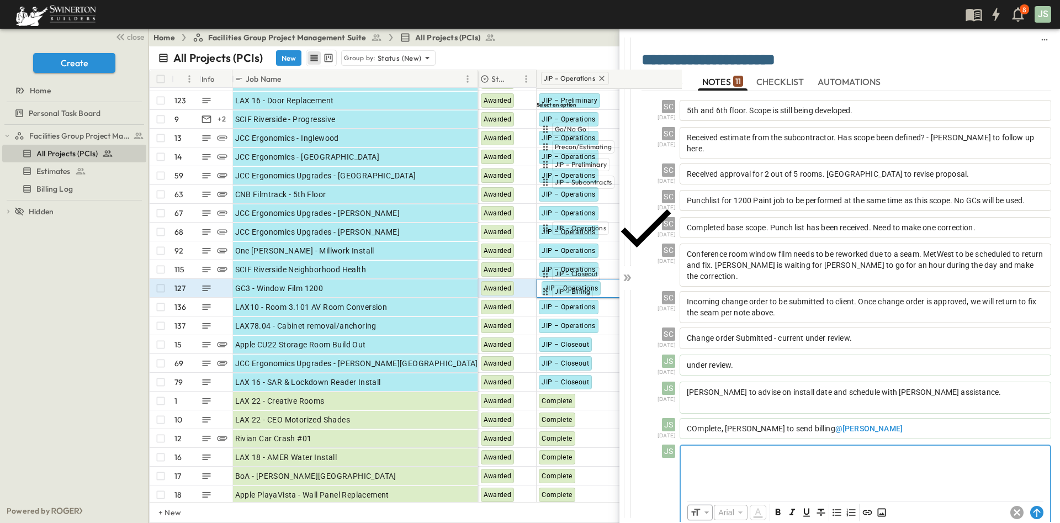
click at [757, 449] on div at bounding box center [864, 469] width 369 height 49
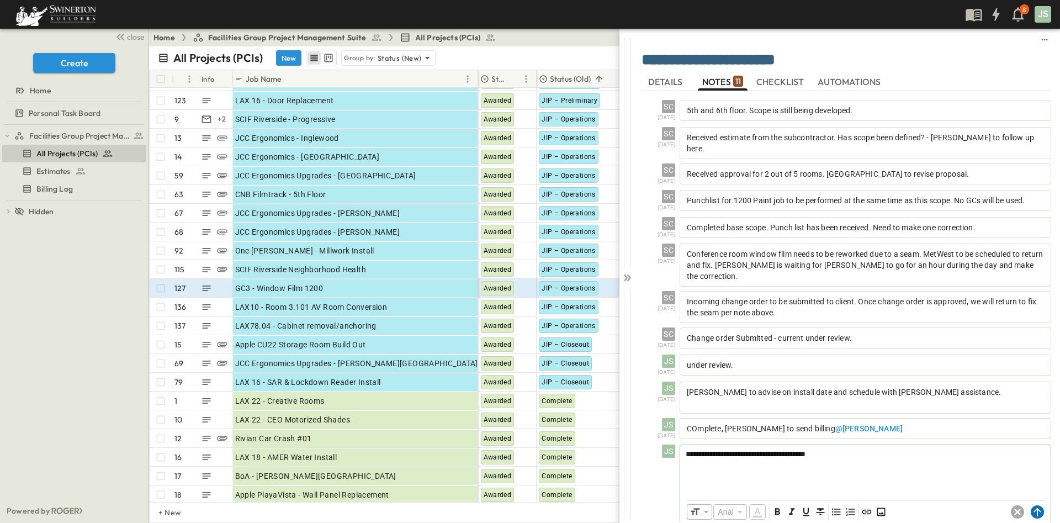
click at [1040, 505] on icon at bounding box center [1036, 511] width 13 height 13
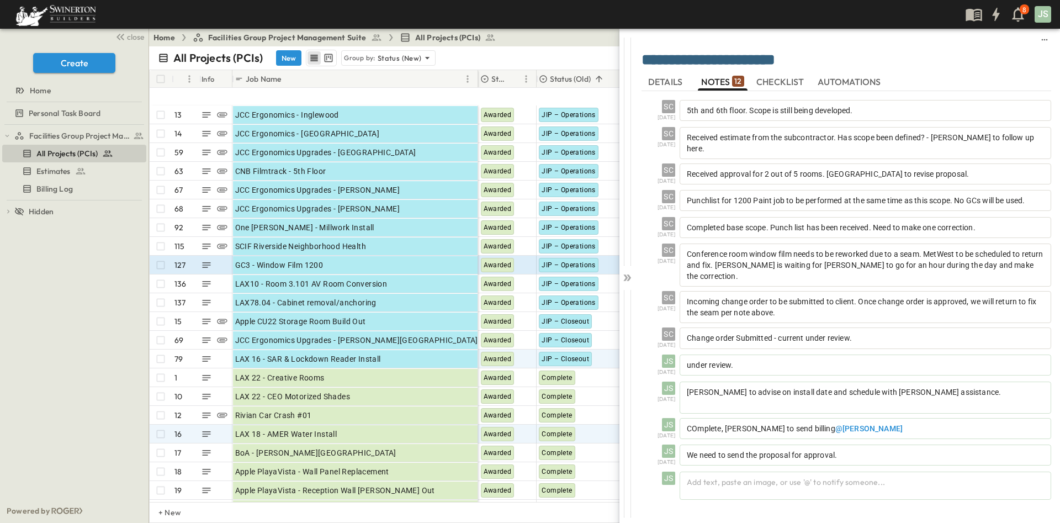
scroll to position [248, 0]
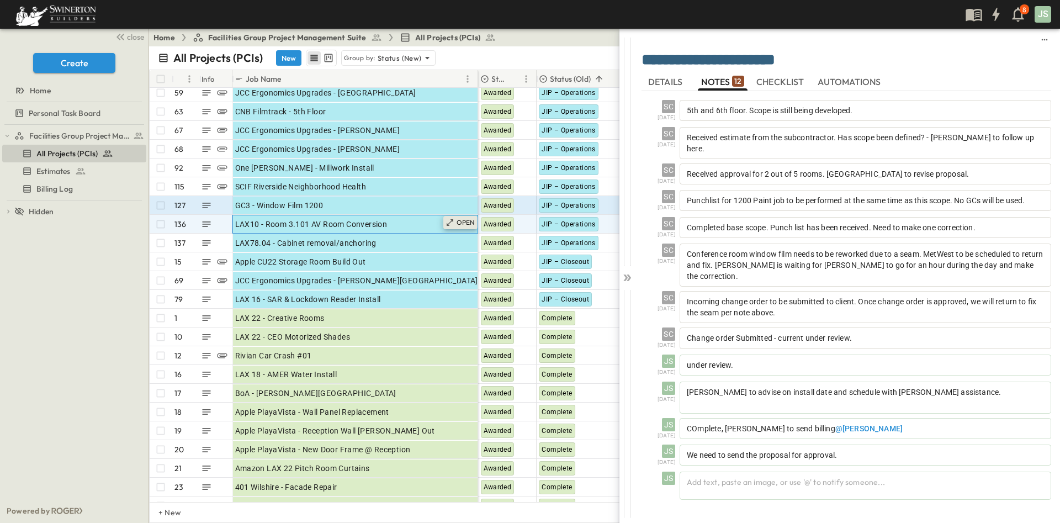
click at [473, 221] on p "OPEN" at bounding box center [465, 222] width 19 height 9
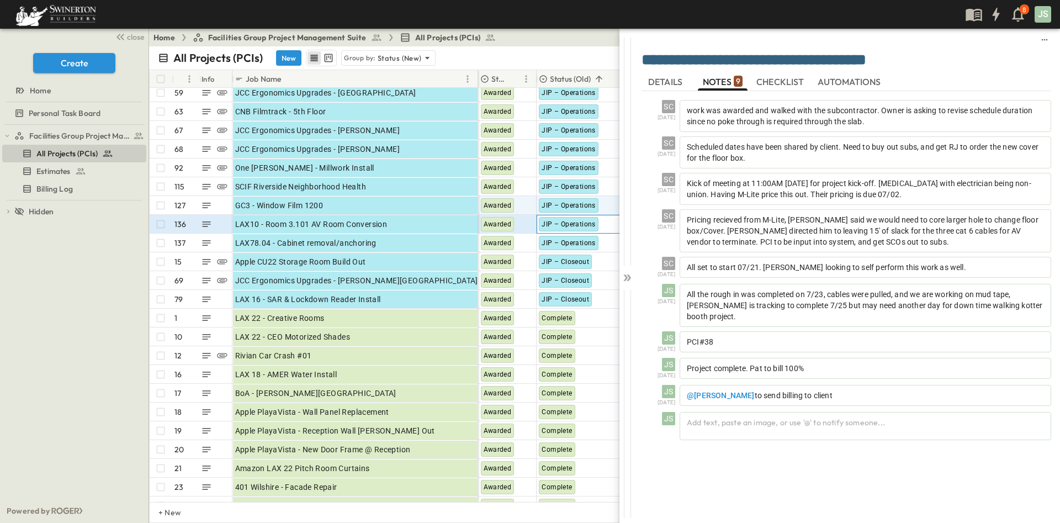
click at [575, 227] on span "JIP – Operations" at bounding box center [568, 224] width 54 height 8
click at [583, 226] on div "**********" at bounding box center [821, 261] width 477 height 523
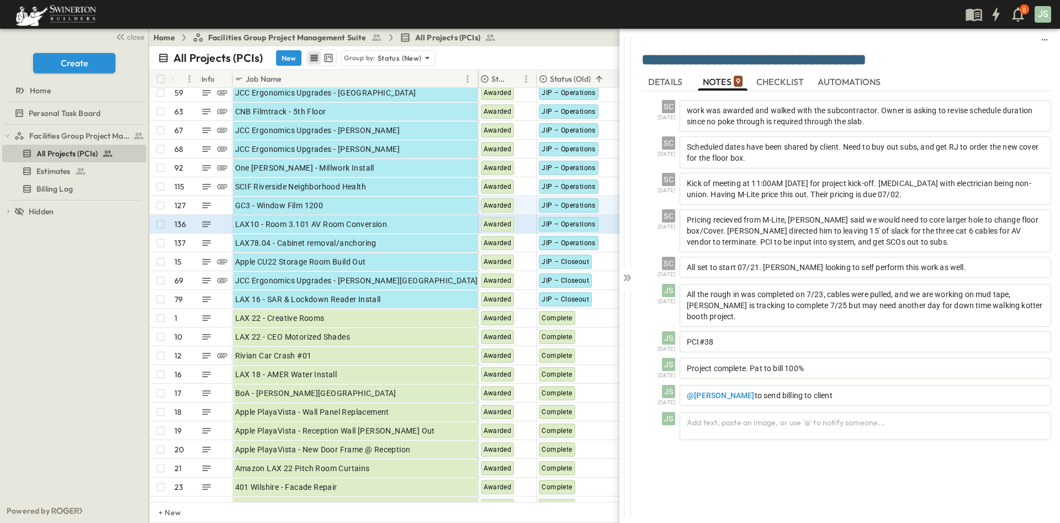
click at [583, 226] on div "**********" at bounding box center [821, 261] width 477 height 523
click at [574, 226] on span "JIP – Operations" at bounding box center [568, 224] width 54 height 8
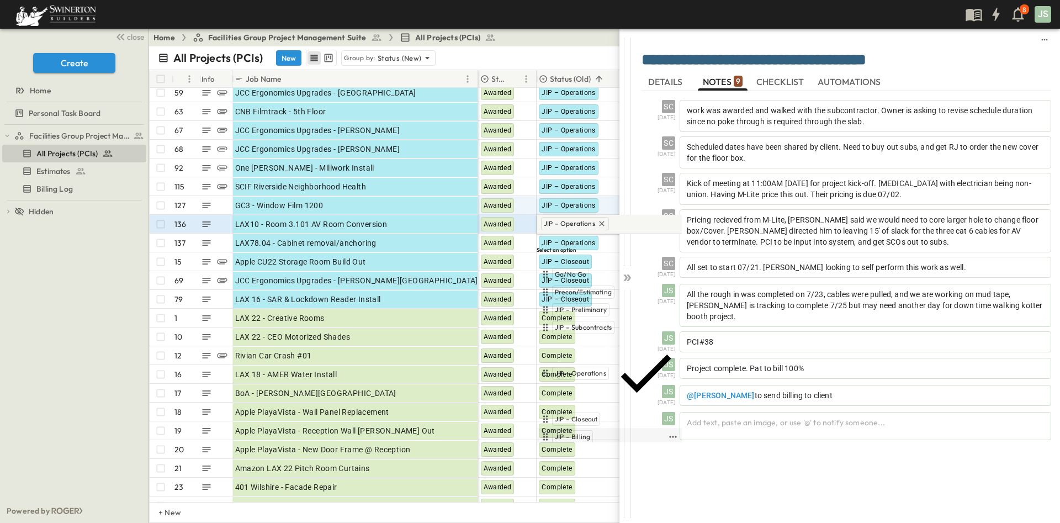
click at [593, 430] on div "JIP – Billing" at bounding box center [572, 436] width 41 height 13
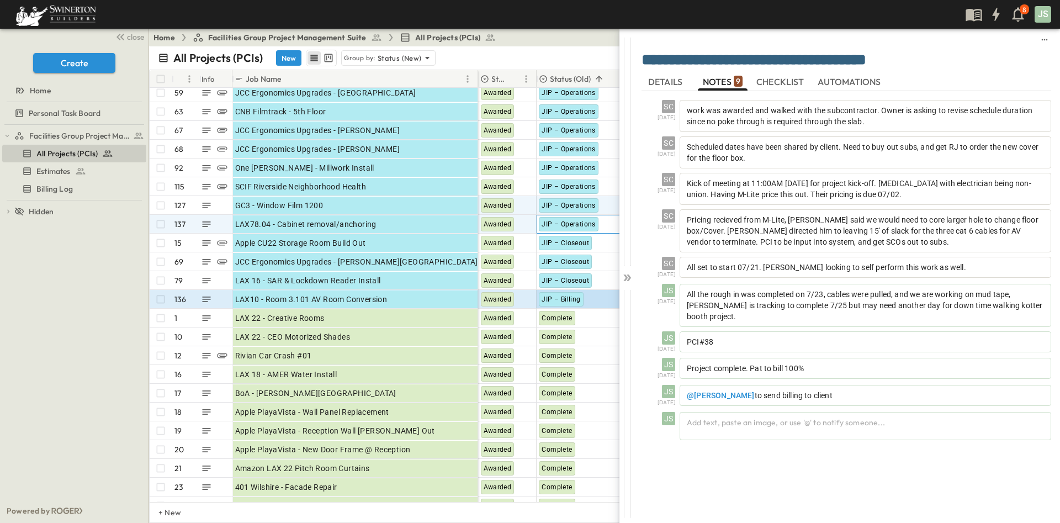
click at [574, 224] on span "JIP – Operations" at bounding box center [568, 224] width 54 height 8
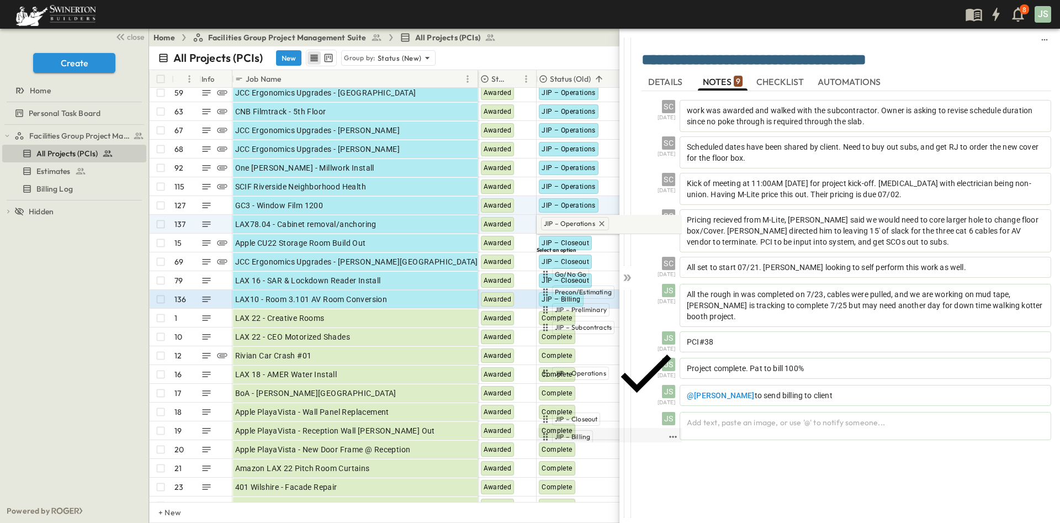
click at [581, 432] on span "JIP – Billing" at bounding box center [572, 436] width 35 height 9
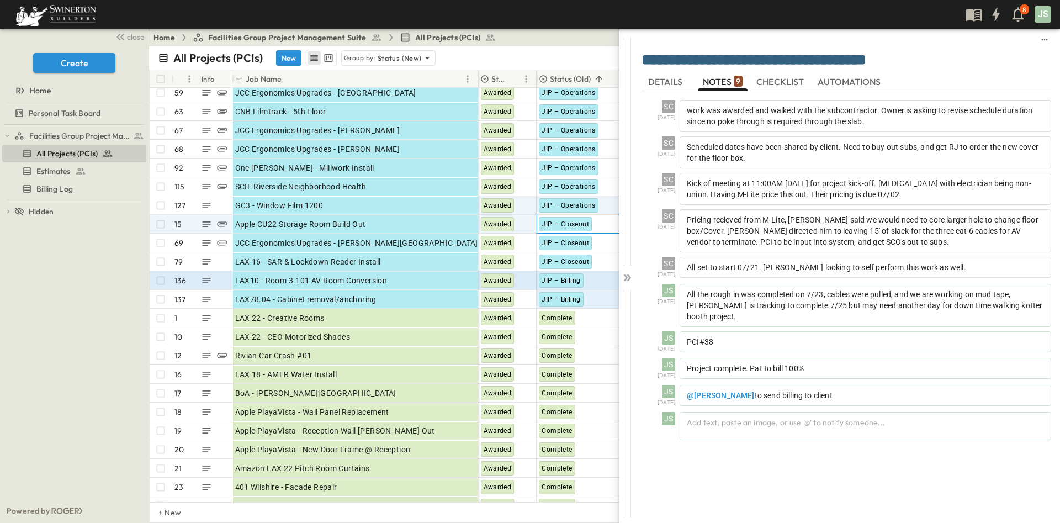
click at [560, 223] on span "JIP – Closeout" at bounding box center [564, 224] width 47 height 8
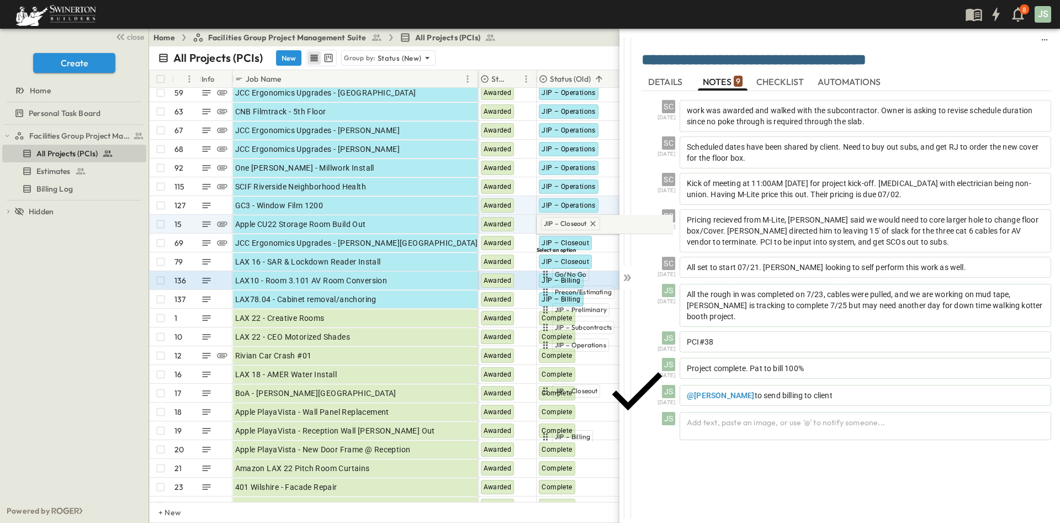
click at [119, 339] on div "Facilities Group Project Management Suite All Projects (PCIs) Estimates Billing…" at bounding box center [74, 312] width 148 height 374
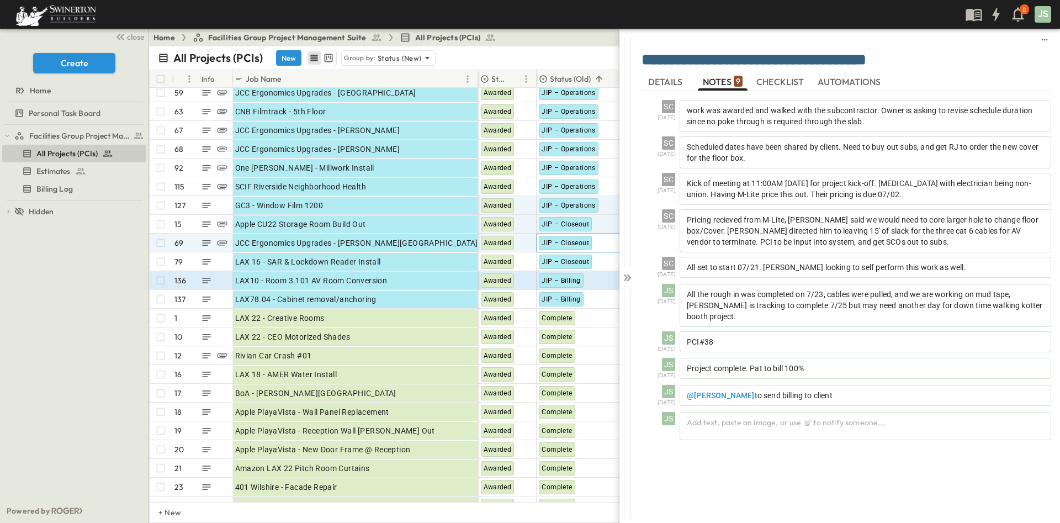
click at [561, 243] on span "JIP – Closeout" at bounding box center [564, 243] width 47 height 8
click at [570, 265] on div "JIP – Closeout" at bounding box center [565, 261] width 53 height 14
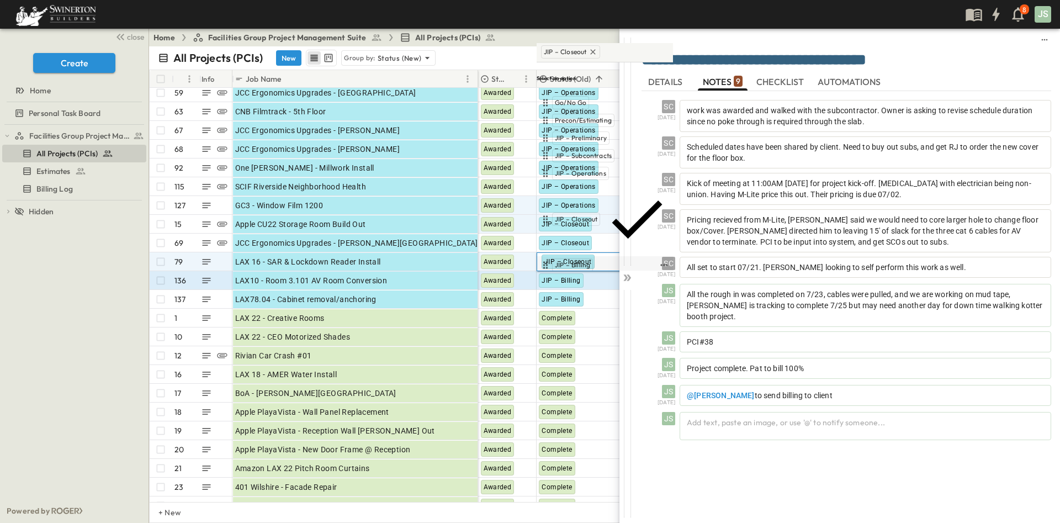
click at [585, 260] on span "JIP – Billing" at bounding box center [572, 264] width 35 height 9
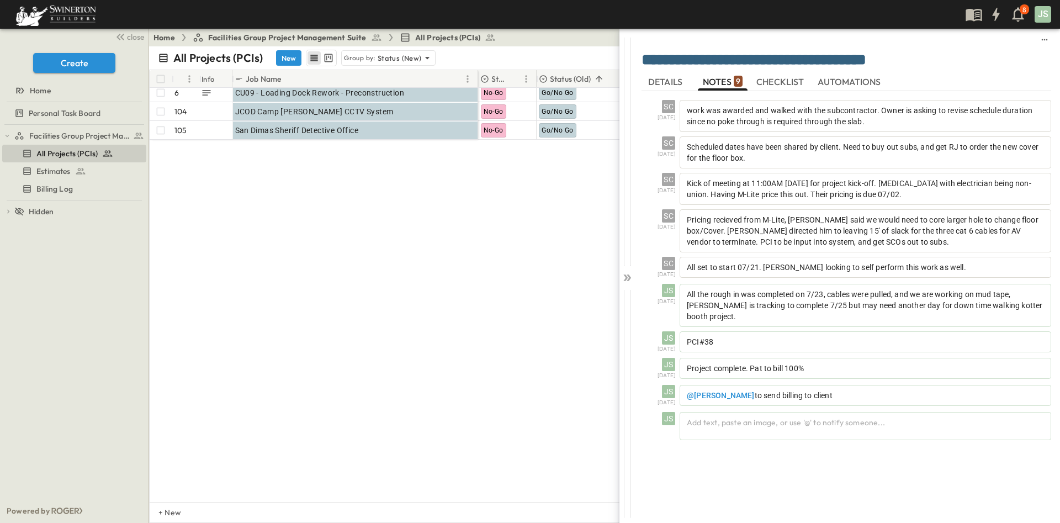
scroll to position [1992, 0]
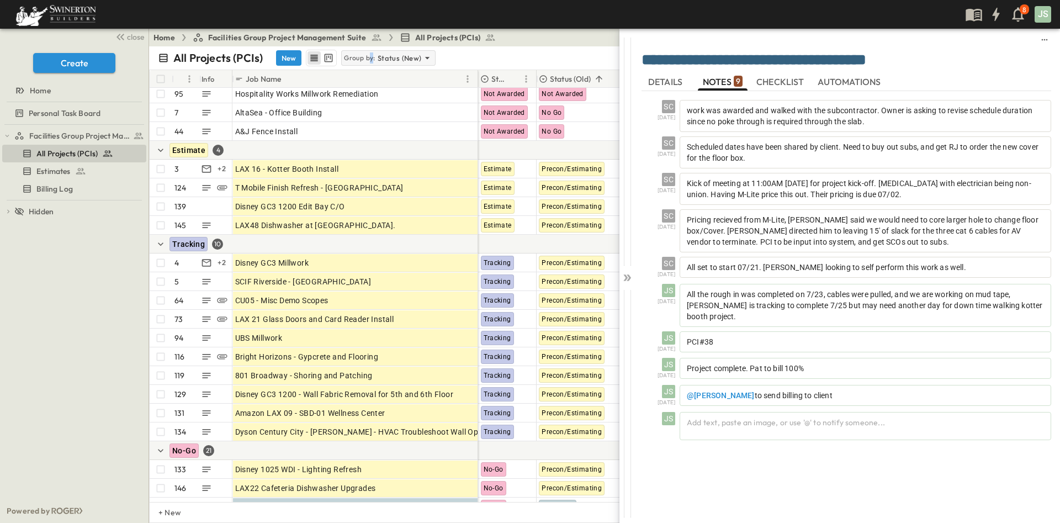
click at [371, 57] on p "Group by:" at bounding box center [359, 57] width 31 height 11
click at [630, 275] on icon at bounding box center [626, 277] width 11 height 11
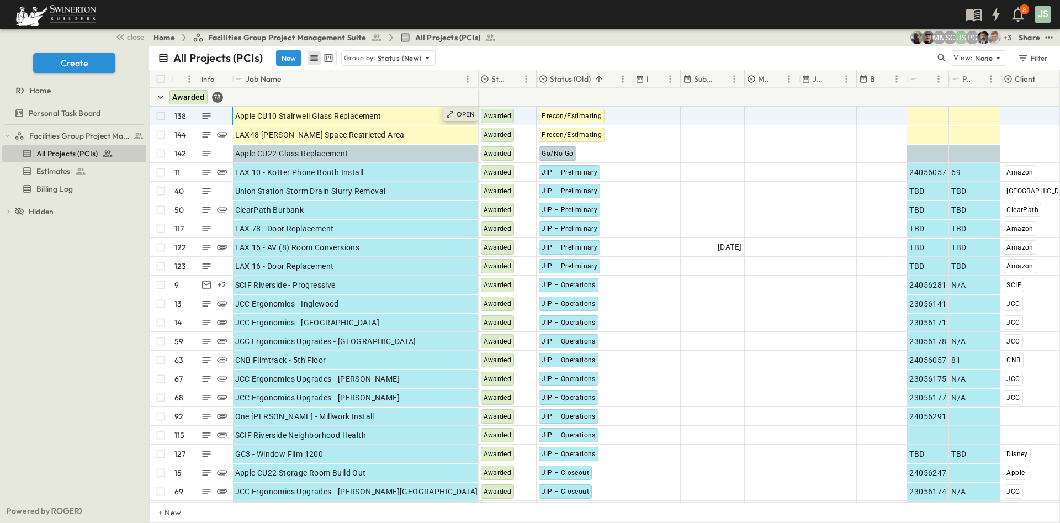
click at [461, 116] on p "OPEN" at bounding box center [465, 114] width 19 height 9
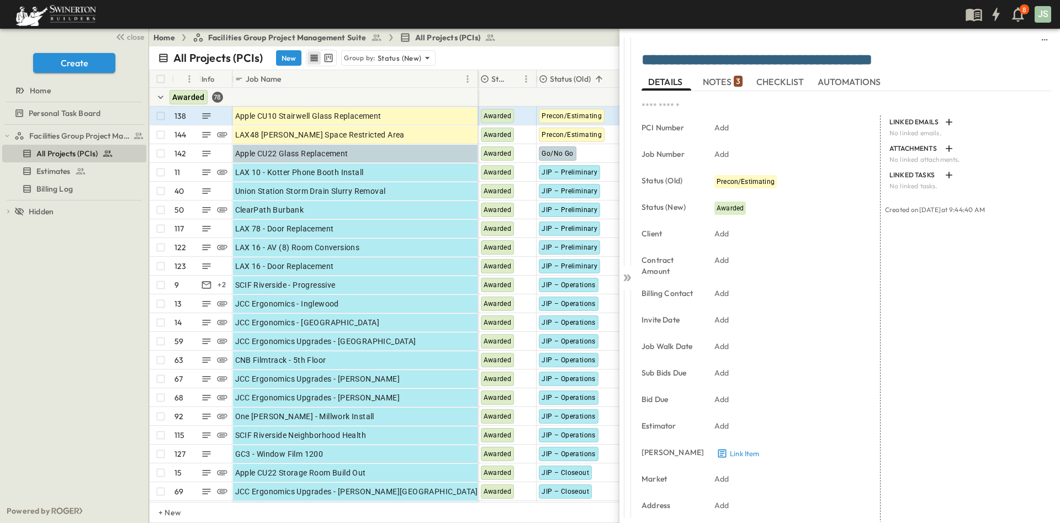
click at [726, 70] on div "**********" at bounding box center [845, 62] width 409 height 22
click at [719, 81] on span "NOTES 3" at bounding box center [722, 82] width 40 height 10
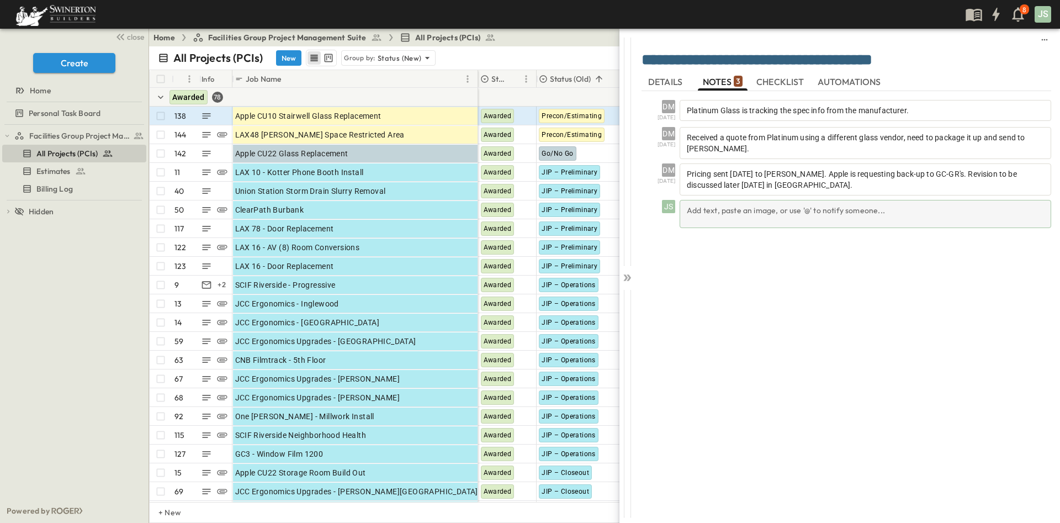
click at [736, 220] on div "Add text, paste an image, or use '@' to notify someone..." at bounding box center [864, 214] width 371 height 28
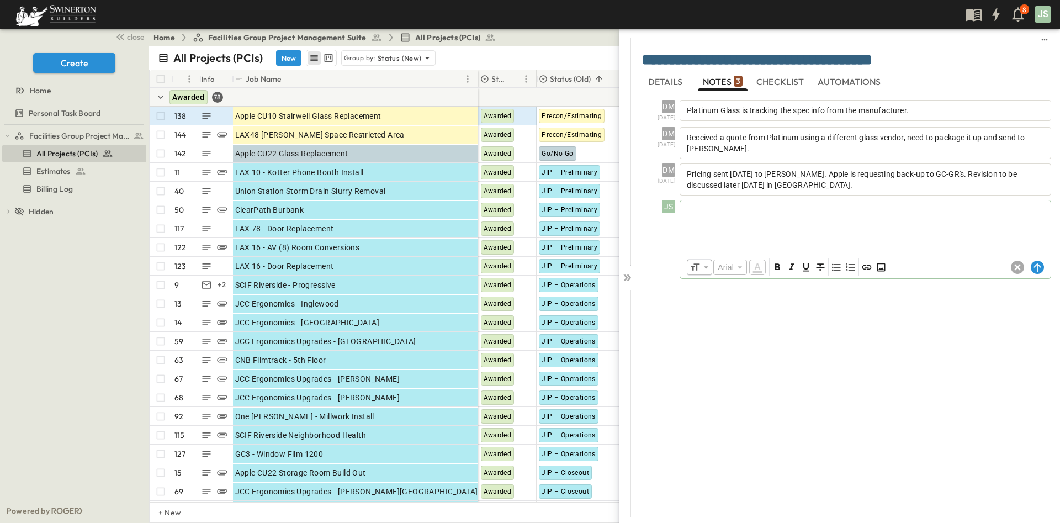
click at [561, 119] on span "Precon/Estimating" at bounding box center [571, 116] width 60 height 8
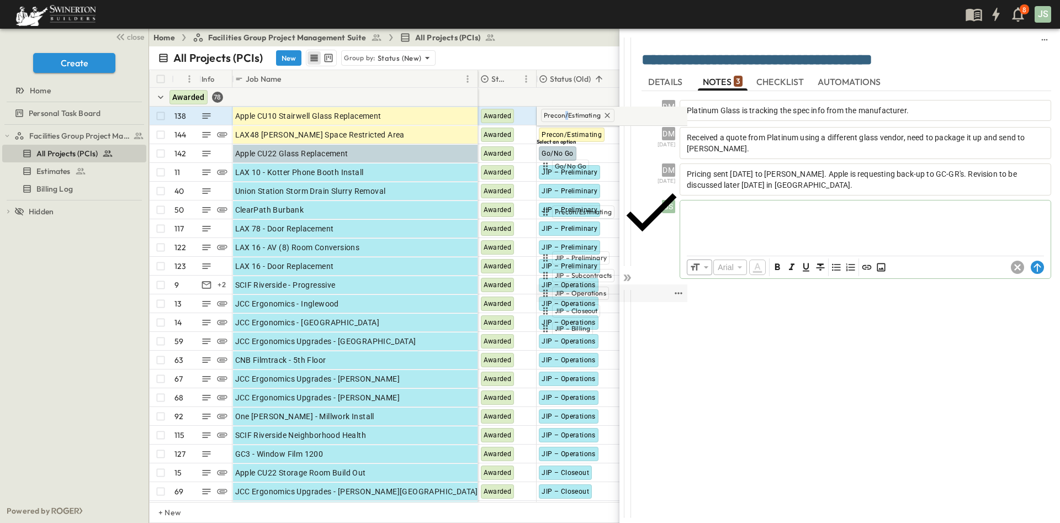
click at [595, 289] on span "JIP – Operations" at bounding box center [580, 293] width 51 height 9
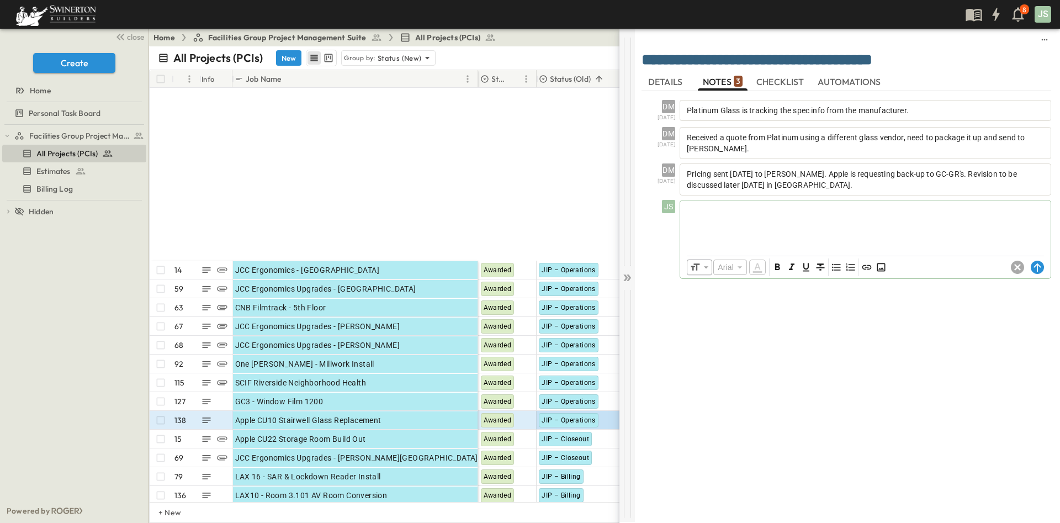
scroll to position [248, 0]
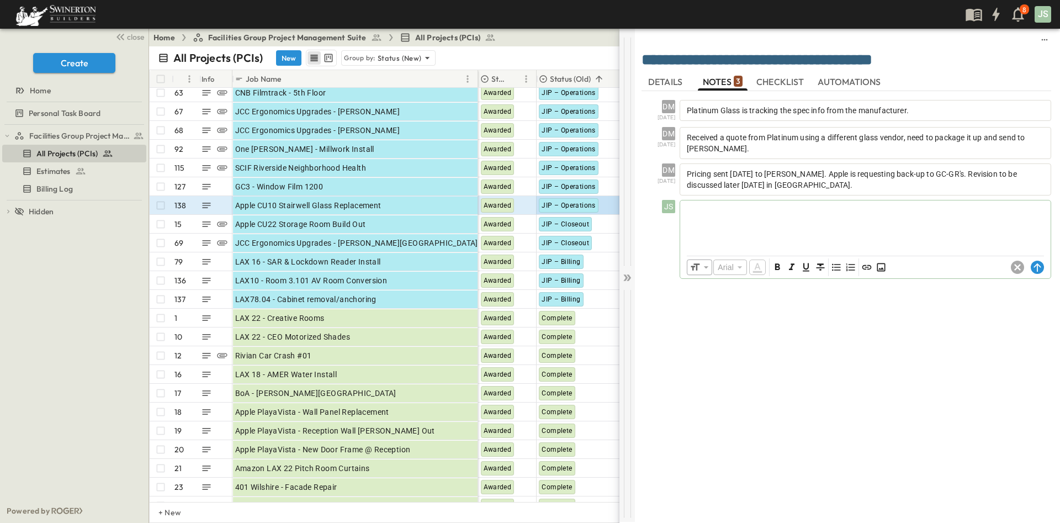
click at [624, 276] on icon at bounding box center [626, 277] width 11 height 11
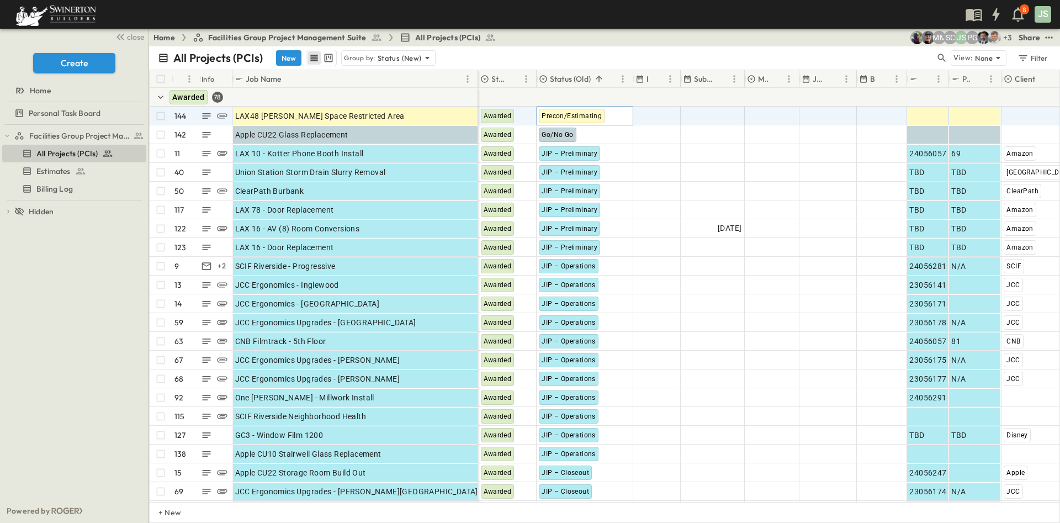
click at [563, 114] on span "Precon/Estimating" at bounding box center [571, 116] width 60 height 8
click at [563, 116] on span "Precon/Estimating" at bounding box center [574, 116] width 60 height 8
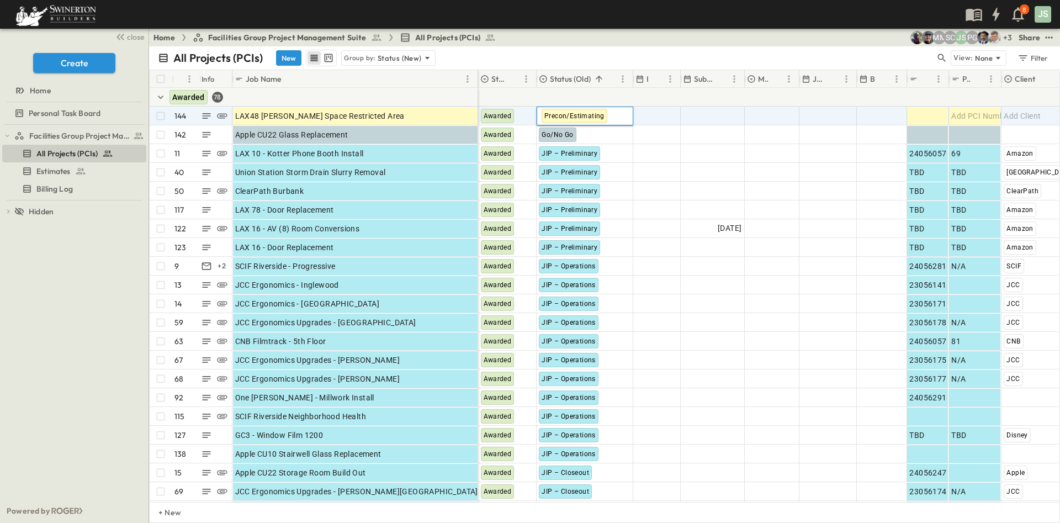
click at [563, 116] on span "Precon/Estimating" at bounding box center [574, 116] width 60 height 8
click at [562, 117] on span "Precon/Estimating" at bounding box center [574, 116] width 60 height 8
click at [659, 113] on div at bounding box center [656, 116] width 46 height 18
click at [592, 116] on span "Precon/Estimating" at bounding box center [571, 116] width 60 height 8
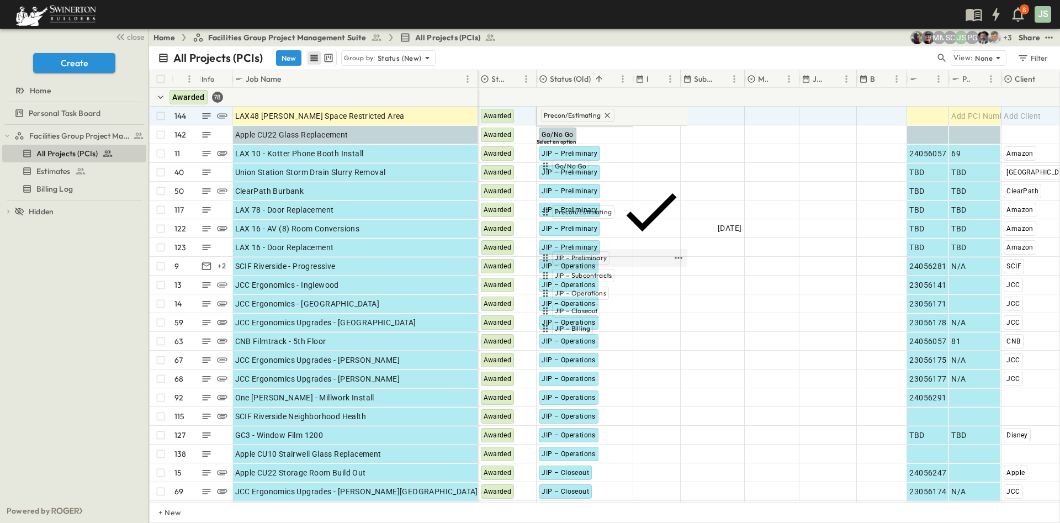
click at [595, 253] on span "JIP – Preliminary" at bounding box center [581, 257] width 52 height 9
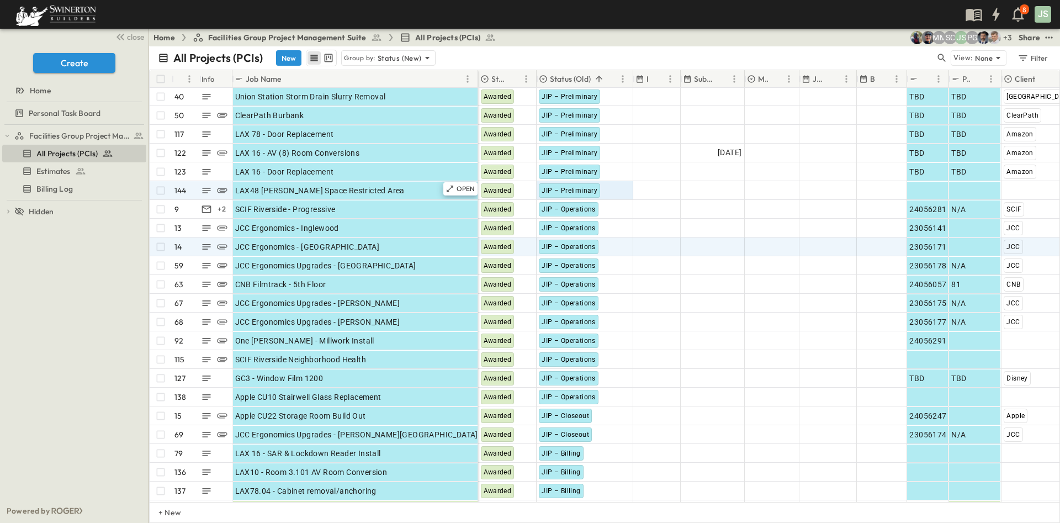
scroll to position [83, 0]
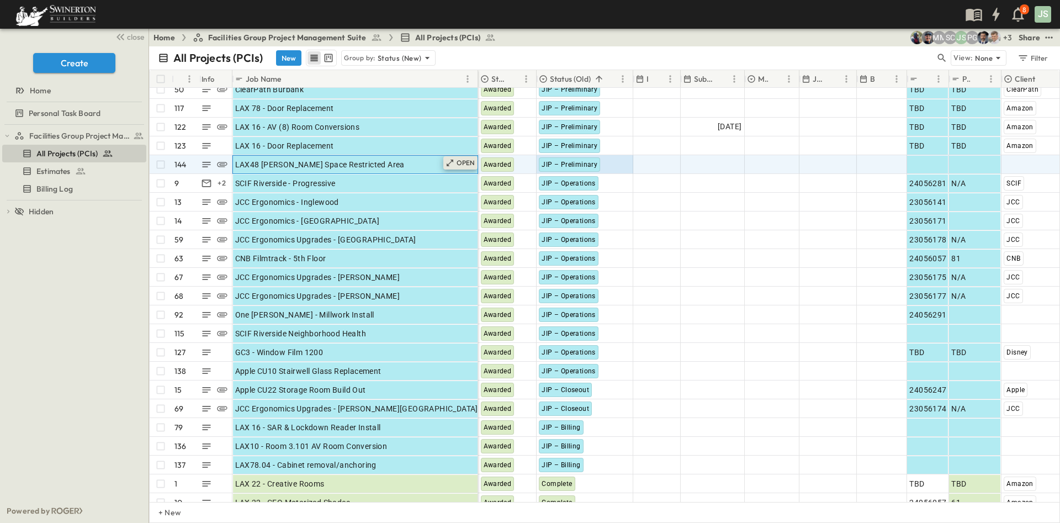
click at [458, 166] on p "OPEN" at bounding box center [465, 162] width 19 height 9
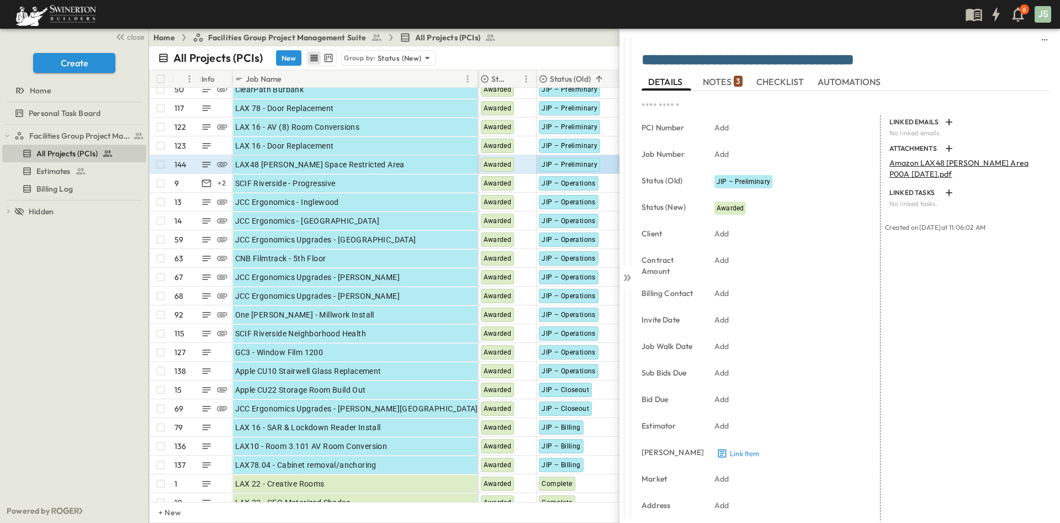
click at [720, 73] on button "NOTES 3" at bounding box center [723, 82] width 50 height 18
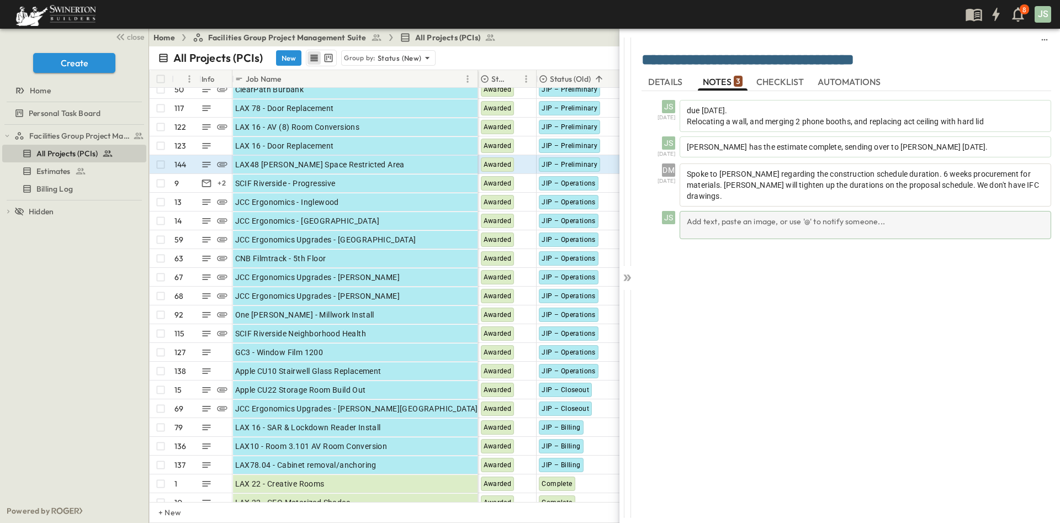
click at [757, 211] on div "Add text, paste an image, or use '@' to notify someone..." at bounding box center [864, 225] width 371 height 28
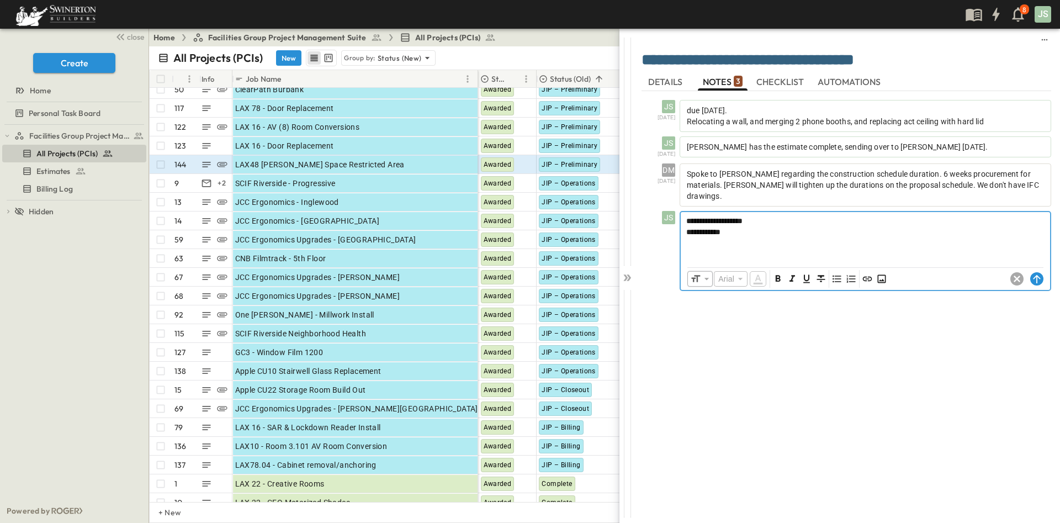
click at [767, 226] on p "**********" at bounding box center [865, 231] width 358 height 11
click at [1039, 272] on circle at bounding box center [1036, 278] width 13 height 13
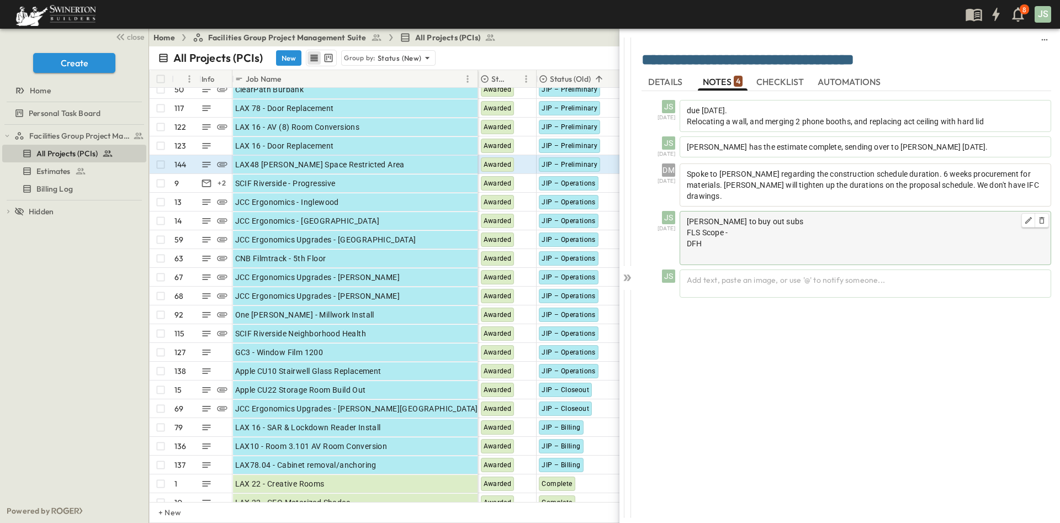
click at [748, 238] on p "DFH" at bounding box center [864, 243] width 357 height 11
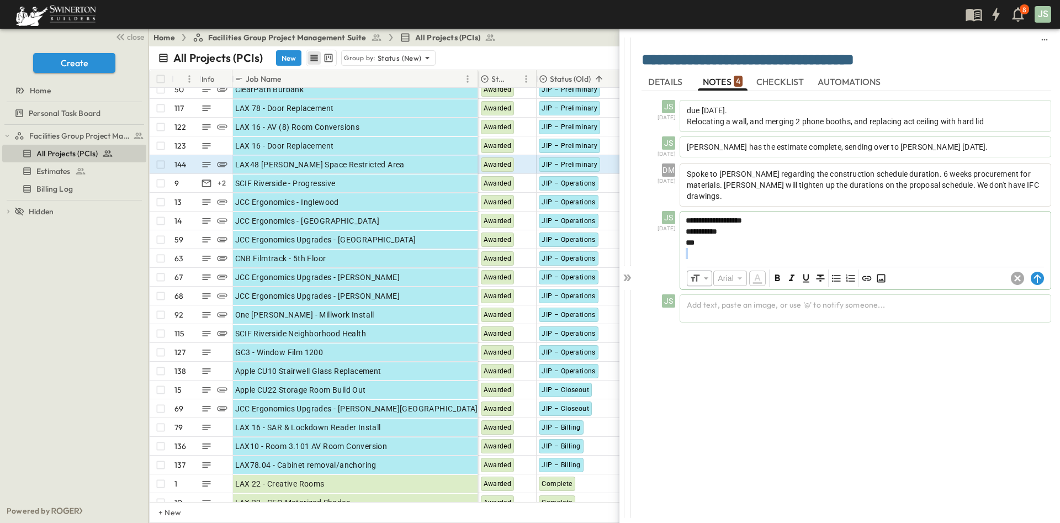
click at [748, 237] on p "***" at bounding box center [864, 242] width 359 height 11
click at [686, 382] on div "**********" at bounding box center [845, 300] width 409 height 419
click at [709, 356] on div "**********" at bounding box center [845, 300] width 409 height 419
click at [1037, 272] on circle at bounding box center [1036, 278] width 13 height 13
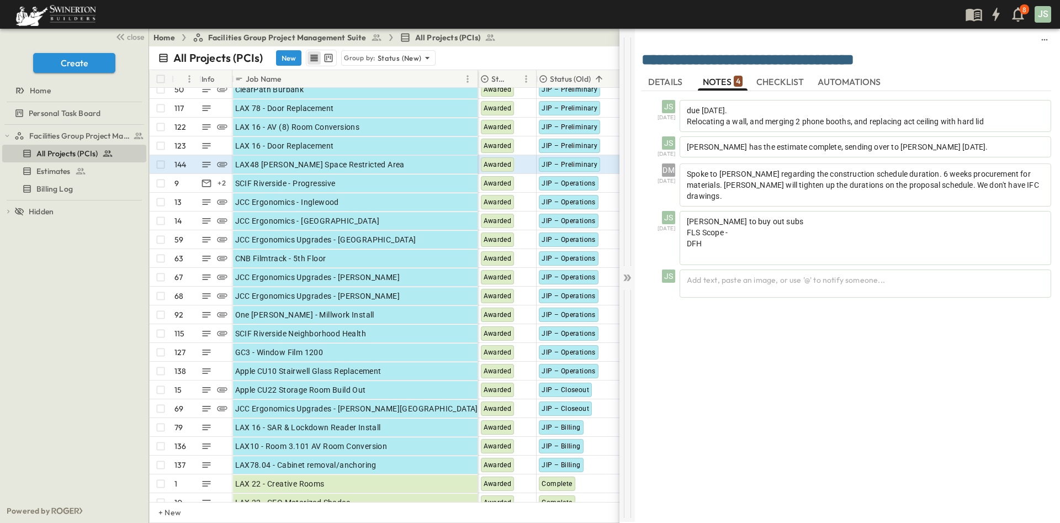
click at [627, 280] on icon at bounding box center [626, 277] width 11 height 11
